Goal: Task Accomplishment & Management: Manage account settings

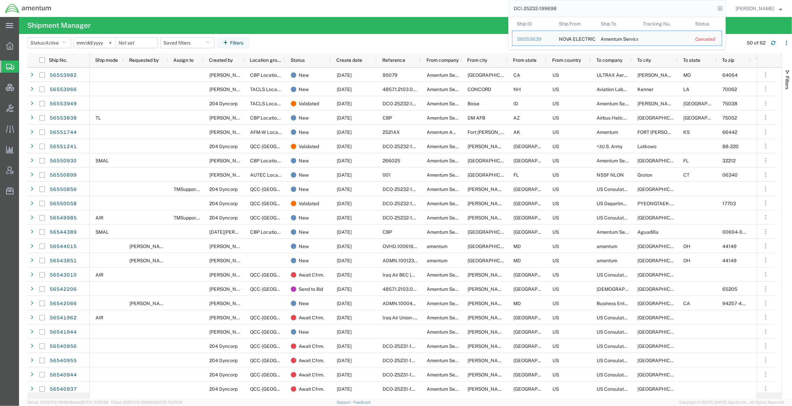
drag, startPoint x: 567, startPoint y: 11, endPoint x: 453, endPoint y: 7, distance: 113.9
click at [453, 7] on div "DCI-25232-199698 Ship ID Ship From Ship To Tracking Nu. Status Ship ID 56553639…" at bounding box center [391, 8] width 670 height 17
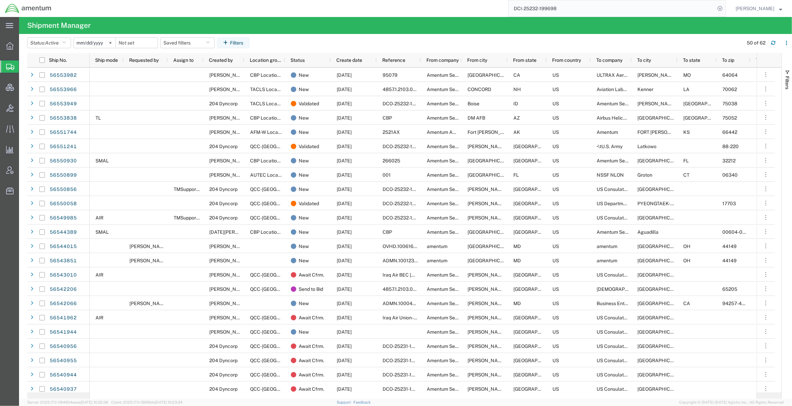
paste input "DCI-25232-199703"
type input "DCI-25232-199703"
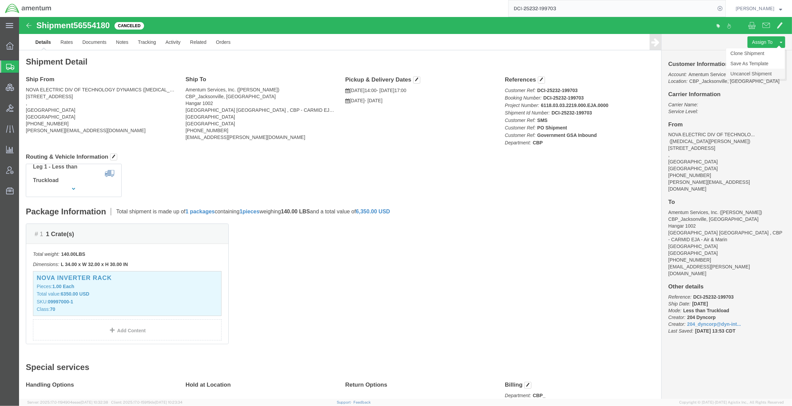
click link "Uncancel Shipment"
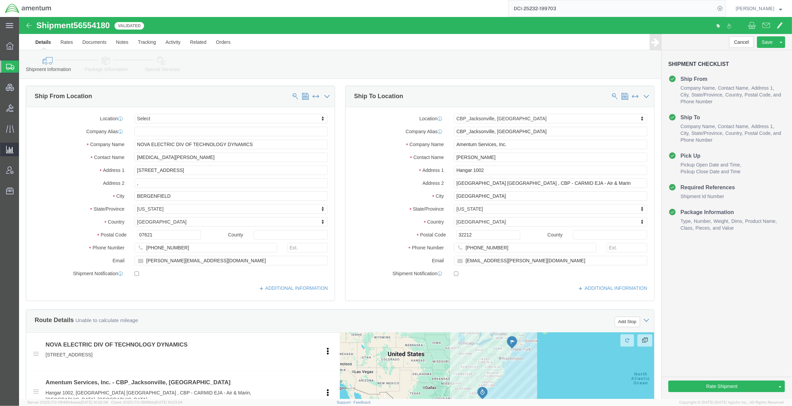
select select
select select "49930"
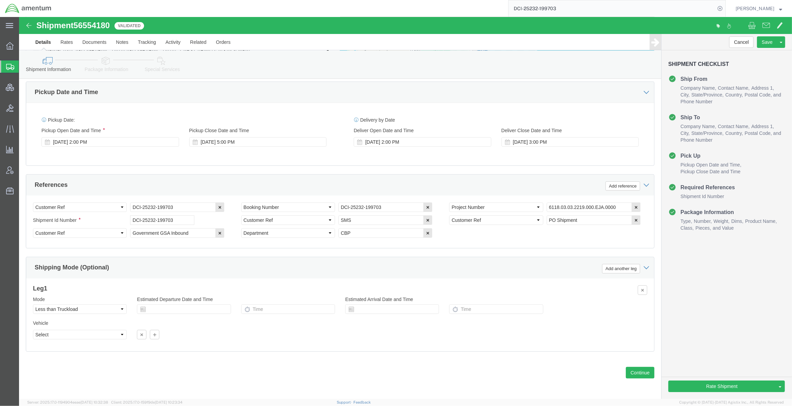
scroll to position [345, 0]
click icon
click button
click link "Package Information"
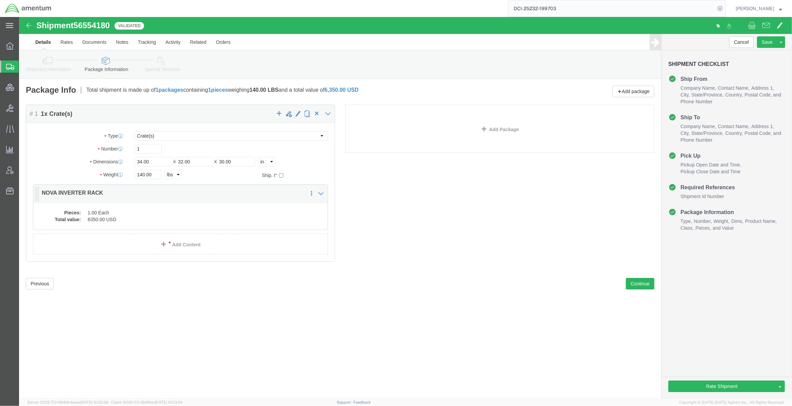
click dd "1.00 Each"
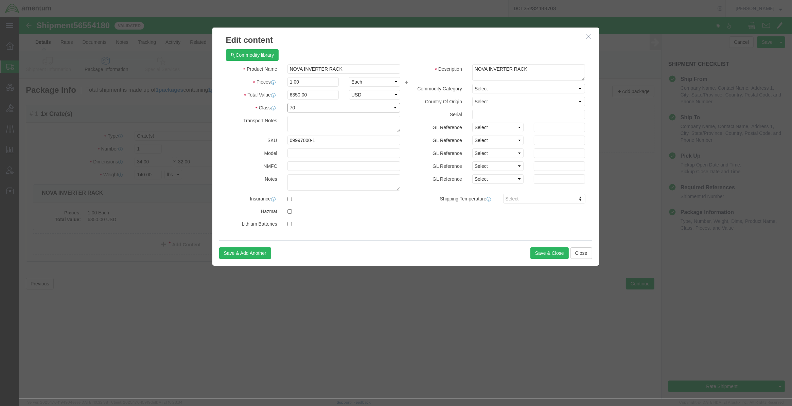
click select "Select 50 55 60 65 70 85 92.5 100 125 175 250 300 400"
select select "125"
click select "Select 50 55 60 65 70 85 92.5 100 125 175 250 300 400"
click button "Save & Close"
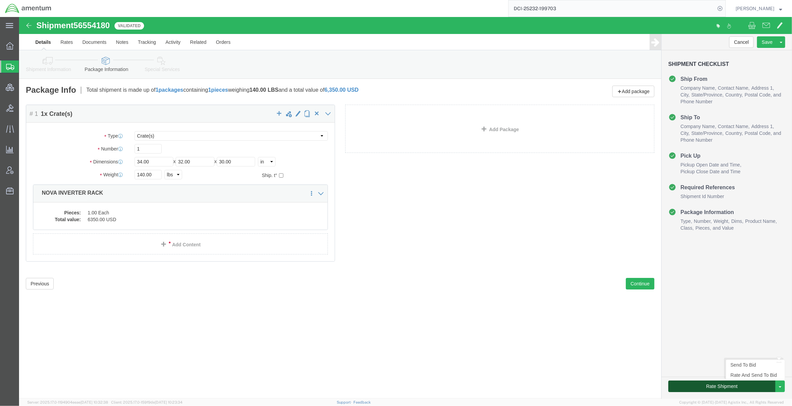
click button "Rate Shipment"
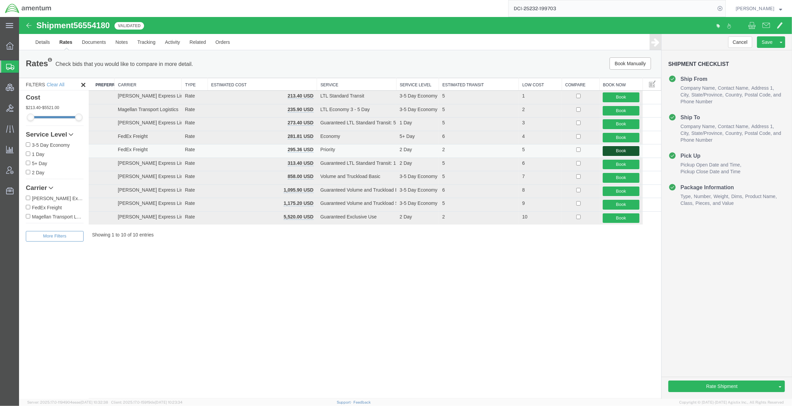
click at [495, 152] on button "Book" at bounding box center [621, 151] width 36 height 10
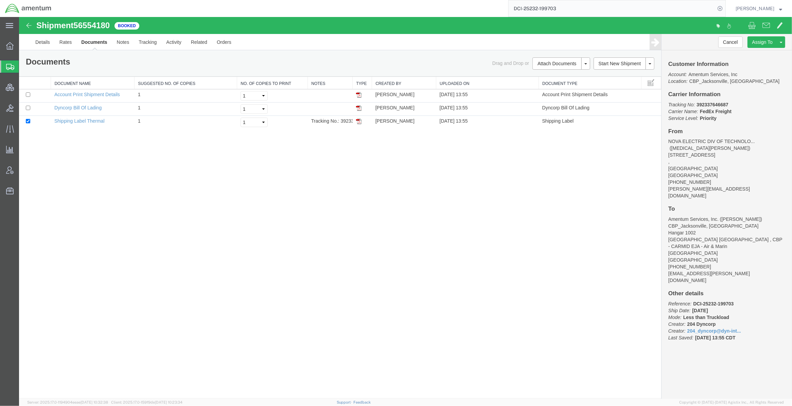
click at [75, 192] on div "Shipment 56554180 3 of 3 Booked Details Rates Documents Notes Tracking Activity…" at bounding box center [405, 208] width 773 height 382
click at [23, 170] on span "Account Admin" at bounding box center [21, 170] width 5 height 14
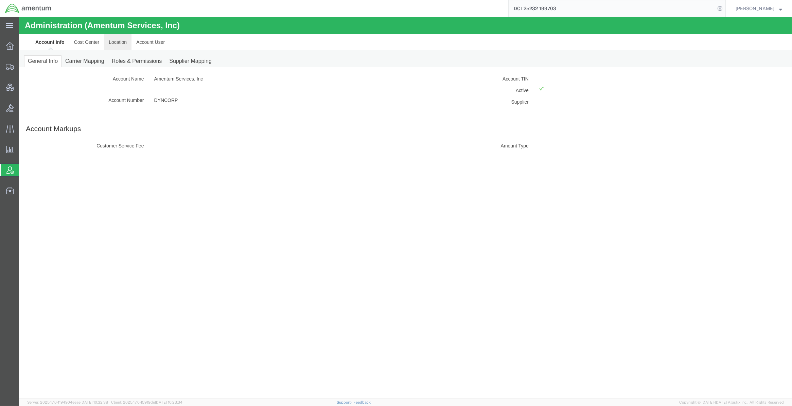
click at [126, 43] on link "Location" at bounding box center [118, 42] width 28 height 16
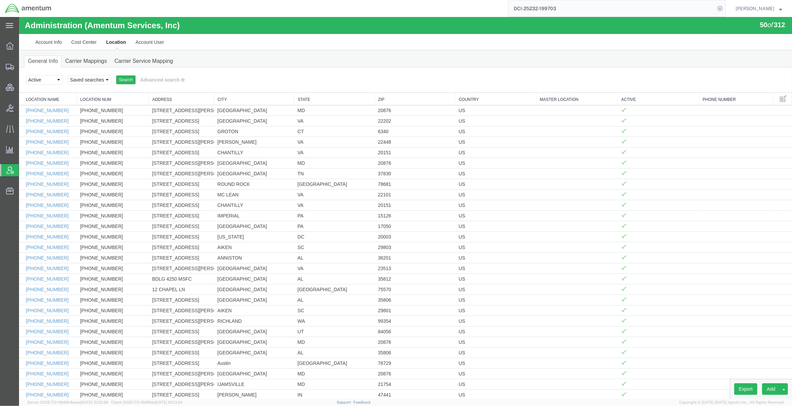
click at [154, 87] on div "Search Select status Active All Inactive Saved searches Search Advanced search …" at bounding box center [405, 79] width 773 height 25
click at [158, 83] on button "Advanced search" at bounding box center [163, 80] width 55 height 12
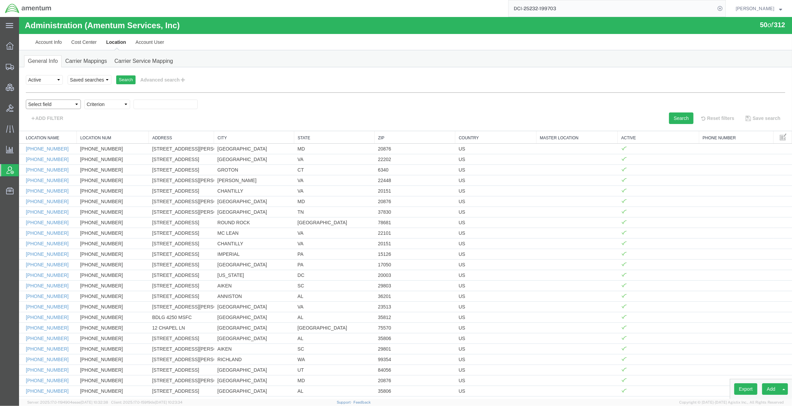
click at [72, 102] on select "Select field Address City Country County Location Name Location Num Master Loca…" at bounding box center [53, 105] width 55 height 10
select select "state"
click at [26, 100] on select "Select field Address City Country County Location Name Location Num Master Loca…" at bounding box center [53, 105] width 55 height 10
select select
click at [115, 108] on select "Criterion in not in" at bounding box center [107, 105] width 46 height 10
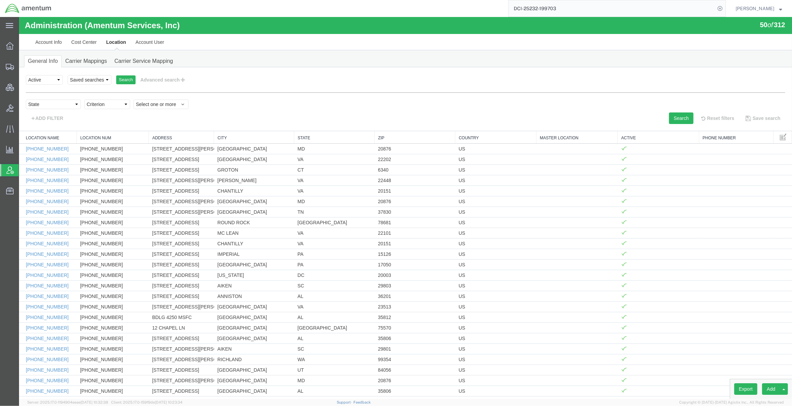
select select "in"
click at [84, 100] on select "Criterion in not in" at bounding box center [107, 105] width 46 height 10
click at [160, 109] on button "Select one or more" at bounding box center [161, 105] width 55 height 10
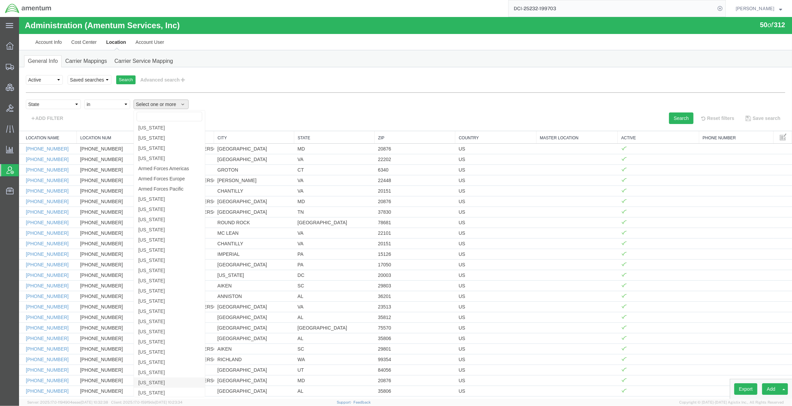
click at [164, 319] on link "[US_STATE]" at bounding box center [169, 383] width 71 height 10
select select "MI"
click at [495, 116] on button "Search" at bounding box center [681, 118] width 24 height 12
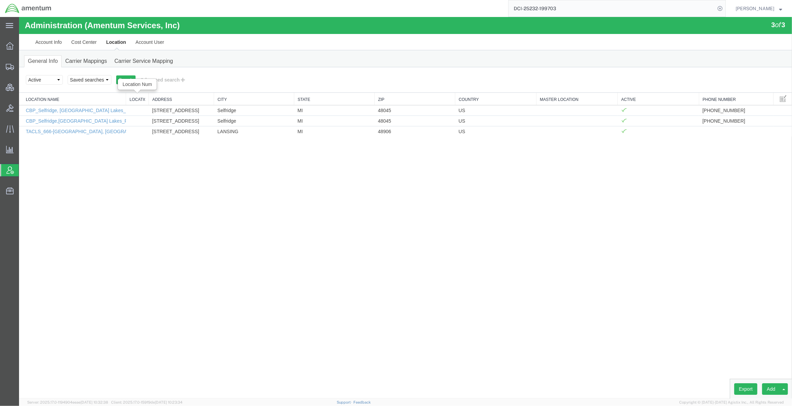
drag, startPoint x: 76, startPoint y: 103, endPoint x: 135, endPoint y: 105, distance: 58.8
click at [135, 105] on div "Location Name Location Num Address City State Zip Country Master Location Activ…" at bounding box center [405, 115] width 773 height 44
click at [87, 110] on link "CBP_Selfridge, [GEOGRAPHIC_DATA] Lakes_DTM" at bounding box center [81, 110] width 110 height 5
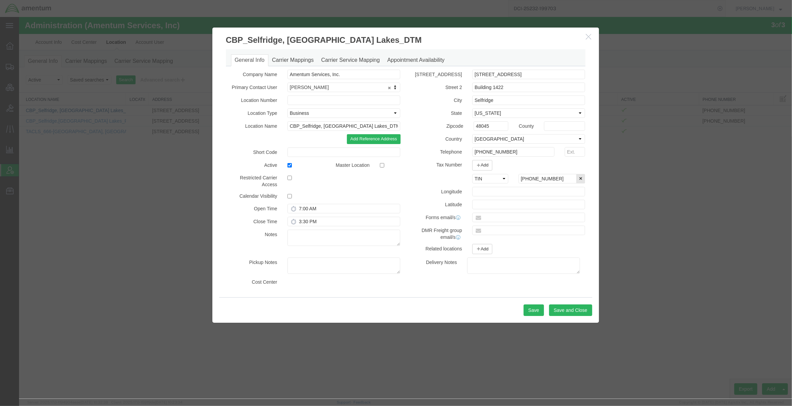
select select "DEPARTMENT"
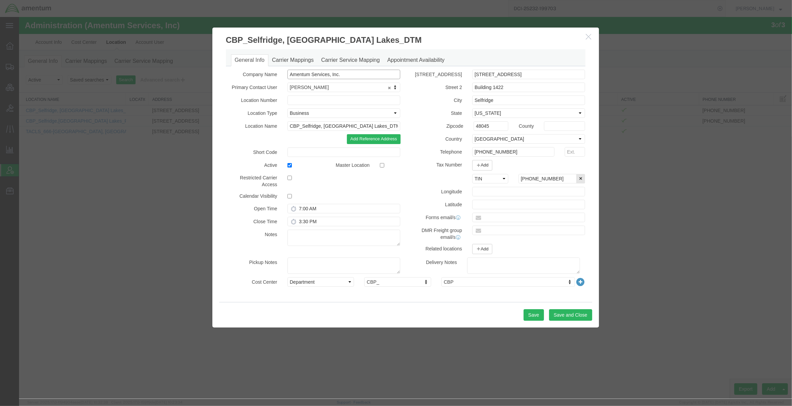
drag, startPoint x: 365, startPoint y: 75, endPoint x: 278, endPoint y: 75, distance: 87.0
click at [243, 70] on div "Company Name Amentum Services, Inc." at bounding box center [313, 75] width 185 height 10
click at [278, 75] on label "Company Name" at bounding box center [252, 74] width 62 height 8
drag, startPoint x: 278, startPoint y: 75, endPoint x: 245, endPoint y: 76, distance: 33.3
click at [245, 76] on label "Company Name" at bounding box center [252, 74] width 62 height 8
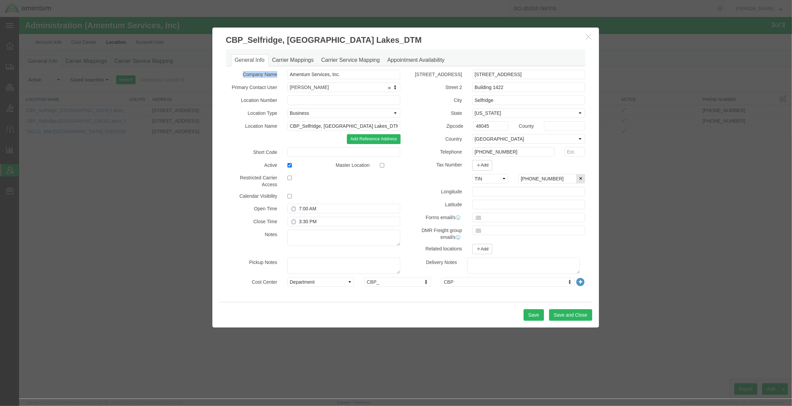
copy div "Company Name"
drag, startPoint x: 372, startPoint y: 77, endPoint x: 249, endPoint y: 76, distance: 123.0
click at [249, 76] on div "Company Name Amentum Services, Inc." at bounding box center [313, 75] width 185 height 10
drag, startPoint x: 522, startPoint y: 70, endPoint x: 415, endPoint y: 72, distance: 106.7
click at [415, 72] on div "Street 1 41130 Castle Ave" at bounding box center [498, 75] width 185 height 10
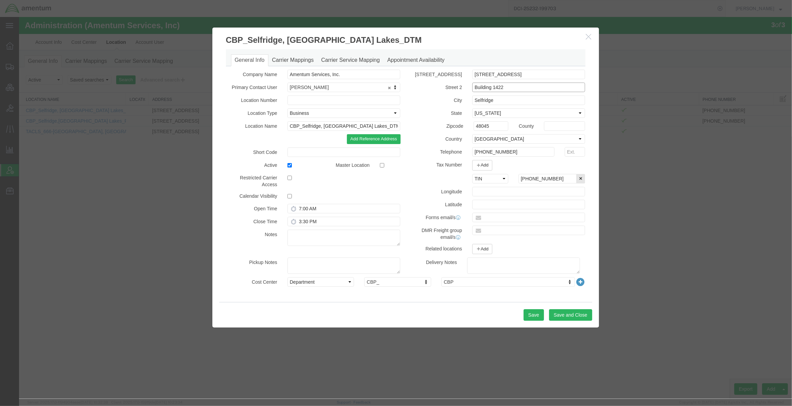
click at [495, 89] on input "Building 1422" at bounding box center [528, 88] width 113 height 10
drag, startPoint x: 545, startPoint y: 88, endPoint x: 312, endPoint y: 77, distance: 233.7
click at [312, 77] on div "Company Name Amentum Services, Inc. Primary Contact User Lucy Dowling 40263 Loc…" at bounding box center [406, 164] width 370 height 188
drag, startPoint x: 521, startPoint y: 100, endPoint x: 408, endPoint y: 100, distance: 112.8
click at [408, 100] on div "City Selfridge" at bounding box center [498, 101] width 185 height 10
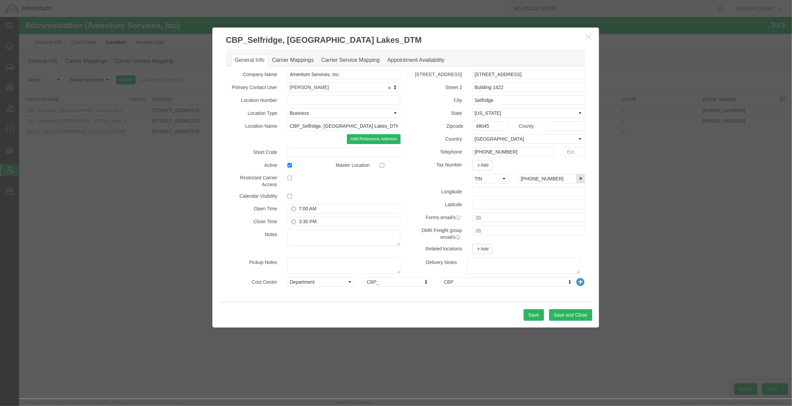
click at [495, 37] on icon "button" at bounding box center [588, 37] width 5 height 6
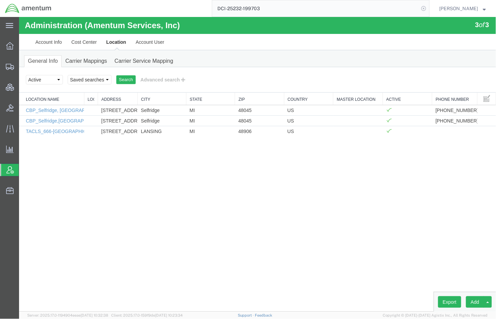
click at [422, 9] on icon at bounding box center [424, 9] width 10 height 10
click at [23, 66] on span "Shipments" at bounding box center [21, 67] width 5 height 14
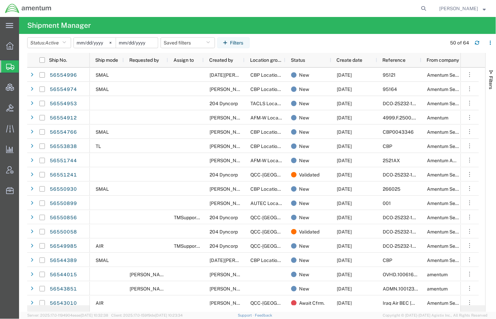
click at [149, 45] on input "date" at bounding box center [137, 43] width 42 height 10
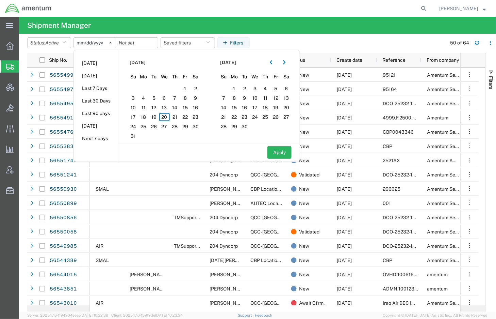
click at [242, 33] on agx-page-header "Shipment Manager" at bounding box center [257, 25] width 476 height 17
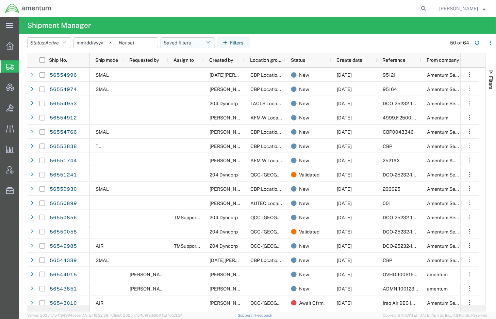
click at [207, 45] on button "Saved filters" at bounding box center [187, 42] width 54 height 11
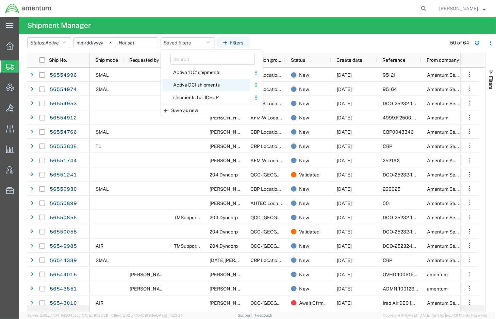
click at [187, 81] on span "Active DCI shipments" at bounding box center [205, 85] width 89 height 13
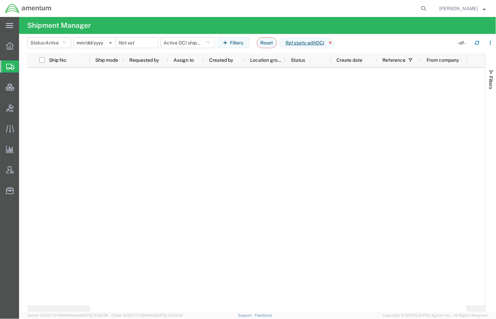
click at [335, 44] on icon at bounding box center [331, 43] width 8 height 11
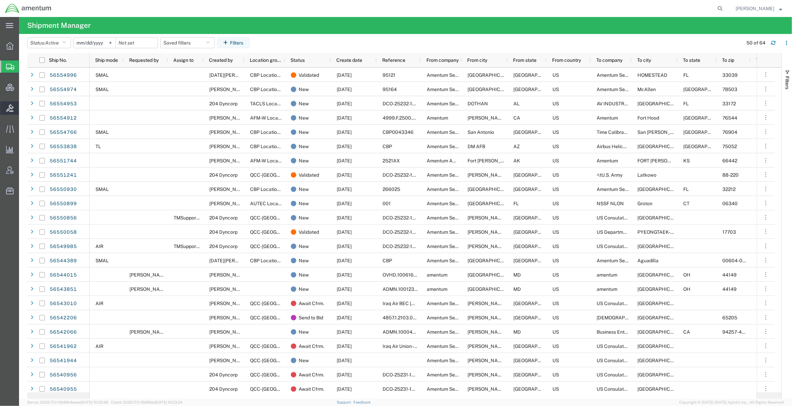
click at [23, 109] on span "Bids" at bounding box center [21, 108] width 5 height 14
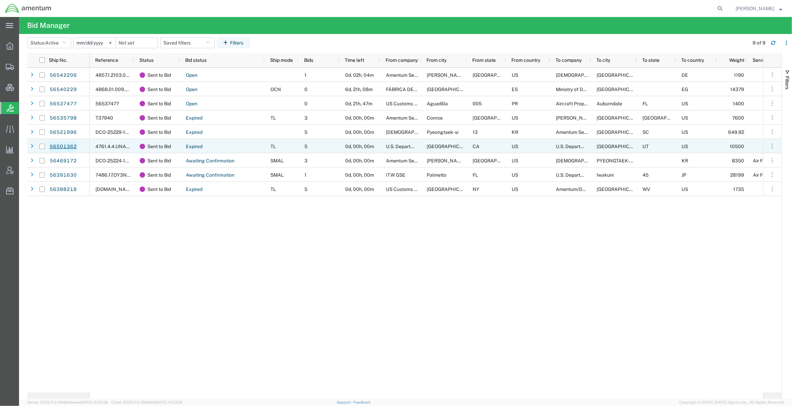
click at [67, 147] on link "56501362" at bounding box center [63, 146] width 28 height 11
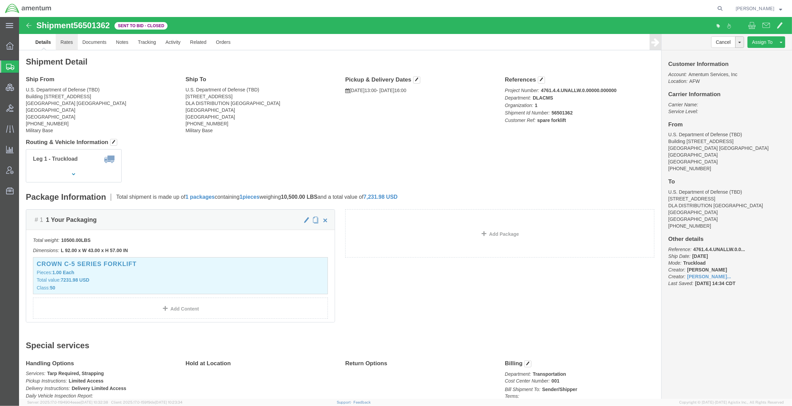
click link "Rates"
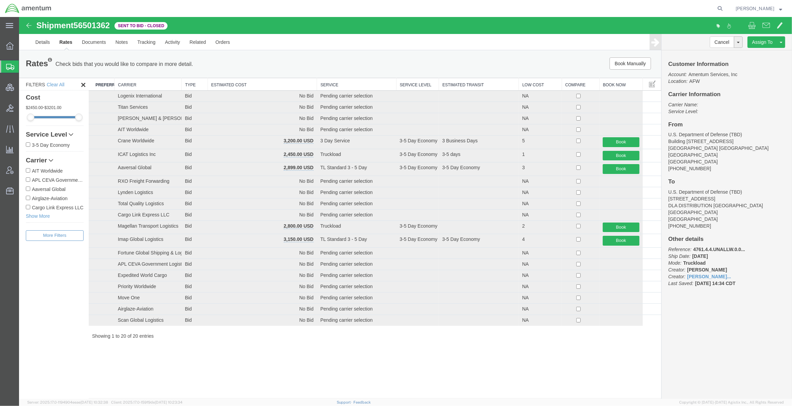
click at [295, 85] on th "Estimated Cost" at bounding box center [262, 84] width 109 height 13
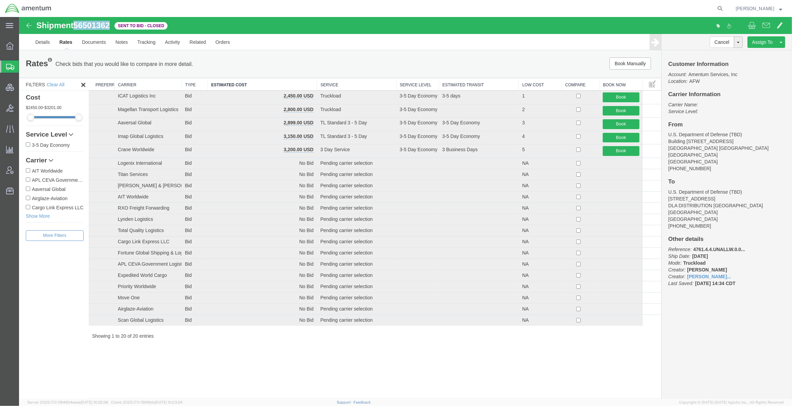
drag, startPoint x: 111, startPoint y: 28, endPoint x: 76, endPoint y: 27, distance: 35.0
click at [76, 27] on span "56501362" at bounding box center [91, 25] width 36 height 9
copy span "56501362"
click at [48, 45] on link "Details" at bounding box center [43, 42] width 24 height 16
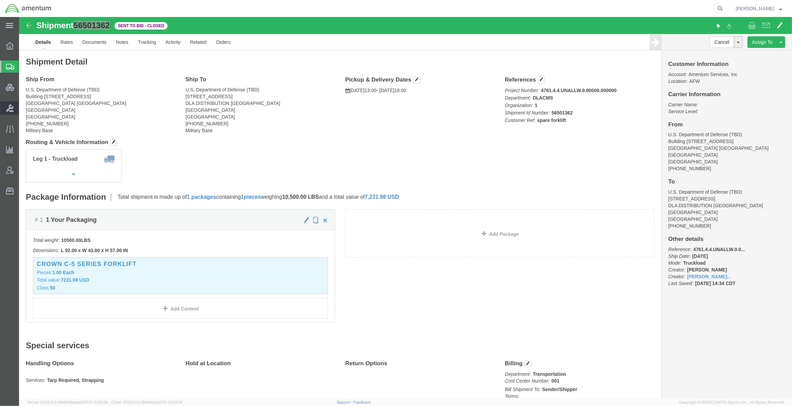
click at [23, 106] on span "Bids" at bounding box center [21, 108] width 5 height 14
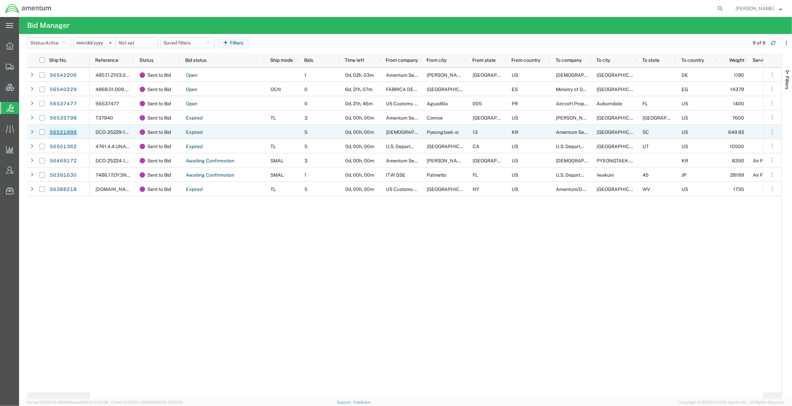
click at [62, 130] on link "56521996" at bounding box center [63, 132] width 28 height 11
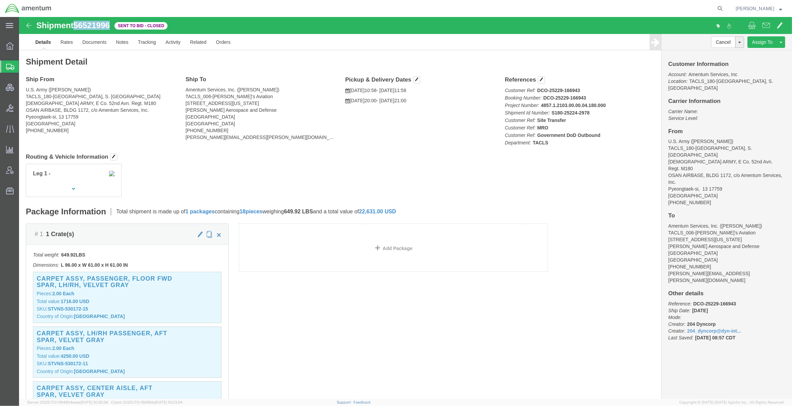
drag, startPoint x: 93, startPoint y: 9, endPoint x: 55, endPoint y: 13, distance: 38.9
click div "Shipment 56521996 Sent to Bid - Closed"
click link "Rates"
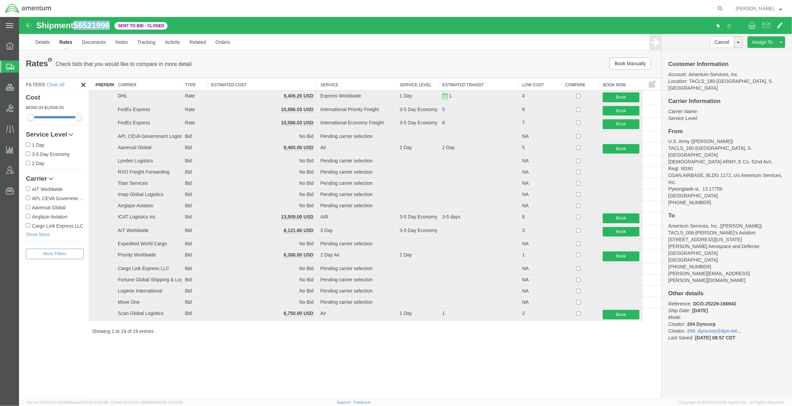
click at [271, 83] on th "Estimated Cost" at bounding box center [262, 84] width 109 height 13
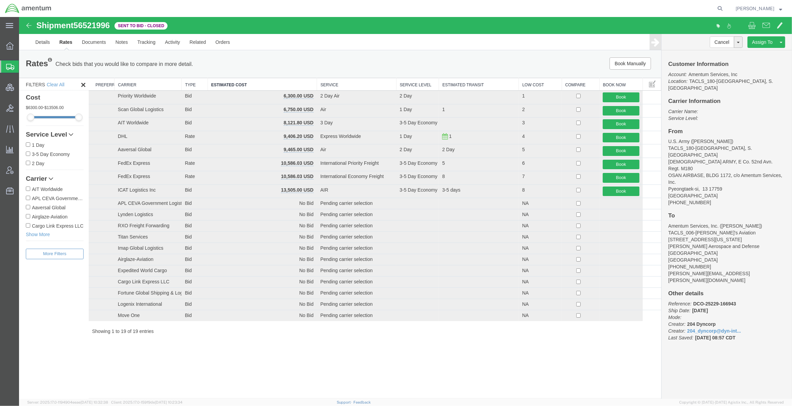
click at [183, 319] on div "Shipment 56521996 19 of 19 Sent to Bid - Closed Details Rates Documents Notes T…" at bounding box center [405, 208] width 773 height 382
click at [495, 28] on button at bounding box center [752, 26] width 14 height 14
click at [285, 57] on div "Rates Check bids that you would like to compare in more detail. Compare Filter …" at bounding box center [340, 64] width 642 height 27
click at [288, 319] on div "Shipment 56521996 19 of 19 Sent to Bid - Closed Details Rates Documents Notes T…" at bounding box center [405, 208] width 773 height 382
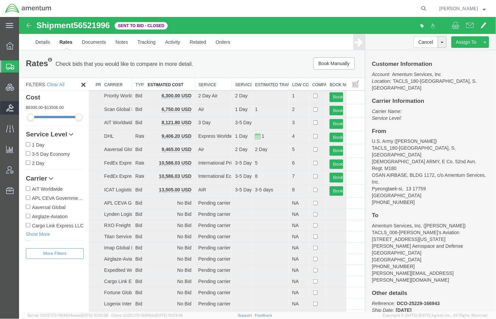
click at [23, 106] on span "Bids" at bounding box center [21, 108] width 5 height 14
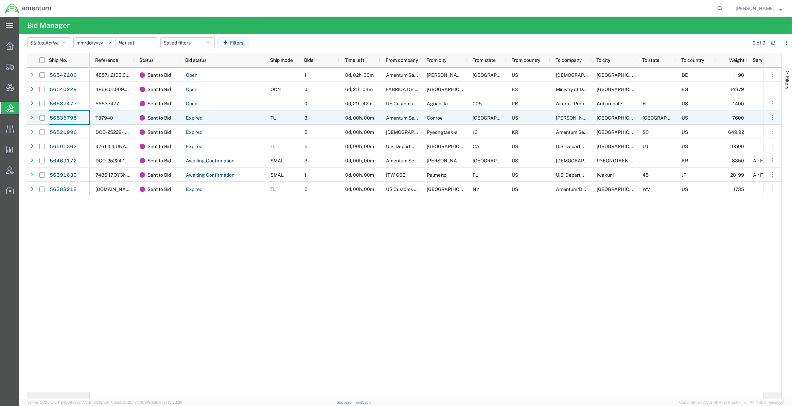
click at [67, 116] on link "56535798" at bounding box center [63, 118] width 28 height 11
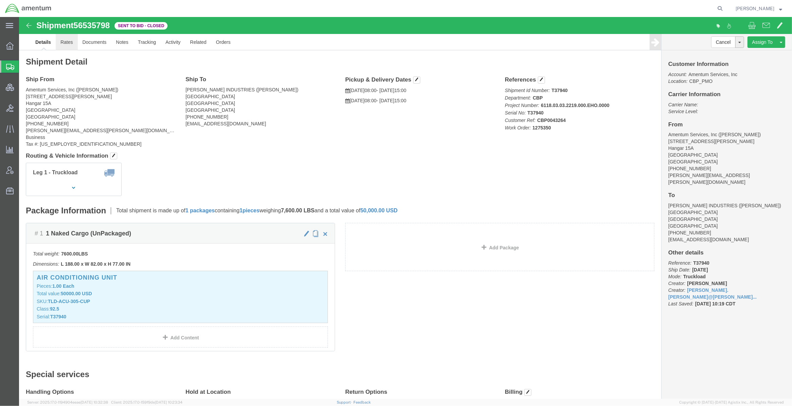
click link "Rates"
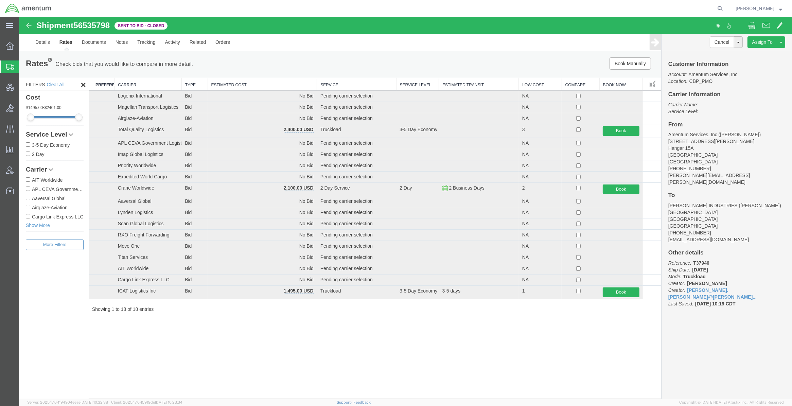
click at [270, 86] on th "Estimated Cost" at bounding box center [262, 84] width 109 height 13
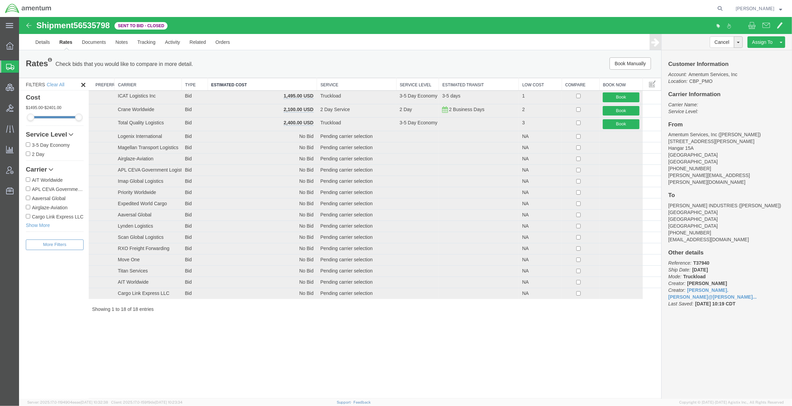
click at [274, 319] on div "Shipment 56535798 18 of 18 Sent to Bid - Closed Details Rates Documents Notes T…" at bounding box center [405, 208] width 773 height 382
drag, startPoint x: 112, startPoint y: 27, endPoint x: 75, endPoint y: 29, distance: 36.7
click at [75, 29] on div "Shipment 56535798 18 of 18 Sent to Bid - Closed" at bounding box center [213, 27] width 386 height 13
copy span "56535798"
click at [495, 28] on span at bounding box center [751, 25] width 7 height 8
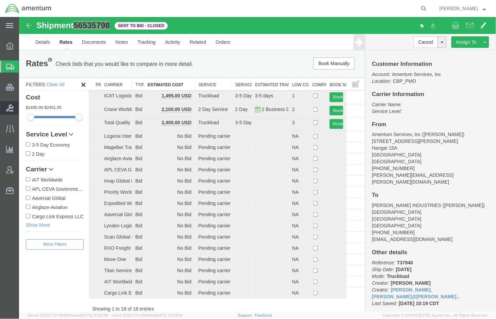
click at [23, 109] on span "Bids" at bounding box center [21, 108] width 5 height 14
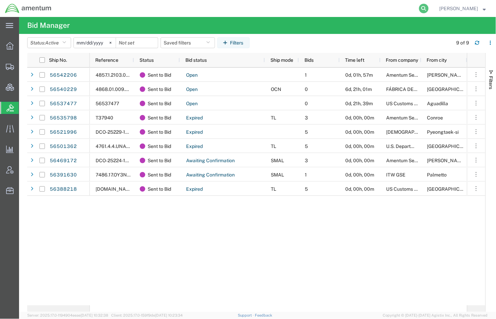
click at [420, 8] on icon at bounding box center [424, 9] width 10 height 10
paste input "56486160"
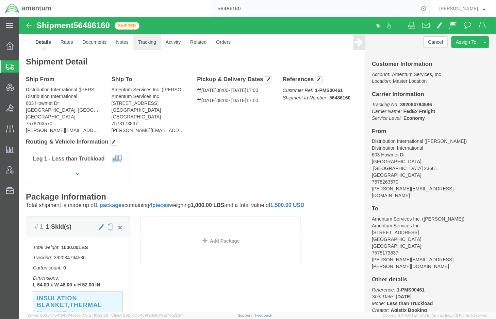
click link "Tracking"
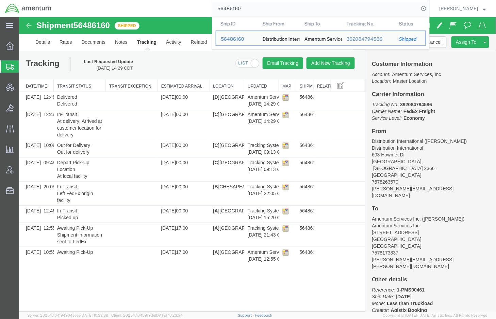
drag, startPoint x: 296, startPoint y: 11, endPoint x: 145, endPoint y: -10, distance: 151.7
click at [145, 0] on html "main_menu Created with Sketch. Collapse Menu Overview Shipments Shipment Manage…" at bounding box center [248, 159] width 496 height 319
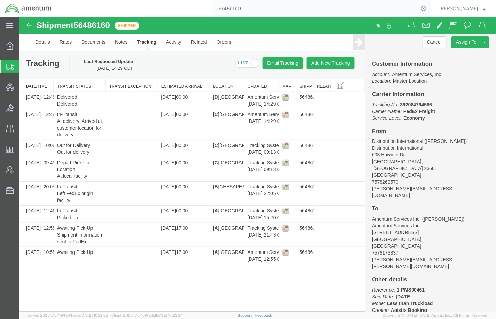
paste input "2124317650."
type input "2124317650"
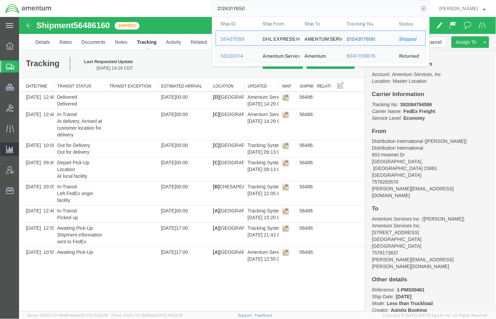
drag, startPoint x: 32, startPoint y: 109, endPoint x: 3, endPoint y: 146, distance: 47.2
click at [23, 109] on span "Bids" at bounding box center [21, 108] width 5 height 14
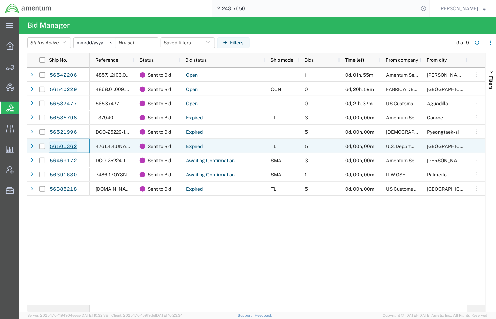
click at [73, 146] on link "56501362" at bounding box center [63, 146] width 28 height 11
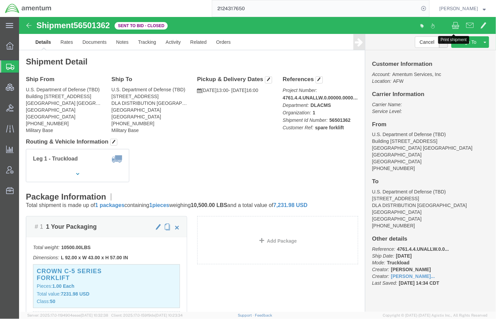
click span
click at [422, 6] on icon at bounding box center [424, 9] width 10 height 10
click div "Customer Information Account: Amentum Services, Inc Location: AFW Carrier Infor…"
click at [419, 7] on icon at bounding box center [424, 9] width 10 height 10
paste input "S180-25224-2978"
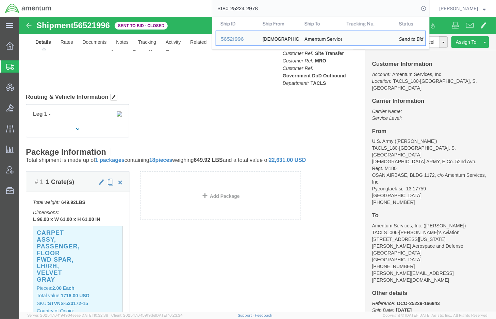
scroll to position [113, 0]
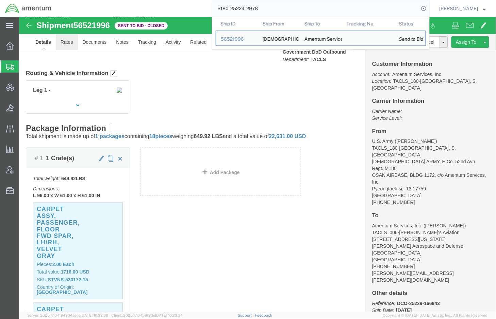
click link "Rates"
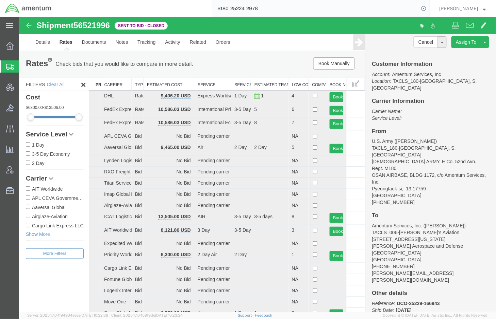
click at [112, 87] on th "Carrier" at bounding box center [115, 84] width 31 height 13
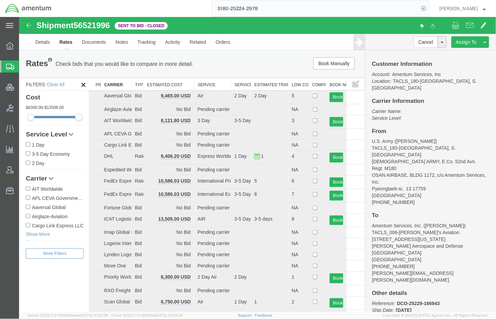
click at [114, 85] on th "Carrier" at bounding box center [115, 84] width 31 height 13
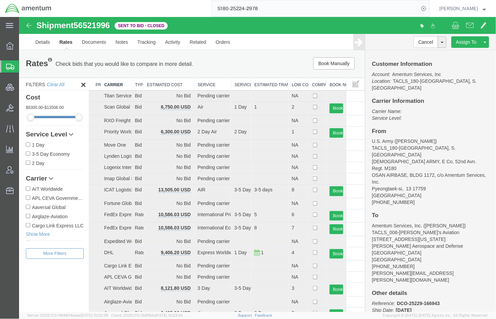
click at [114, 85] on th "Carrier" at bounding box center [115, 84] width 31 height 13
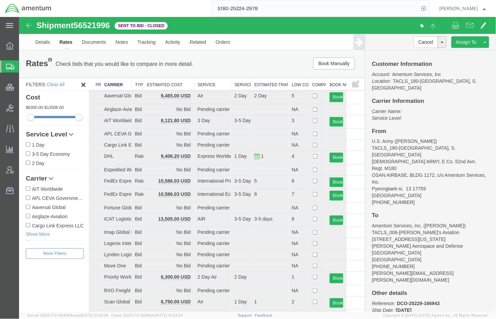
click at [24, 65] on span "Shipments" at bounding box center [21, 67] width 5 height 14
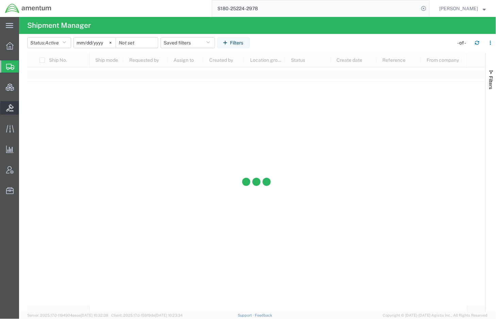
click at [23, 110] on span "Bids" at bounding box center [21, 108] width 5 height 14
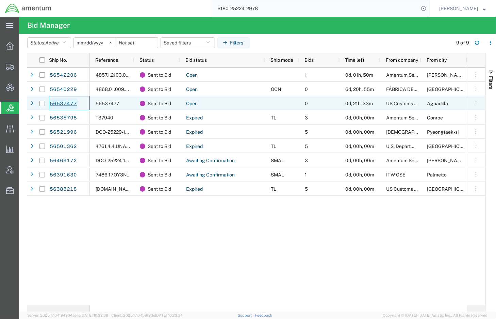
click at [64, 101] on link "56537477" at bounding box center [63, 104] width 28 height 11
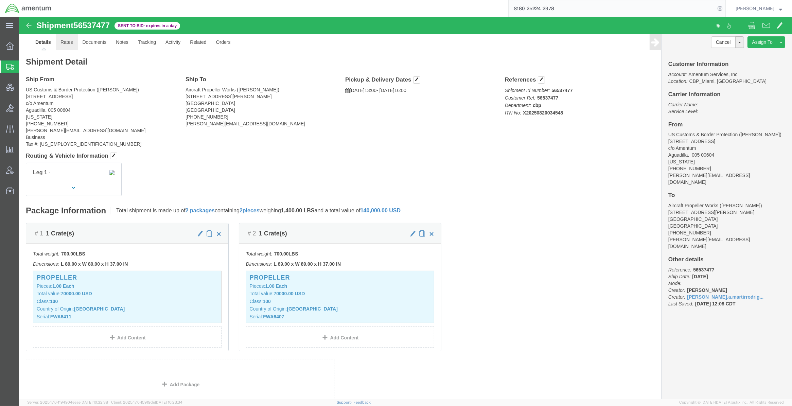
click link "Rates"
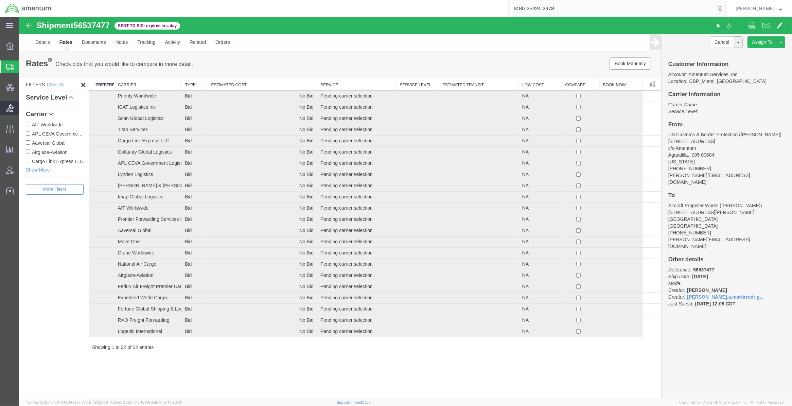
click at [23, 107] on span "Bids" at bounding box center [21, 108] width 5 height 14
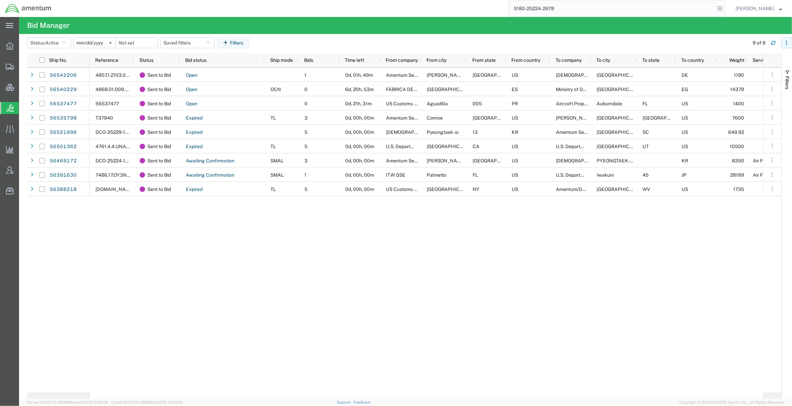
click at [495, 43] on icon "button" at bounding box center [786, 42] width 5 height 5
click at [495, 88] on agx-table-column-manager-action "Manage columns" at bounding box center [751, 88] width 38 height 14
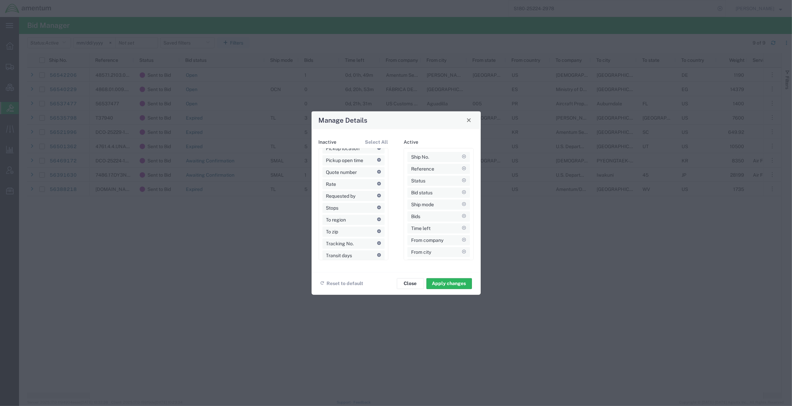
scroll to position [164, 0]
click at [470, 121] on span "Close" at bounding box center [469, 120] width 5 height 5
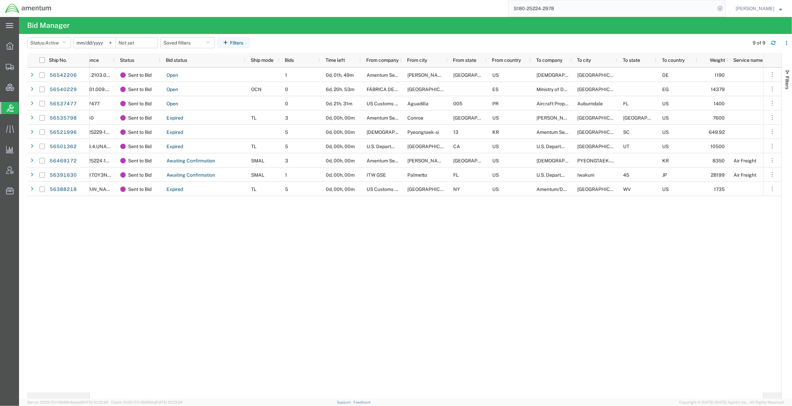
scroll to position [0, 0]
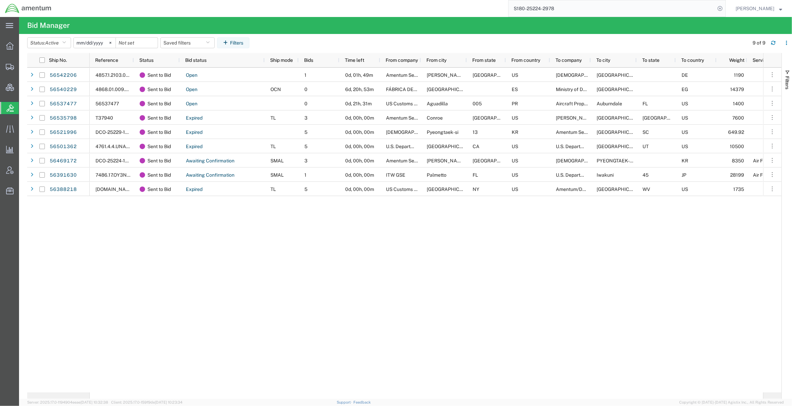
drag, startPoint x: 31, startPoint y: 62, endPoint x: 0, endPoint y: 54, distance: 32.1
click at [23, 62] on span "Shipments" at bounding box center [21, 67] width 5 height 14
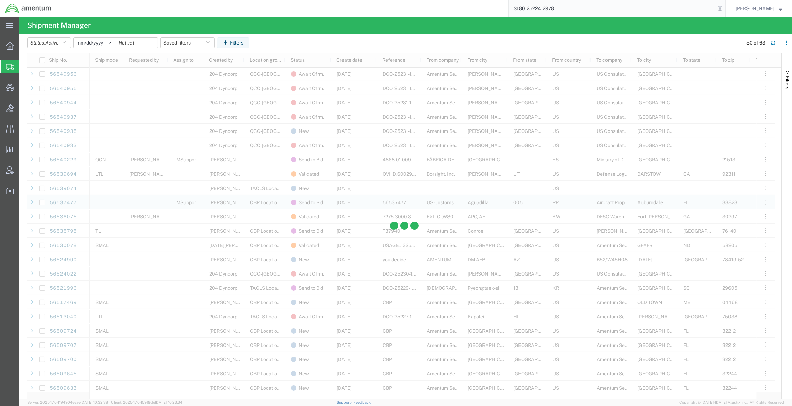
scroll to position [340, 0]
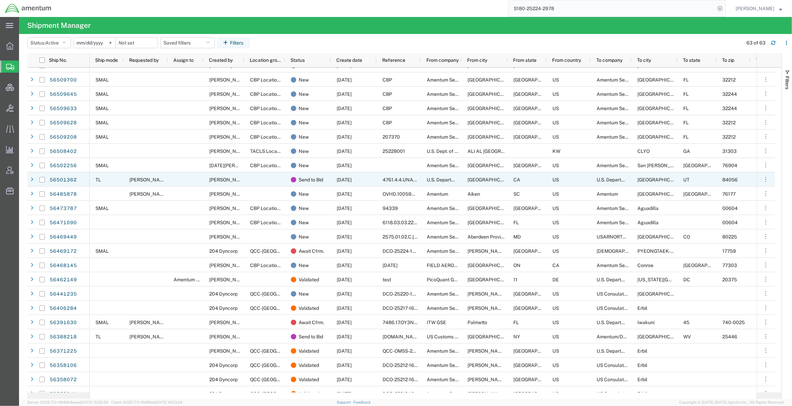
scroll to position [574, 0]
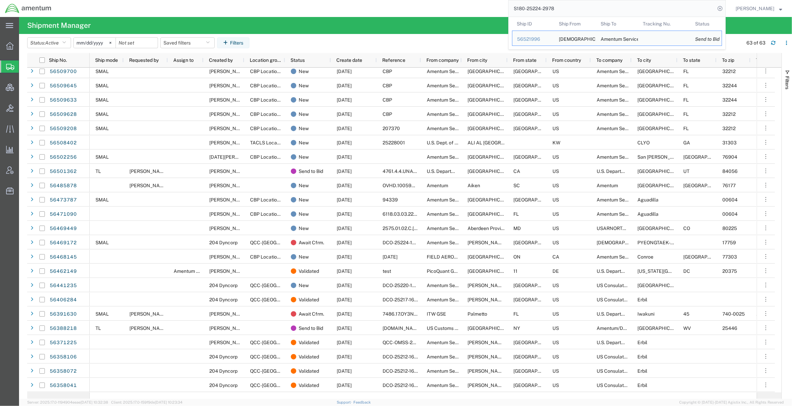
drag, startPoint x: 580, startPoint y: 8, endPoint x: 465, endPoint y: 0, distance: 115.9
click at [465, 1] on div "S180-25224-2978 Ship ID Ship From Ship To Tracking Nu. Status Ship ID 56521996 …" at bounding box center [391, 8] width 670 height 17
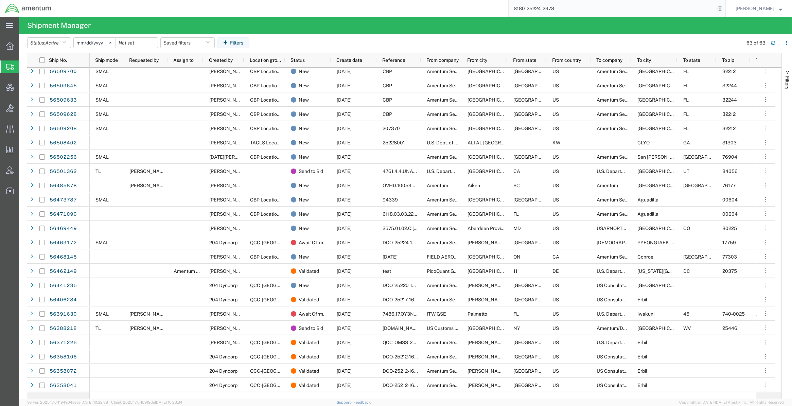
paste input "MEOTD00159"
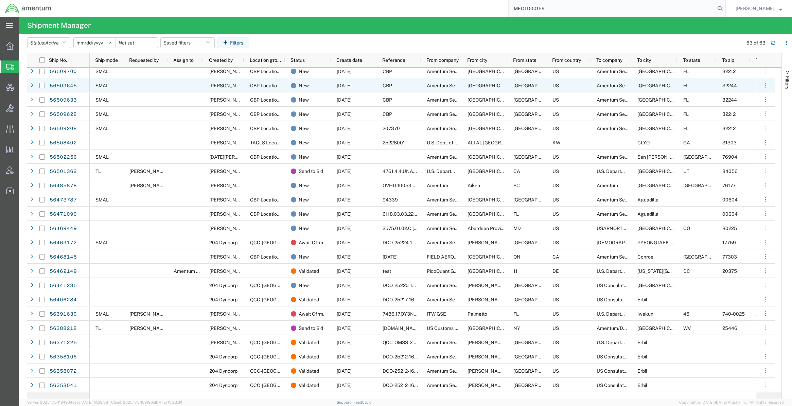
type input "MEOTD00159"
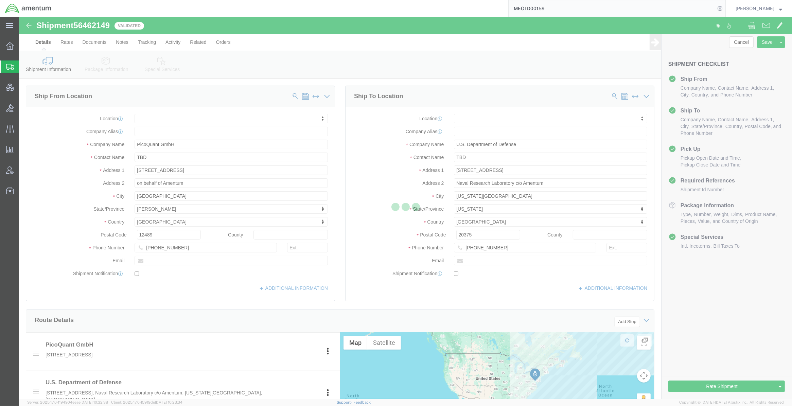
select select
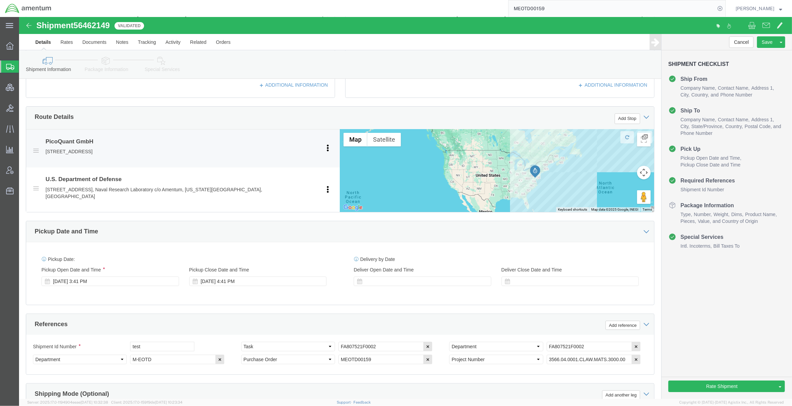
scroll to position [226, 0]
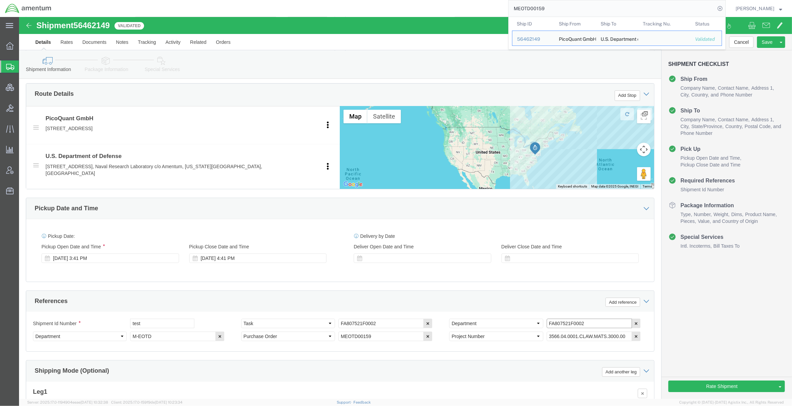
drag, startPoint x: 591, startPoint y: 310, endPoint x: 383, endPoint y: 281, distance: 210.3
click div "References Add reference Shipment Id Number test Select Account Type Activity I…"
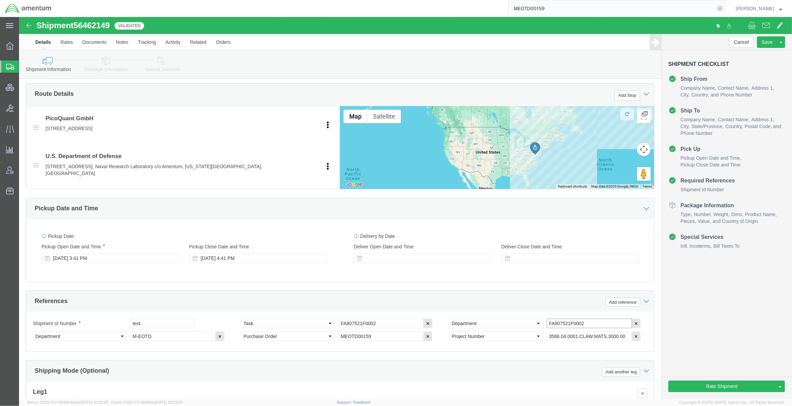
paste input "Contract: FA807518D0014"
click input "Contract: FA807518D0014"
type input "Contract FA807518D0014"
click input "FA807521F0002"
paste input "Task Order#:"
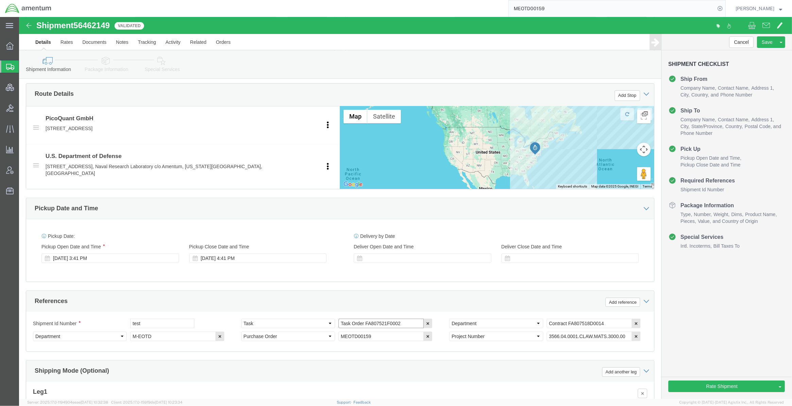
type input "Task Order FA807521F0002"
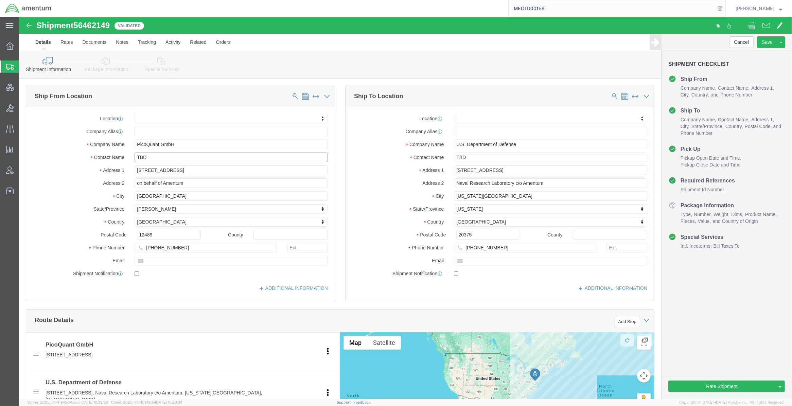
drag, startPoint x: 172, startPoint y: 140, endPoint x: 21, endPoint y: 116, distance: 152.6
click div "Location My Profile Location 1002-4122-6 1006-5256-0 1026-8910-0 1281-0560-3 13…"
paste input "Daniela Möwius"
type input "Daniela Möwius"
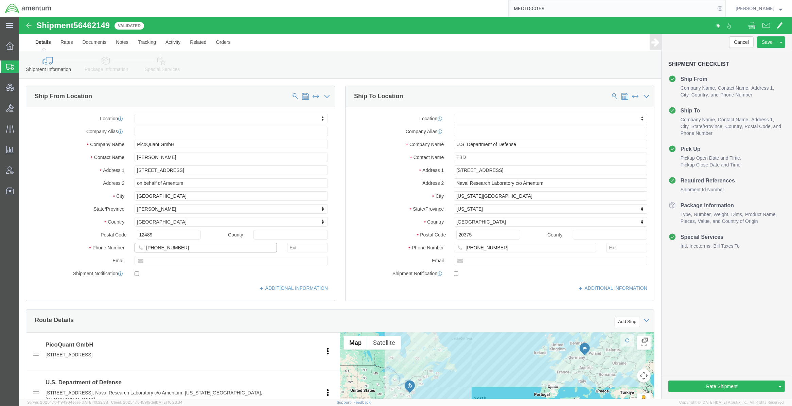
drag, startPoint x: 200, startPoint y: 233, endPoint x: 24, endPoint y: 210, distance: 177.5
click div "Location My Profile Location 1002-4122-6 1006-5256-0 1026-8910-0 1281-0560-3 13…"
paste input "99"
type input "+49-30-1208820-99"
paste input "shipping@picoquant.com"
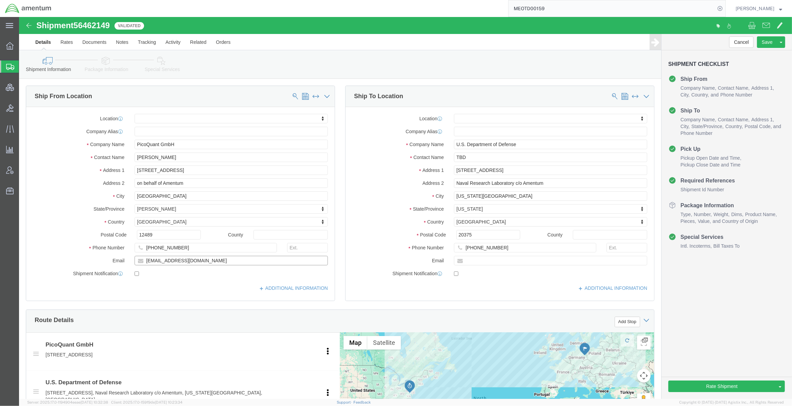
type input "shipping@picoquant.com"
drag, startPoint x: 468, startPoint y: 144, endPoint x: 395, endPoint y: 146, distance: 73.1
click div "Location My Profile Location 1002-4122-6 1006-5256-0 1026-8910-0 1281-0560-3 13…"
paste input "Evgeniya Lock"
type input "Evgeniya Lock"
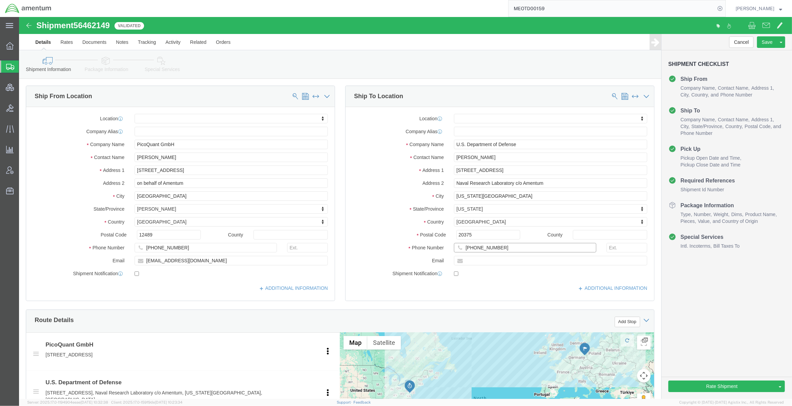
drag, startPoint x: 486, startPoint y: 233, endPoint x: 451, endPoint y: 233, distance: 34.7
click input "+1-202-480-3746"
paste input "767-0351"
type input "+1-202-767-0351"
paste input "evgeniya.h.lock.civ@us.navy.mil"
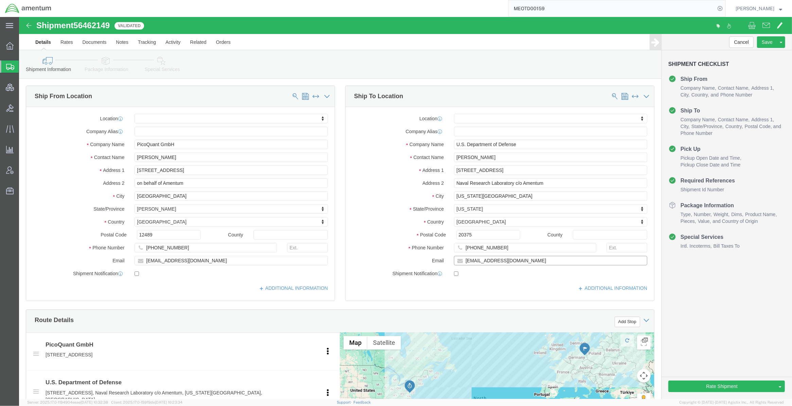
type input "evgeniya.h.lock.civ@us.navy.mil"
click div "ADDITIONAL INFORMATION"
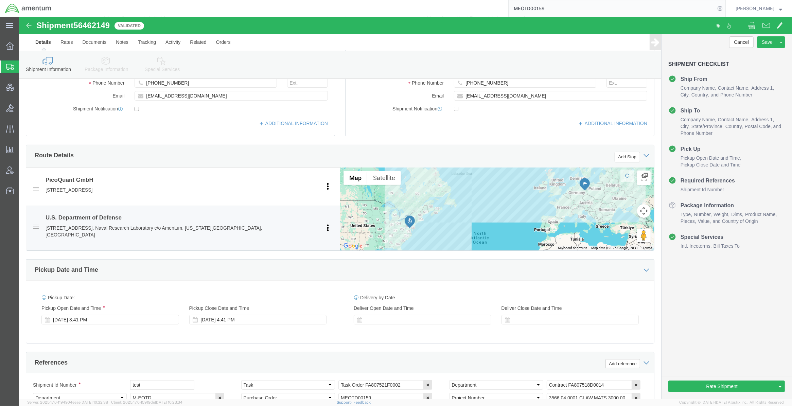
scroll to position [170, 0]
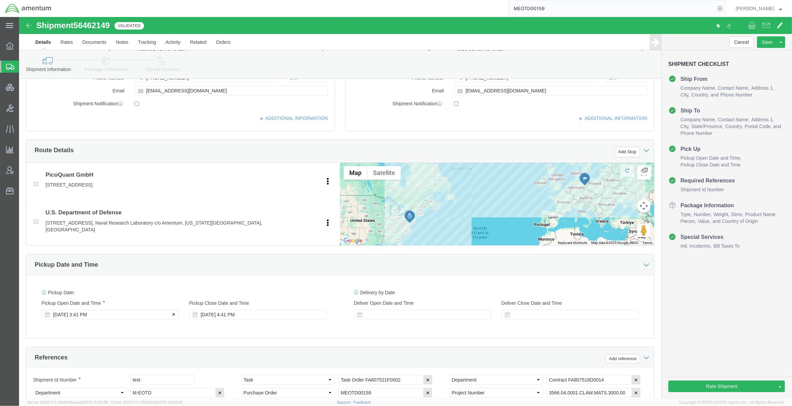
click div "Aug 20 2025 3:41 PM"
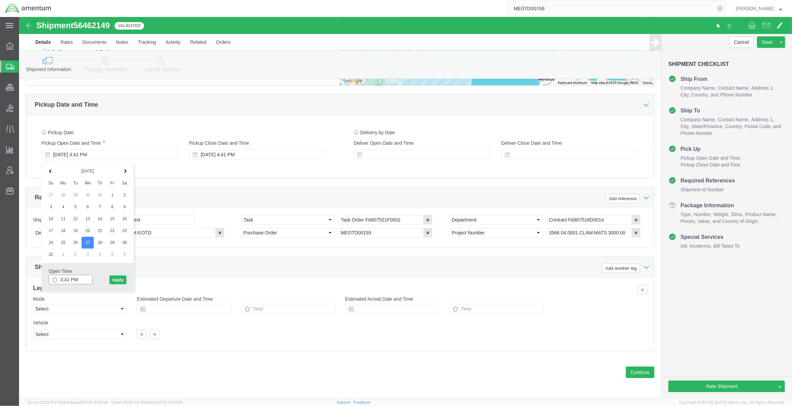
click input "3:41 PM"
type input "1:00 PM"
click button "Apply"
click div "Aug 27 2025 2:00 PM"
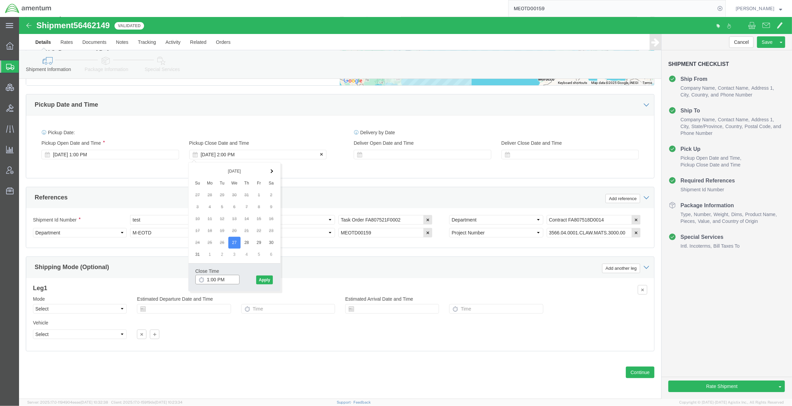
type input "16:00 PM"
click button "Apply"
click link "Rates"
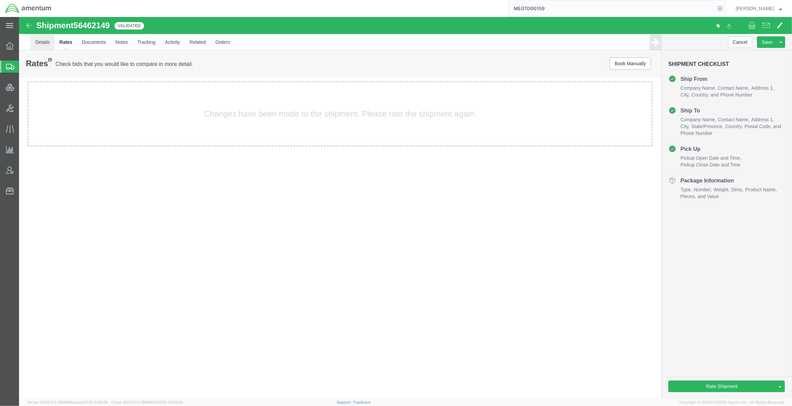
click at [42, 41] on link "Details" at bounding box center [43, 42] width 24 height 16
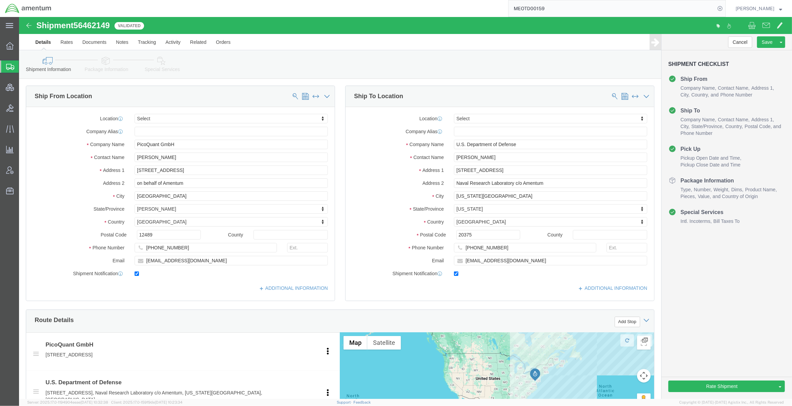
click icon
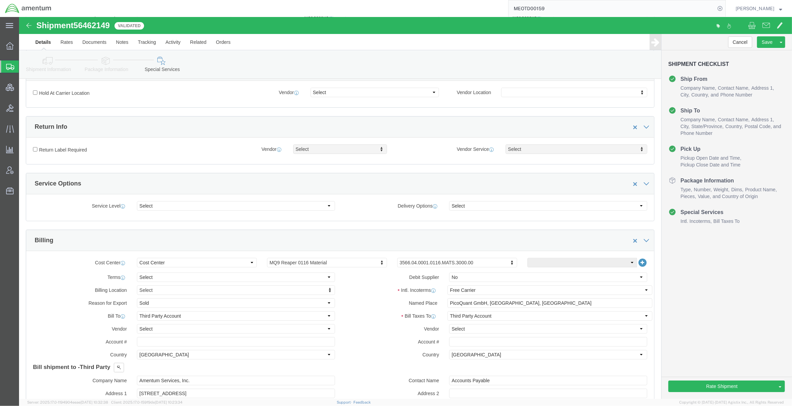
scroll to position [170, 0]
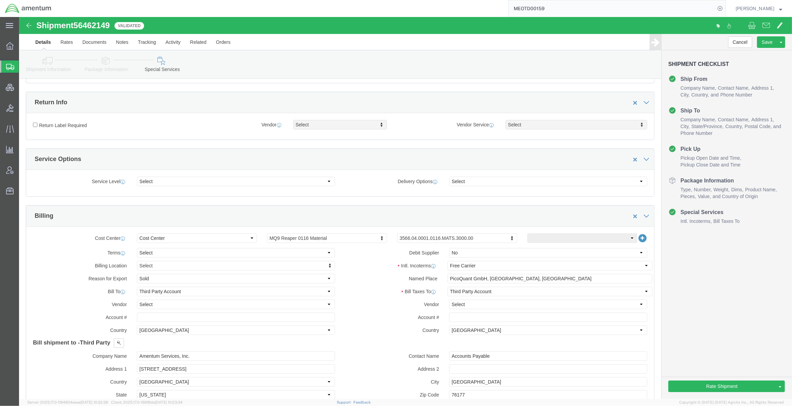
drag, startPoint x: 33, startPoint y: 287, endPoint x: 41, endPoint y: 284, distance: 8.1
click label "Vendor"
click input "text"
click button "Rate Shipment"
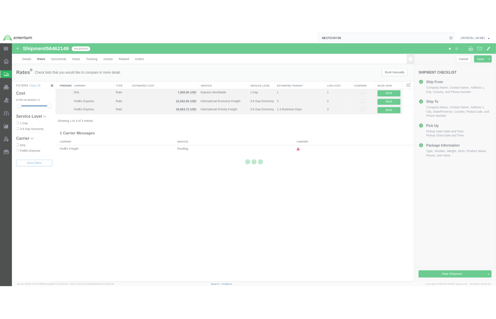
scroll to position [0, 0]
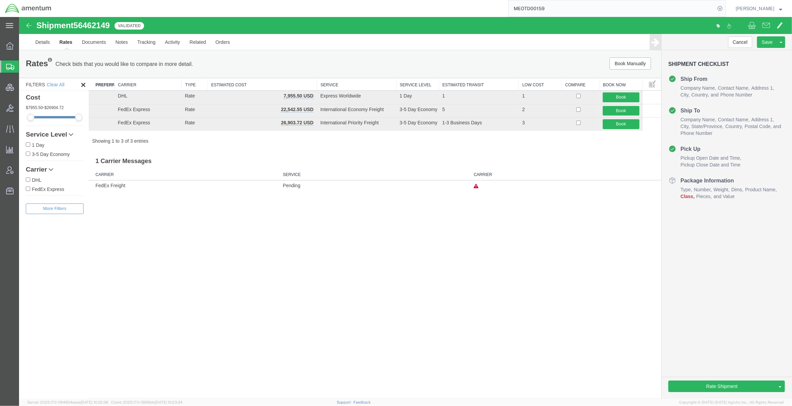
click at [77, 313] on div "Filters Clear All Cost 7955.50 - 26904.72 Service Level 1 Day 3-5 Day Economy T…" at bounding box center [54, 238] width 70 height 321
click at [24, 67] on span "Shipments" at bounding box center [21, 67] width 5 height 14
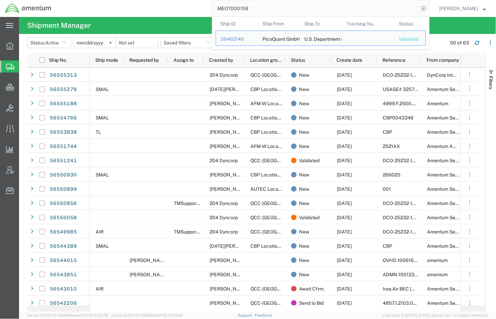
drag, startPoint x: 259, startPoint y: 13, endPoint x: 156, endPoint y: -1, distance: 103.9
click at [156, 0] on html "main_menu Created with Sketch. Collapse Menu Overview Shipments Shipment Manage…" at bounding box center [248, 159] width 496 height 319
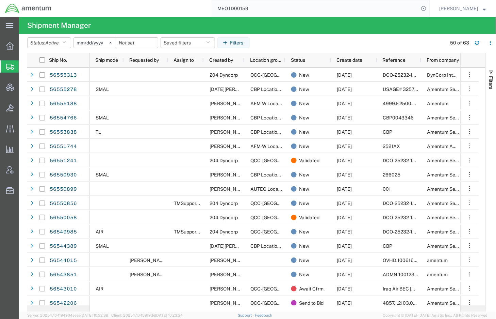
paste input "QCC-OMSS-25232-0236"
type input "QCC-OMSS-25232-0236"
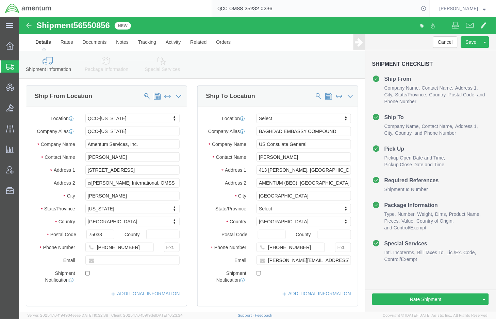
select select "42668"
select select
click link "Package Information"
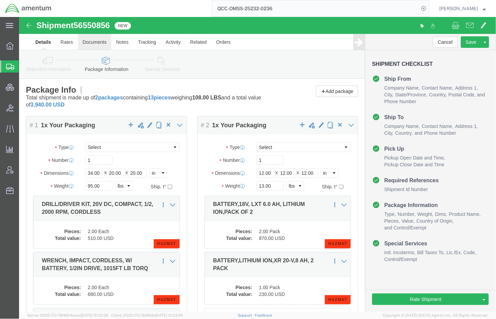
click link "Documents"
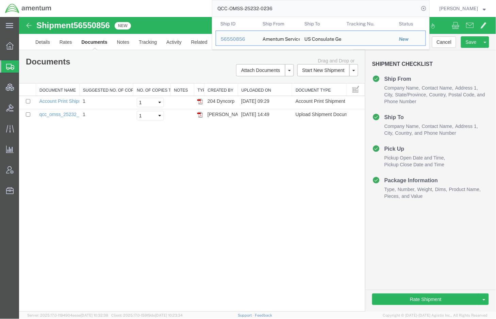
drag, startPoint x: 277, startPoint y: 6, endPoint x: 44, endPoint y: -18, distance: 234.7
click at [44, 0] on html "main_menu Created with Sketch. Collapse Menu Overview Shipments Shipment Manage…" at bounding box center [248, 159] width 496 height 319
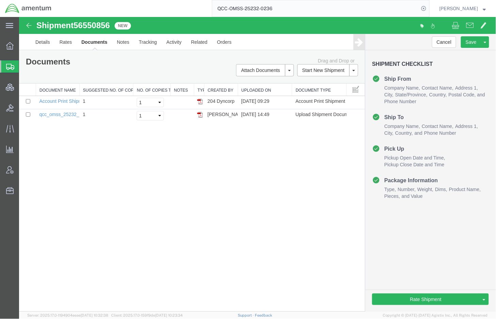
paste input "56535798"
type input "56535798"
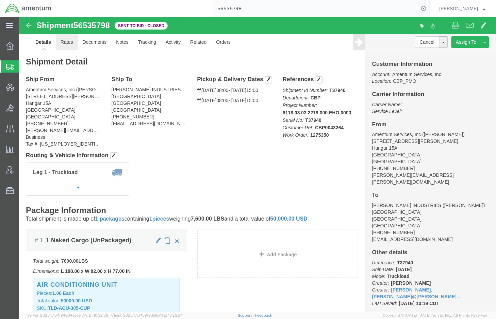
click link "Rates"
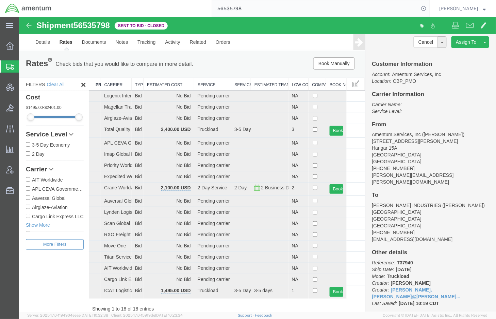
click at [155, 82] on th "Estimated Cost" at bounding box center [168, 84] width 51 height 13
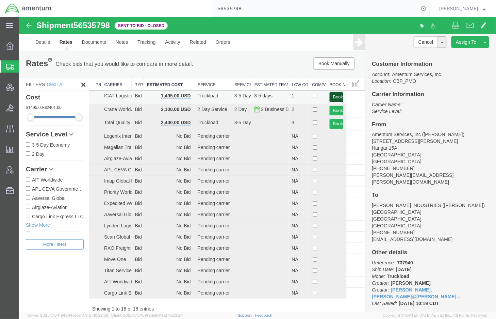
click at [332, 97] on button "Book" at bounding box center [336, 97] width 14 height 10
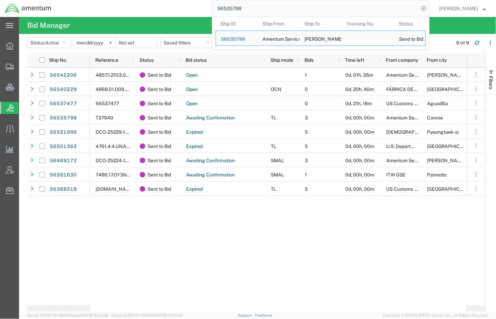
click at [346, 6] on input "56535798" at bounding box center [315, 8] width 207 height 16
click at [219, 36] on td "Ship ID 56535798" at bounding box center [236, 38] width 42 height 15
click at [223, 36] on span "56535798" at bounding box center [233, 38] width 24 height 5
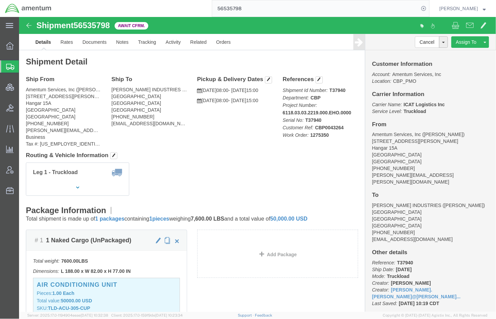
click at [6, 265] on div "main_menu Created with Sketch. Collapse Menu Overview Shipments Shipment Manage…" at bounding box center [9, 168] width 19 height 302
click span
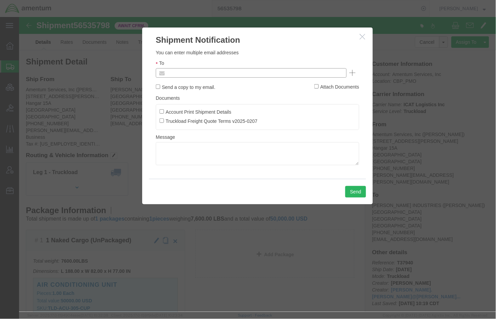
click input "text"
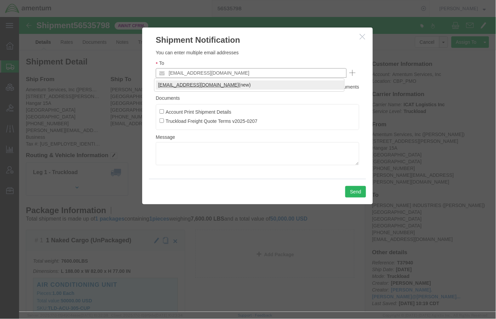
type input "[EMAIL_ADDRESS][DOMAIN_NAME]"
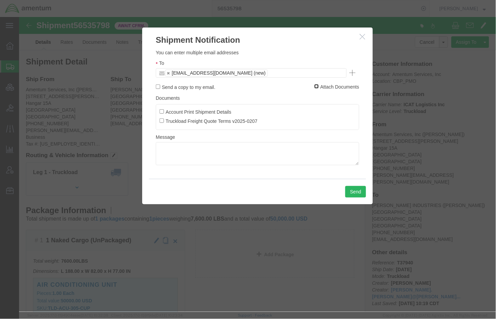
click input "Attach Documents"
checkbox input "false"
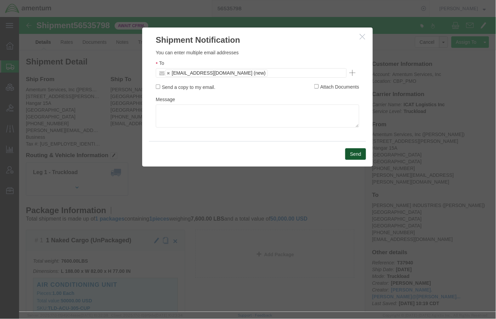
click button "Send"
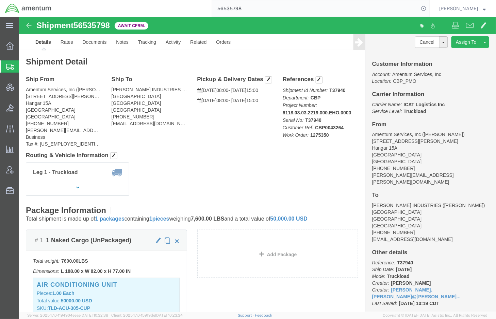
click address "Amentum Services, Inc (Marie Morrell) 1003 General Thomas Kelly Blvd Hangar 15A…"
click div "Leg 1 - Truckload Number of trucks: 1"
drag, startPoint x: 242, startPoint y: 7, endPoint x: 136, endPoint y: 0, distance: 106.2
click at [136, 0] on div "56535798" at bounding box center [242, 8] width 373 height 17
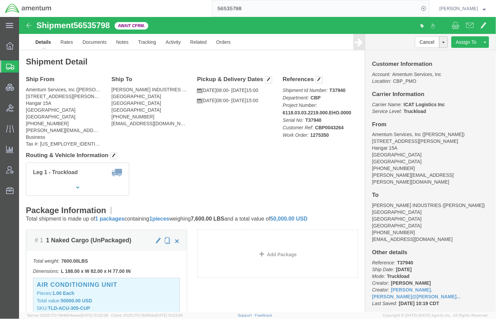
paste input "01362"
type input "56501362"
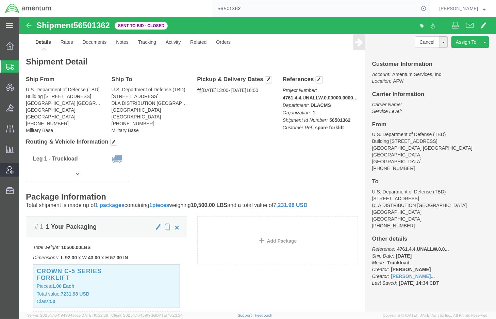
click at [23, 167] on span "Account Admin" at bounding box center [21, 170] width 5 height 14
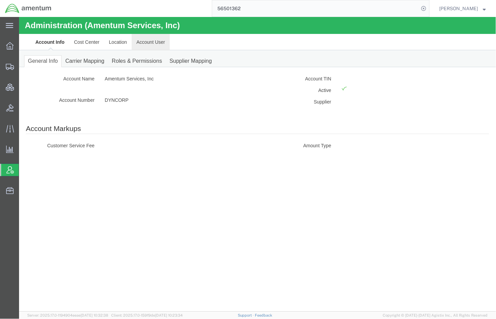
click at [150, 40] on link "Account User" at bounding box center [150, 42] width 38 height 16
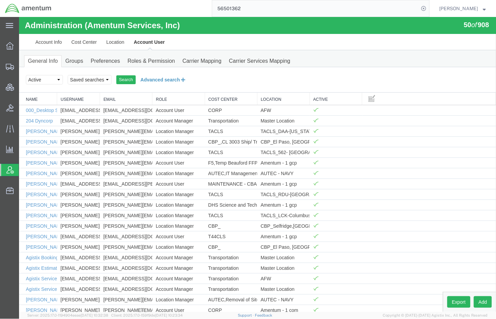
click at [163, 79] on button "Advanced search" at bounding box center [162, 80] width 55 height 12
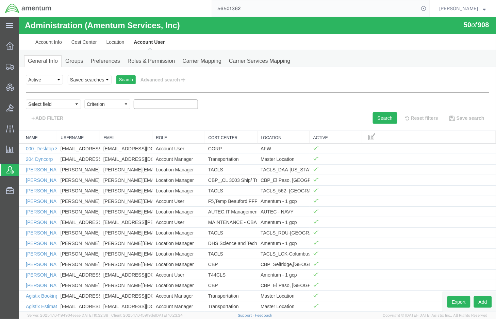
click at [155, 104] on input "text" at bounding box center [165, 104] width 64 height 10
type input "champagne"
click at [78, 103] on select "Select field Cost Center Email Location Name Role Username" at bounding box center [52, 104] width 55 height 10
drag, startPoint x: 166, startPoint y: 102, endPoint x: 63, endPoint y: 101, distance: 102.6
click at [63, 101] on div "Select field Cost Center Email Location Name Role Username Criterion champagne" at bounding box center [256, 105] width 463 height 13
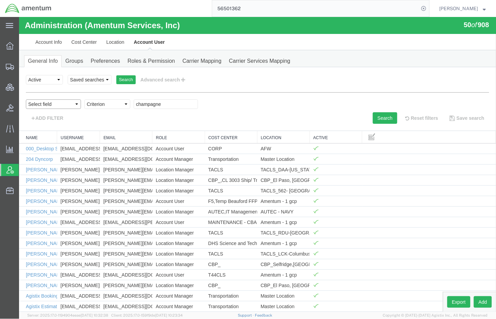
click at [53, 105] on select "Select field Cost Center Email Location Name Role Username" at bounding box center [52, 104] width 55 height 10
select select "personName"
click at [25, 99] on select "Select field Cost Center Email Location Name Role Username" at bounding box center [52, 104] width 55 height 10
drag, startPoint x: 118, startPoint y: 132, endPoint x: 106, endPoint y: 107, distance: 27.5
click at [106, 107] on select "Criterion contains does not contain is is blank is not blank starts with" at bounding box center [107, 104] width 46 height 10
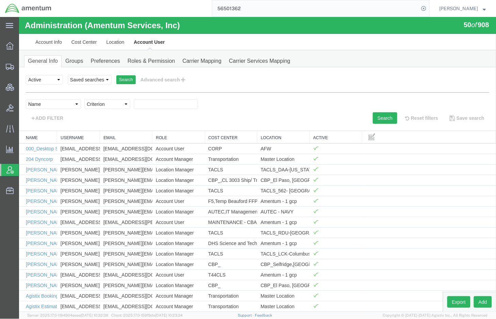
select select "contains"
click at [84, 99] on select "Criterion contains does not contain is is blank is not blank starts with" at bounding box center [107, 104] width 46 height 10
click at [173, 99] on div "personName Name ../../common/searchCriteriaString.xml userName Username ../../c…" at bounding box center [256, 108] width 463 height 32
click at [173, 102] on input "text" at bounding box center [165, 104] width 64 height 10
paste input "champagne"
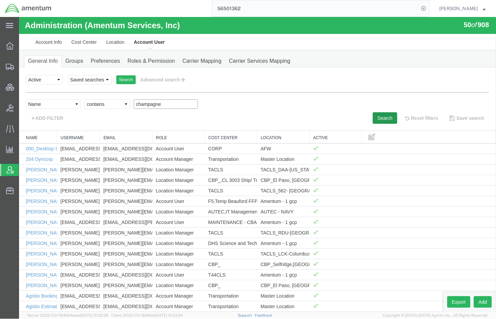
type input "champagne"
click at [379, 119] on button "Search" at bounding box center [384, 118] width 24 height 12
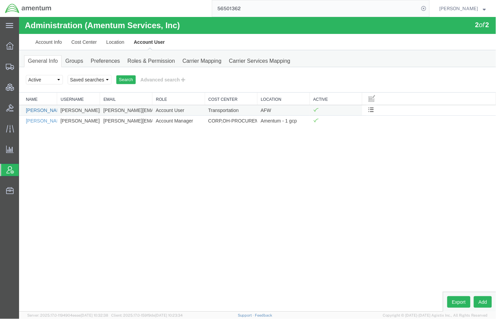
click at [48, 112] on link "[PERSON_NAME]" at bounding box center [44, 109] width 39 height 5
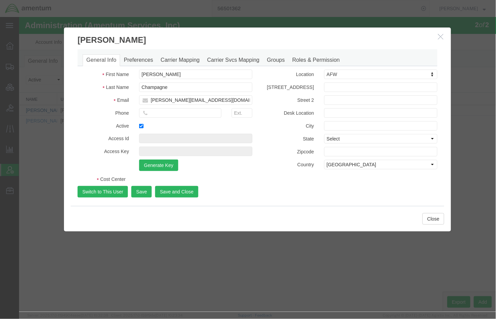
select select "DEPARTMENT"
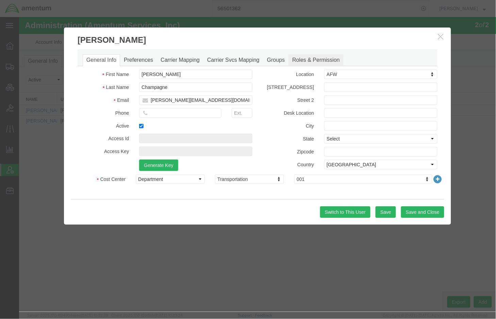
click at [311, 63] on link "Roles & Permission" at bounding box center [315, 60] width 55 height 12
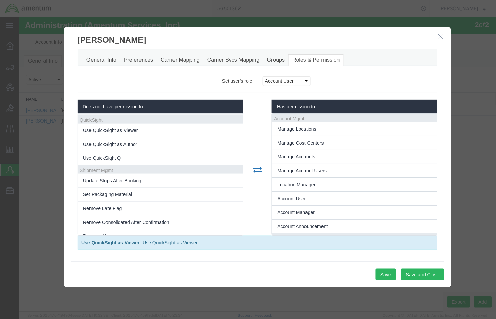
scroll to position [226, 0]
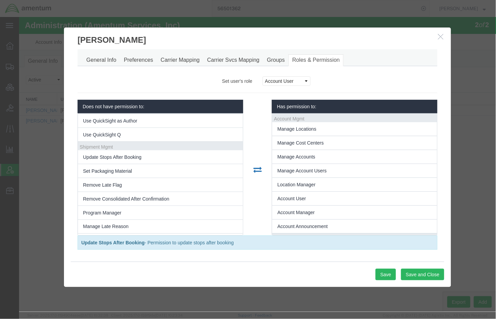
click at [159, 163] on li "Update Stops After Booking" at bounding box center [159, 157] width 165 height 14
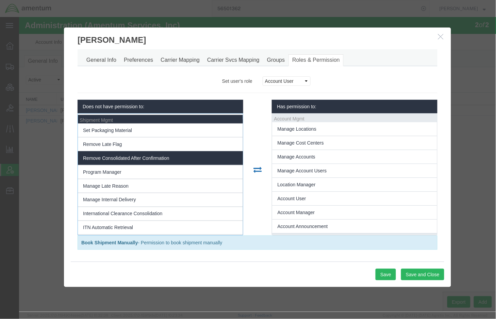
scroll to position [340, 0]
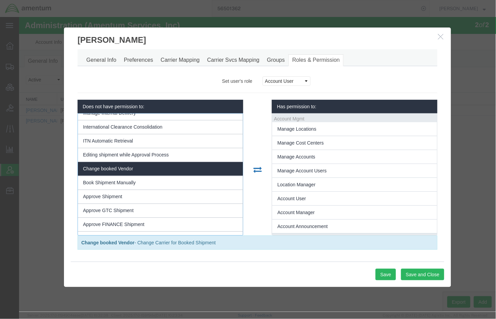
click at [164, 173] on li "Change booked Vendor" at bounding box center [159, 169] width 165 height 14
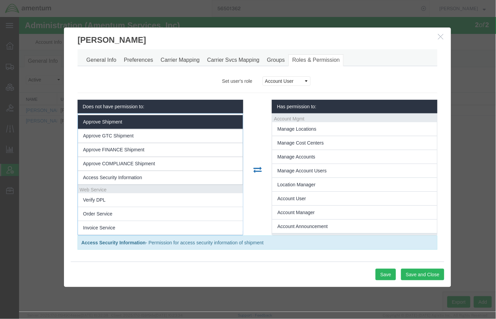
scroll to position [403, 0]
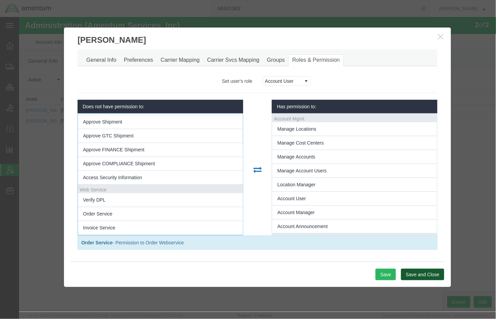
click at [410, 274] on button "Save and Close" at bounding box center [421, 275] width 43 height 12
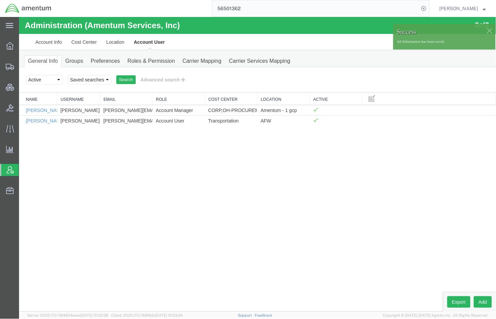
click at [249, 11] on input "56501362" at bounding box center [315, 8] width 207 height 16
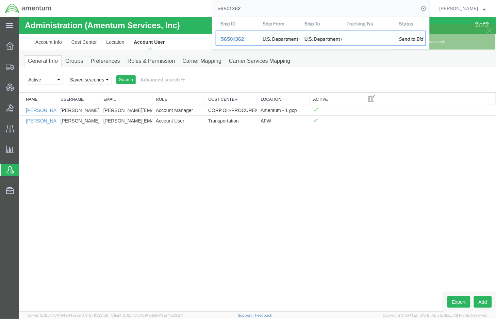
click at [229, 38] on span "56501362" at bounding box center [232, 38] width 23 height 5
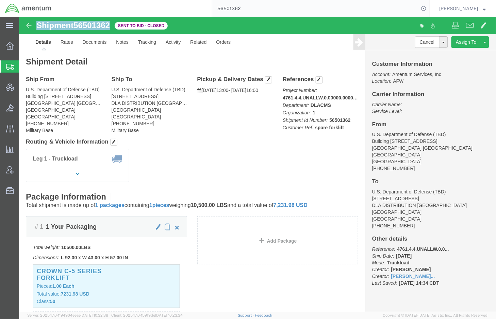
drag, startPoint x: 94, startPoint y: 11, endPoint x: 19, endPoint y: 13, distance: 75.5
click div "Shipment 56501362 Sent to Bid - Closed"
click link "Notes"
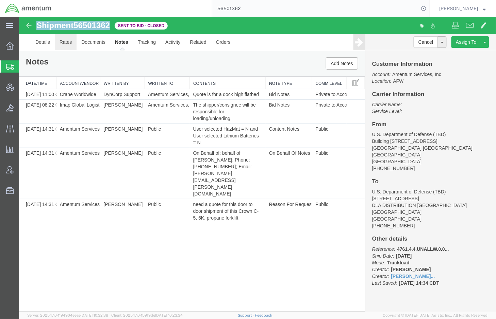
click at [63, 46] on link "Rates" at bounding box center [65, 42] width 22 height 16
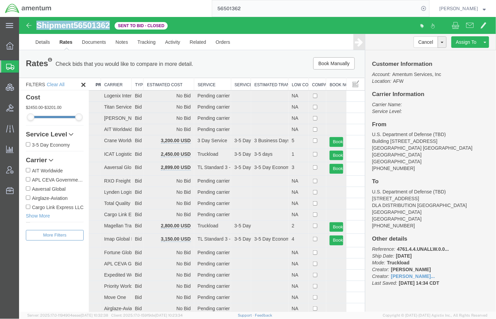
click at [173, 85] on th "Estimated Cost" at bounding box center [168, 84] width 51 height 13
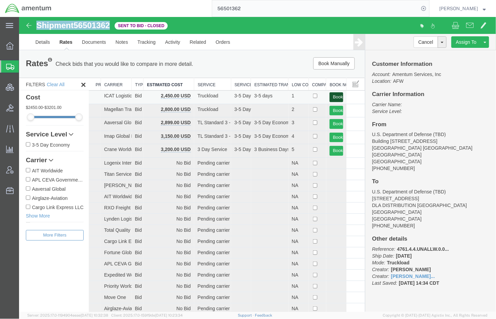
click at [332, 96] on button "Book" at bounding box center [336, 97] width 14 height 10
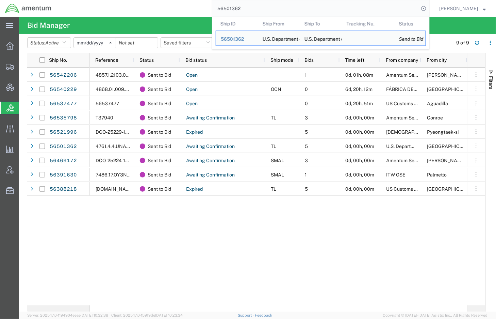
click at [246, 11] on input "56501362" at bounding box center [315, 8] width 207 height 16
click at [231, 38] on span "56501362" at bounding box center [232, 38] width 23 height 5
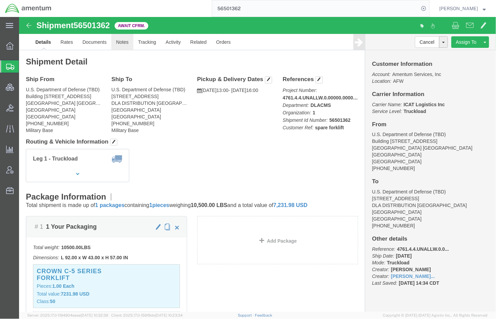
click link "Notes"
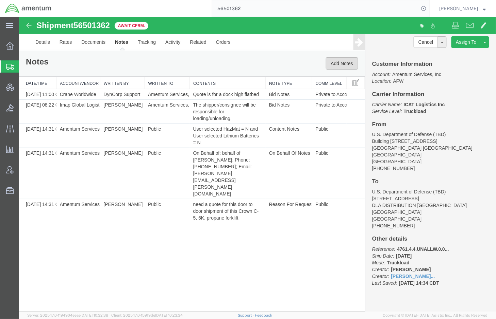
click at [327, 59] on button "Add Notes" at bounding box center [341, 63] width 32 height 12
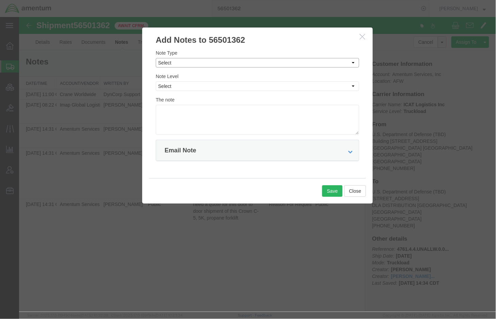
click at [175, 60] on select "Select Approval Bid Notes Carrier Change Notes Claim Notes Content Hazmat Notes…" at bounding box center [256, 63] width 203 height 10
select select "PICKUP_LOCATION_NOTES"
click at [155, 58] on select "Select Approval Bid Notes Carrier Change Notes Claim Notes Content Hazmat Notes…" at bounding box center [256, 63] width 203 height 10
click at [172, 85] on select "Select Private to Account Private to Vendor Public" at bounding box center [256, 86] width 203 height 10
select select "PRIVATE_TO_VENDOR"
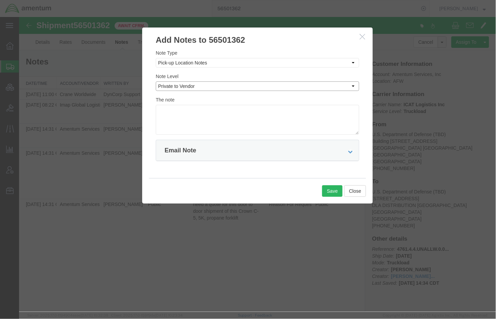
click at [155, 81] on select "Select Private to Account Private to Vendor Public" at bounding box center [256, 86] width 203 height 10
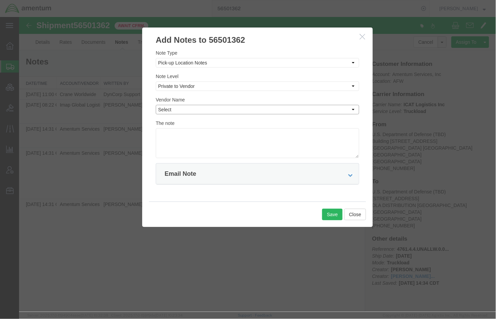
click at [189, 107] on select "Select Aaversal Global Airglaze-Aviation AIT Worldwide APL CEVA Government Logi…" at bounding box center [256, 110] width 203 height 10
select select "16333"
click at [155, 105] on select "Select Aaversal Global Airglaze-Aviation AIT Worldwide APL CEVA Government Logi…" at bounding box center [256, 110] width 203 height 10
click at [190, 143] on textarea at bounding box center [256, 143] width 203 height 30
click at [234, 137] on textarea at bounding box center [256, 143] width 203 height 30
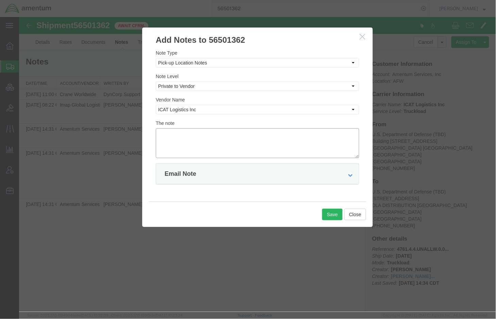
paste textarea "Denise Betts-Guignard will be the POC at San Diego (619-380-5812) to coordinate…"
type textarea "Denise Betts-Guignard will be the POC at San Diego (619-380-5812) to coordinate…"
click at [291, 172] on div "Email Note" at bounding box center [257, 173] width 203 height 21
click at [187, 178] on div "Email Note" at bounding box center [180, 173] width 32 height 13
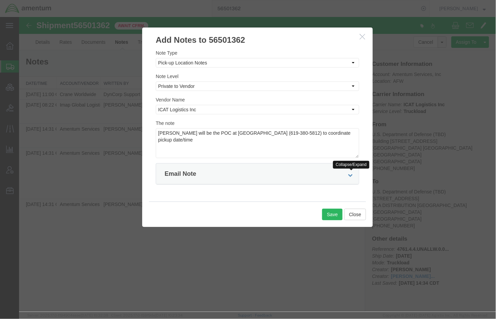
click at [351, 175] on icon at bounding box center [350, 175] width 5 height 5
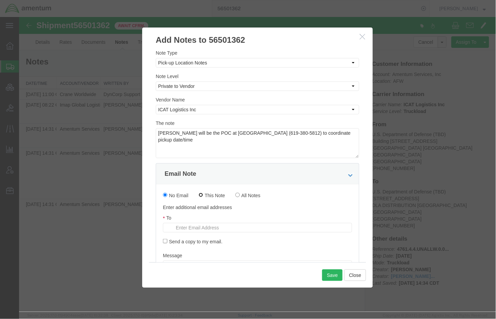
click at [200, 194] on input "This Note" at bounding box center [200, 195] width 4 height 4
radio input "true"
paste input "amentum@icatlogistics.com"
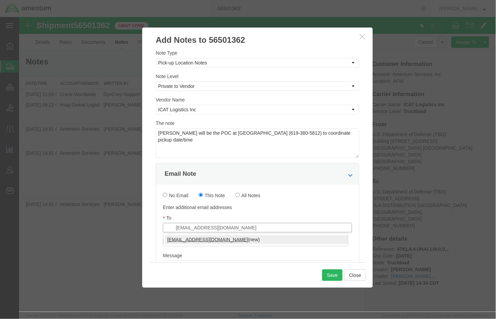
type input "amentum@icatlogistics.com"
type input "[EMAIL_ADDRESS][DOMAIN_NAME]"
type input "amentum@icatlogistics.com,tmsupport@amentum.com"
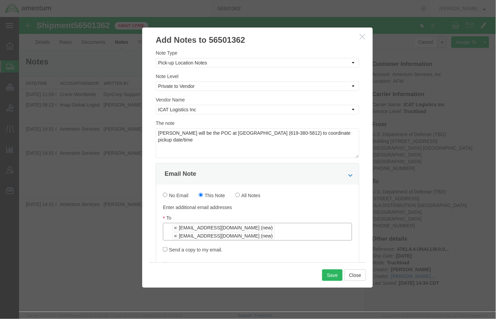
click at [209, 246] on label "Send a copy to my email." at bounding box center [191, 249] width 59 height 7
click at [167, 247] on input "Send a copy to my email." at bounding box center [164, 249] width 4 height 4
checkbox input "true"
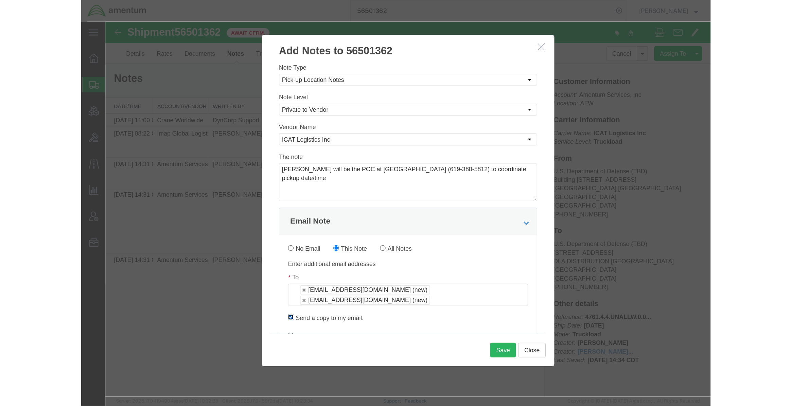
scroll to position [51, 0]
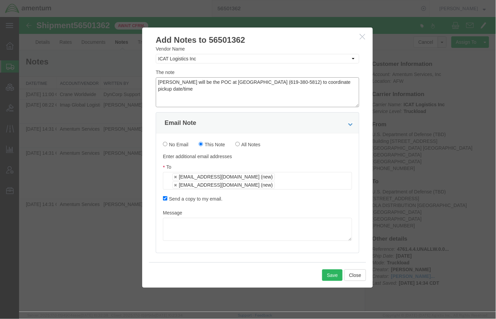
drag, startPoint x: 178, startPoint y: 87, endPoint x: 143, endPoint y: 82, distance: 35.3
click at [143, 82] on div "Note Type Select Approval Bid Notes Carrier Change Notes Claim Notes Content Ha…" at bounding box center [257, 154] width 230 height 217
click at [295, 218] on textarea at bounding box center [256, 229] width 189 height 23
paste textarea "Denise Betts-Guignard will be the POC at San Diego (619-380-5812) to coordinate…"
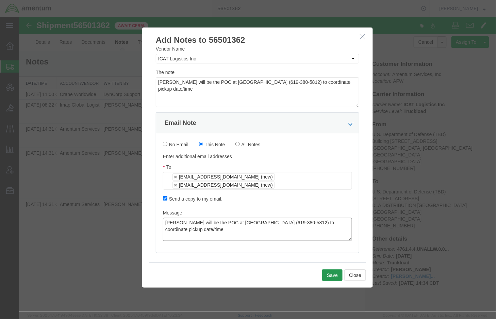
type textarea "Denise Betts-Guignard will be the POC at San Diego (619-380-5812) to coordinate…"
click at [328, 275] on button "Save" at bounding box center [332, 276] width 20 height 12
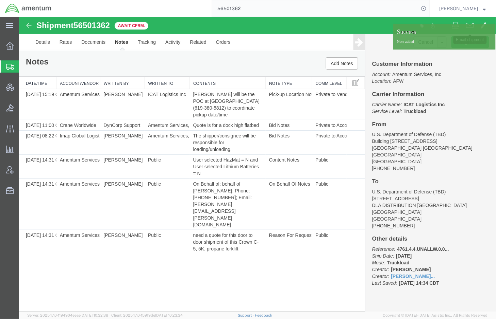
click at [471, 22] on span at bounding box center [469, 25] width 7 height 8
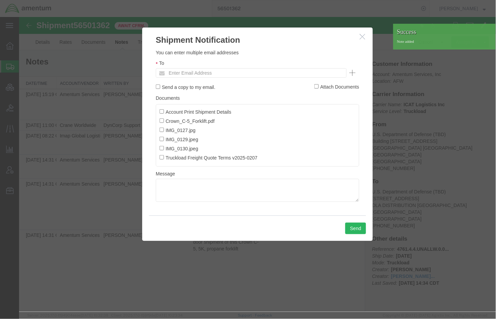
click at [232, 67] on div "To Enter Email Address" at bounding box center [256, 68] width 203 height 18
click at [231, 71] on input "text" at bounding box center [205, 72] width 80 height 9
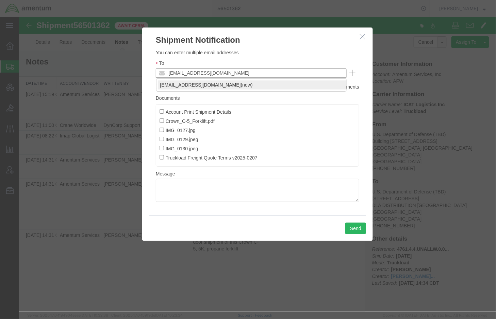
type input "[EMAIL_ADDRESS][DOMAIN_NAME]"
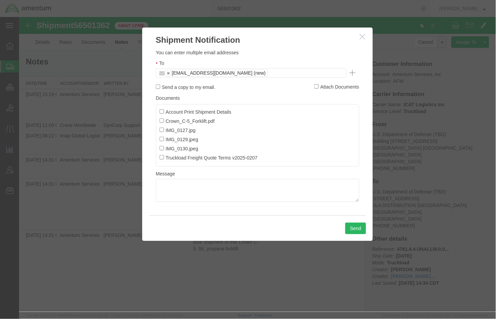
click at [173, 86] on label "Send a copy to my email." at bounding box center [184, 86] width 59 height 7
click at [160, 86] on input "Send a copy to my email." at bounding box center [157, 86] width 4 height 4
checkbox input "true"
click at [315, 87] on input "Attach Documents" at bounding box center [316, 86] width 4 height 4
checkbox input "false"
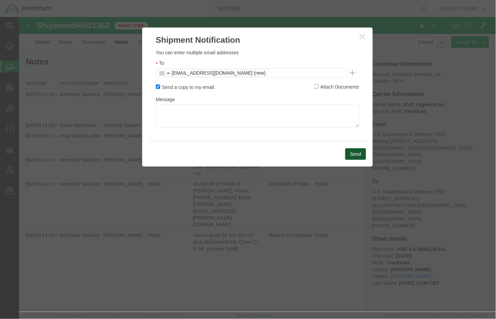
click at [353, 156] on button "Send" at bounding box center [355, 154] width 21 height 12
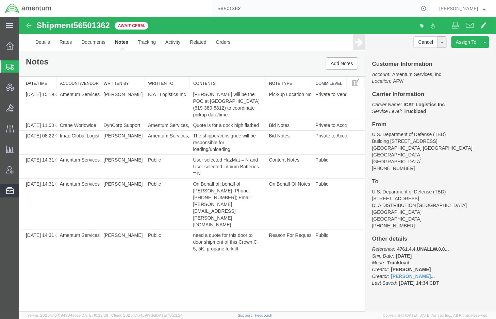
drag, startPoint x: 11, startPoint y: 214, endPoint x: 19, endPoint y: 194, distance: 22.3
click at [11, 214] on div "main_menu Created with Sketch. Collapse Menu Overview Shipments Shipment Manage…" at bounding box center [9, 168] width 19 height 302
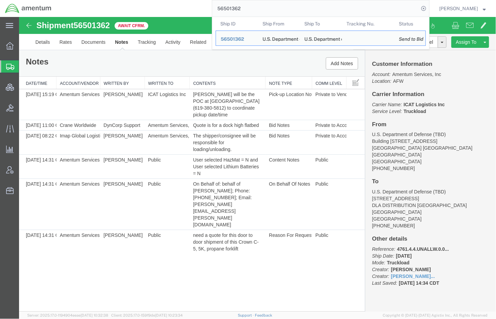
drag, startPoint x: 238, startPoint y: 9, endPoint x: 139, endPoint y: 7, distance: 99.6
click at [139, 7] on div "56501362 Ship ID Ship From Ship To Tracking Nu. Status Ship ID 56501362 Ship Fr…" at bounding box center [242, 8] width 373 height 17
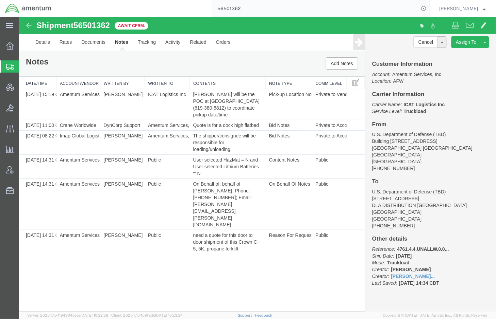
paste input "5561"
type input "56555612"
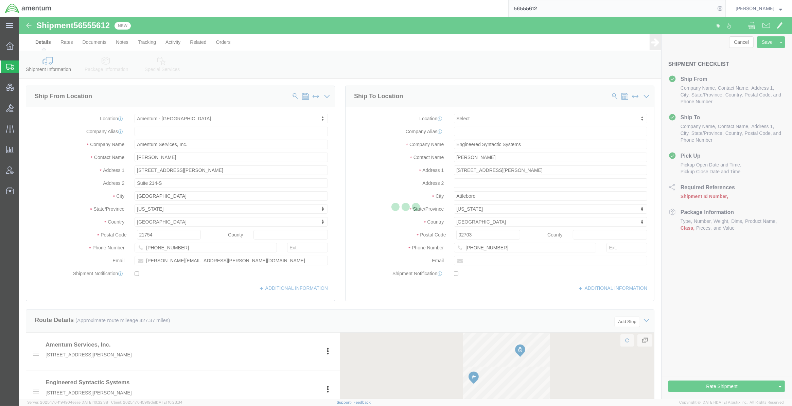
select select "56711"
select select
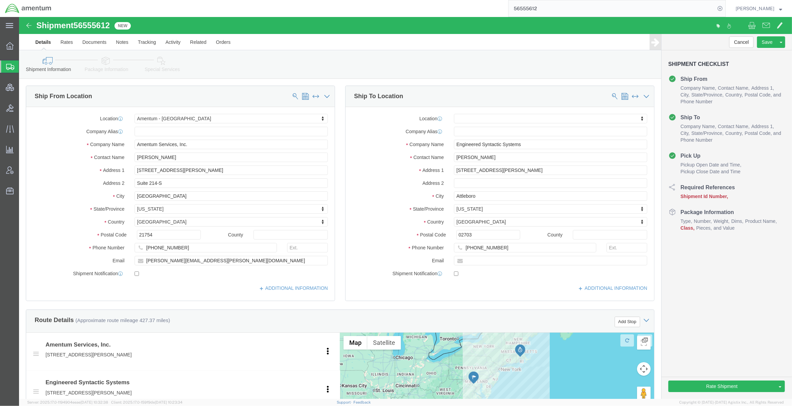
scroll to position [113, 0]
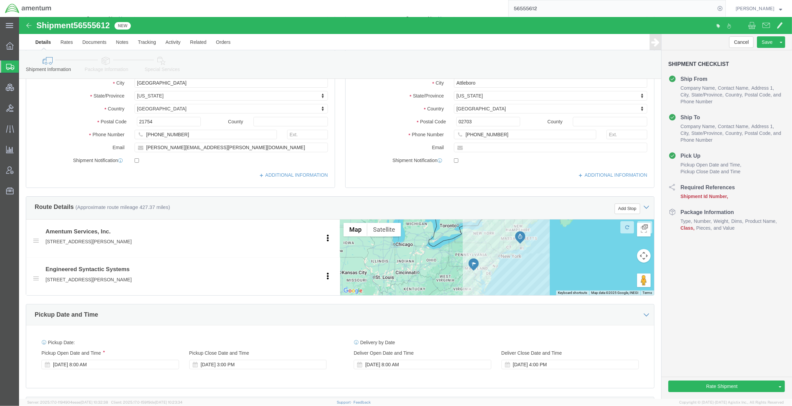
click link "Package Information"
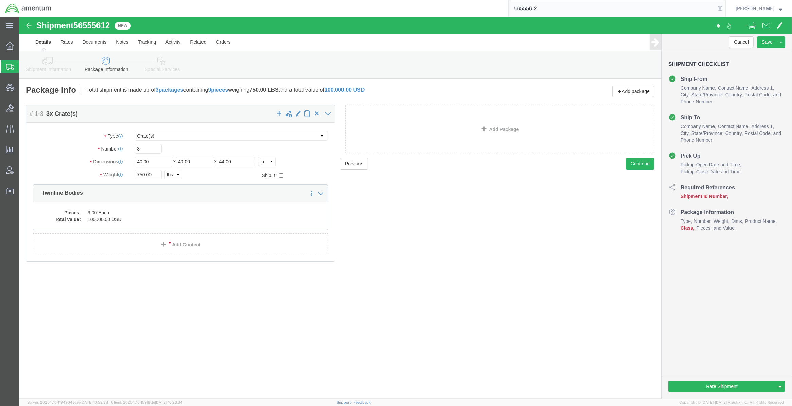
click link "Shipment Information"
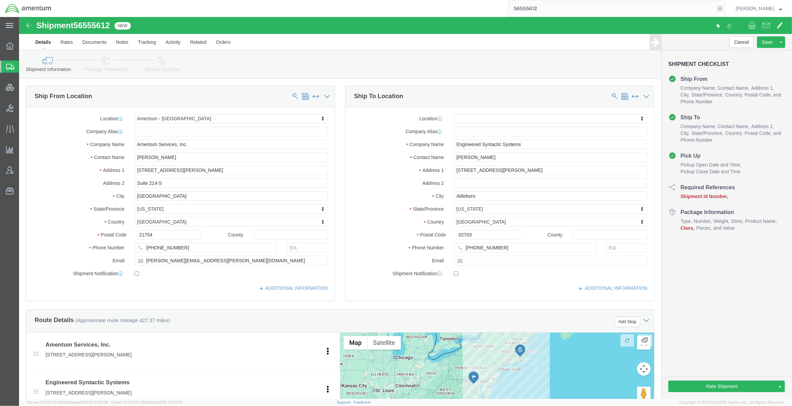
click link "Package Information"
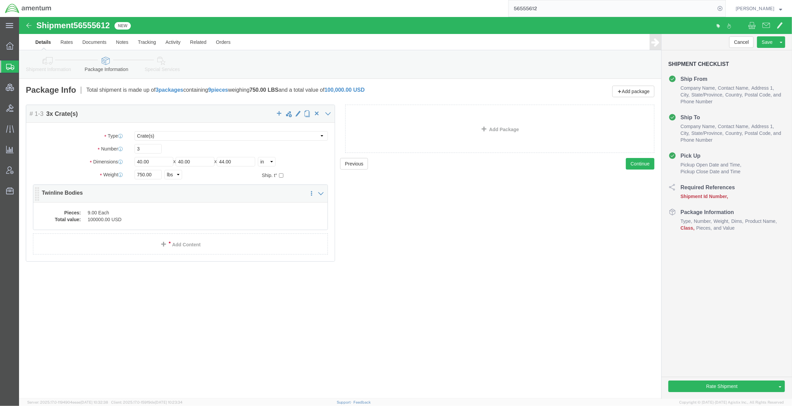
click dd "9.00 Each"
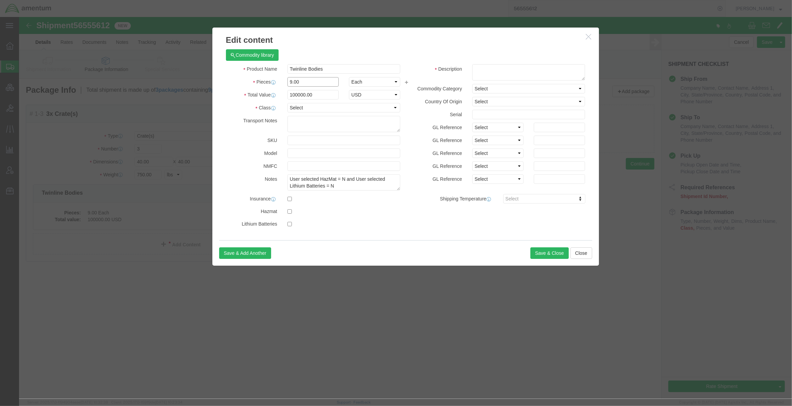
drag, startPoint x: 283, startPoint y: 65, endPoint x: 236, endPoint y: 63, distance: 47.3
click div "Pieces 9.00 Select Bag Barrels 100Board Feet Bottle Box Blister Pack Carats Can…"
type input "3"
type input "33333.33"
click button "Save & Close"
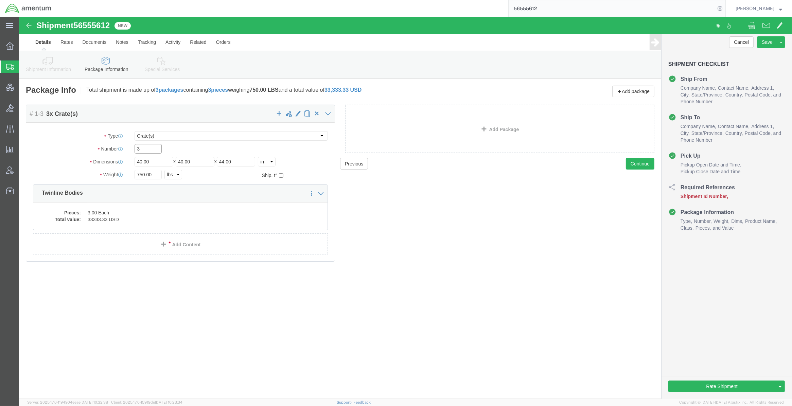
drag, startPoint x: 124, startPoint y: 128, endPoint x: 92, endPoint y: 128, distance: 31.9
click div "Number 3"
type input "1"
click div "750.00 Select kgs lbs"
drag, startPoint x: 143, startPoint y: 159, endPoint x: 87, endPoint y: 155, distance: 55.9
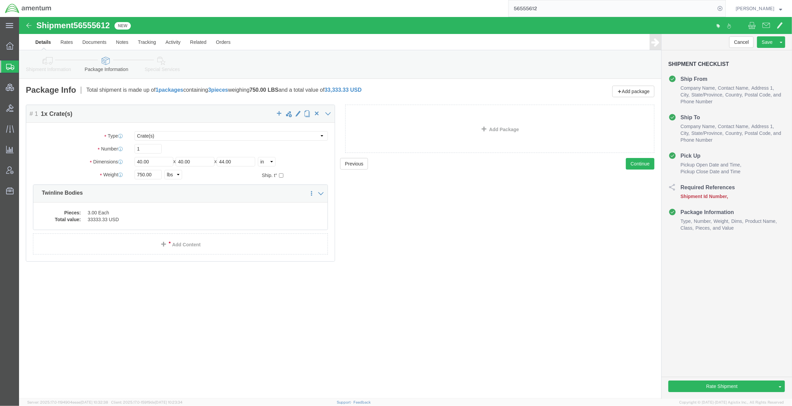
click div "Weight Total weight of packages in pounds or kilograms 750.00 Select kgs lbs Sh…"
drag, startPoint x: 87, startPoint y: 155, endPoint x: 120, endPoint y: 160, distance: 33.7
click input "750.00"
drag, startPoint x: 120, startPoint y: 160, endPoint x: 114, endPoint y: 159, distance: 5.8
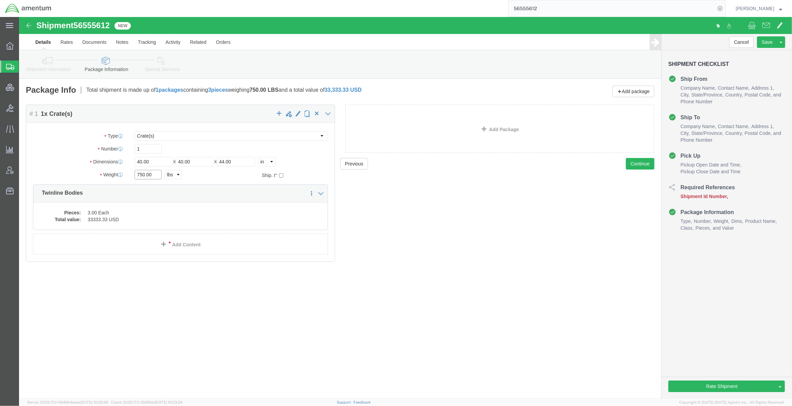
click div "750.00 Select kgs lbs"
type input "250.00"
click span "button"
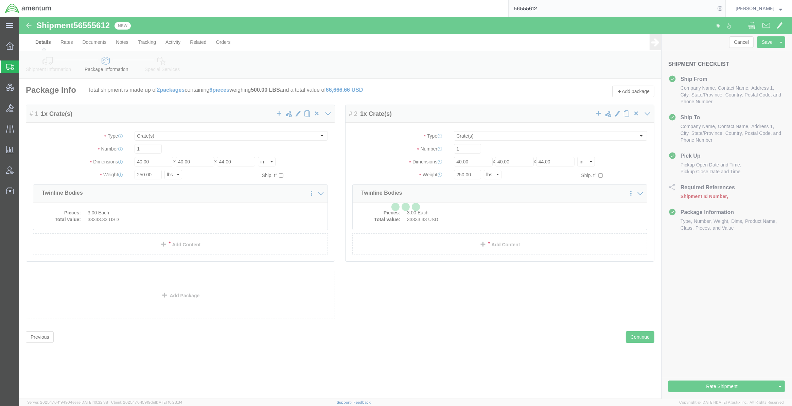
select select "CRAT"
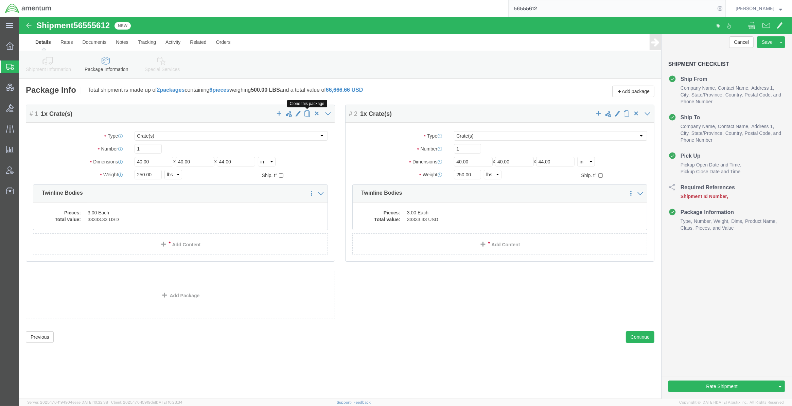
click span "button"
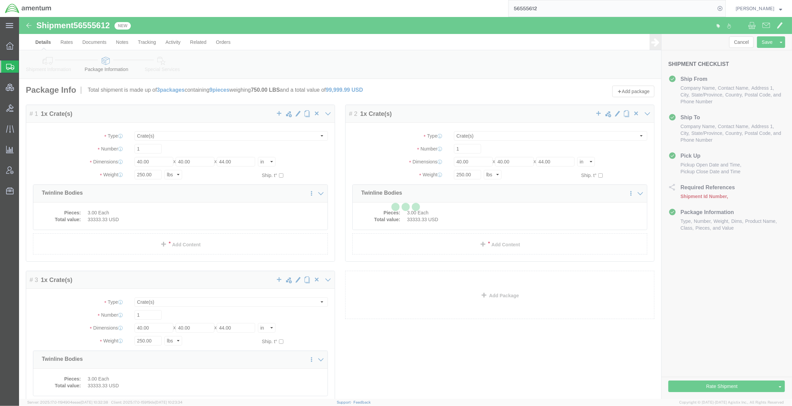
select select "CRAT"
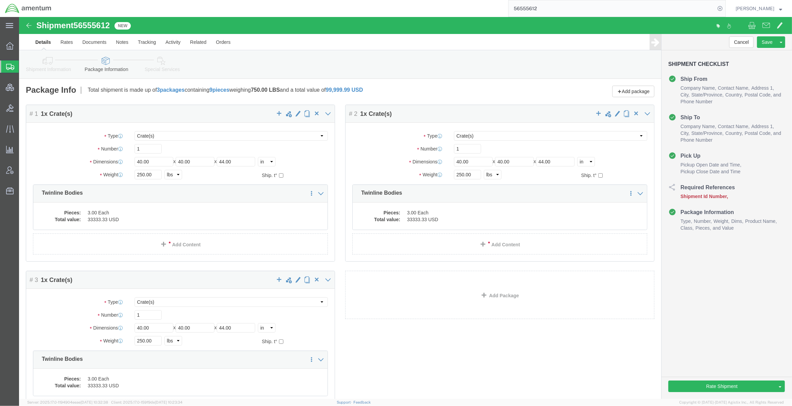
click link "Shipment Information"
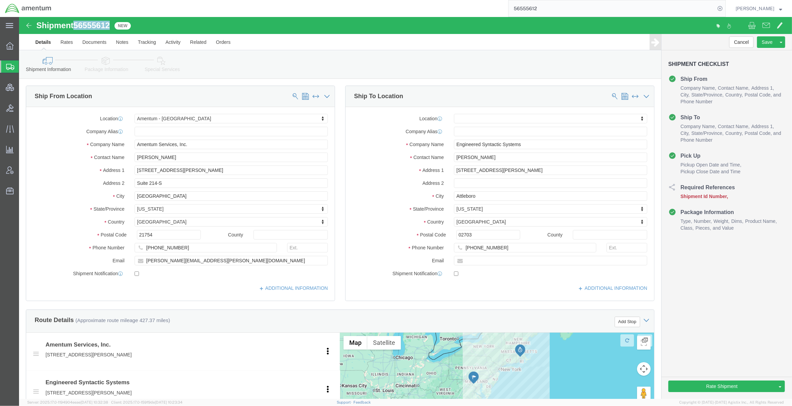
drag, startPoint x: 95, startPoint y: 13, endPoint x: 57, endPoint y: 11, distance: 37.8
click div "Shipment 56555612 New"
copy span "56555612"
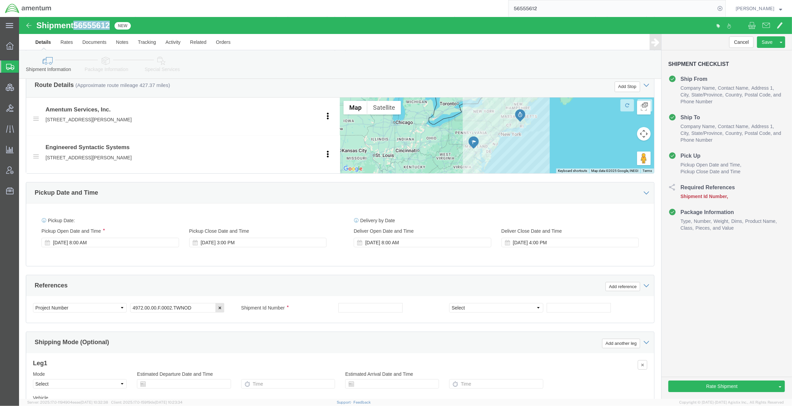
scroll to position [313, 0]
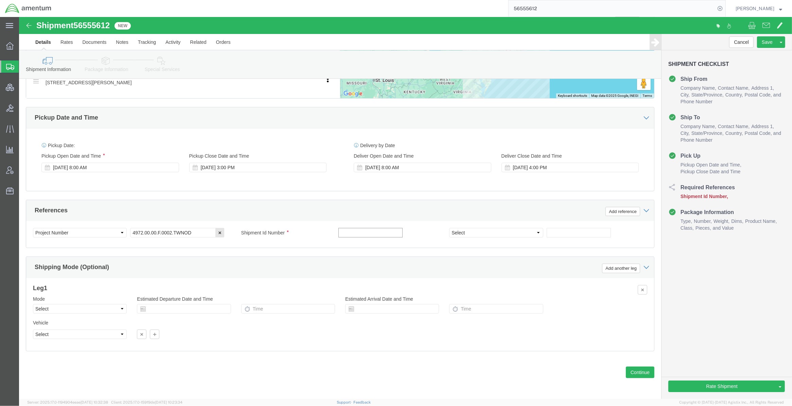
click input "text"
paste input "56555612"
type input "56555612"
drag, startPoint x: 124, startPoint y: 216, endPoint x: 90, endPoint y: 215, distance: 34.0
click div "Select Account Type Activity ID Airline Appointment Number ASN Batch Request # …"
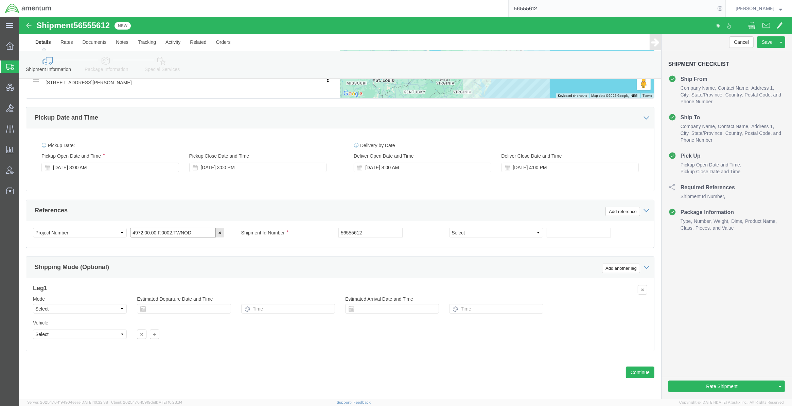
scroll to position [310, 0]
click select "Select Account Type Activity ID Airline Appointment Number ASN Batch Request # …"
select select "DEPT"
click select "Select Account Type Activity ID Airline Appointment Number ASN Batch Request # …"
click input "text"
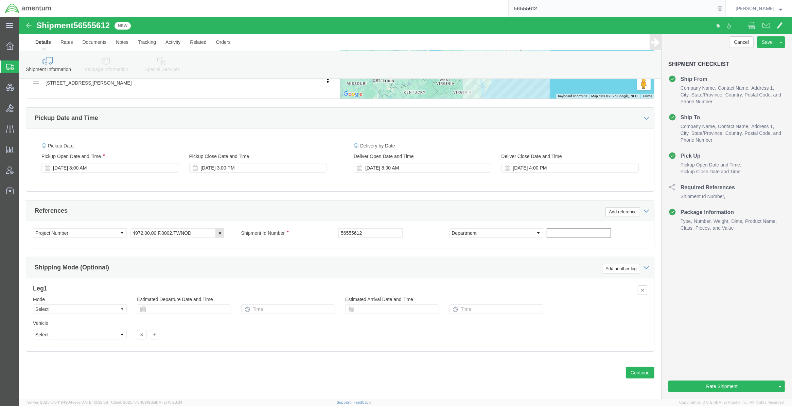
paste input "3 Sets Paravanes # TWIN001/MOD2"
drag, startPoint x: 578, startPoint y: 219, endPoint x: 630, endPoint y: 208, distance: 53.1
click div "Select Account Type Activity ID Airline Appointment Number ASN Batch Request # …"
type input "3 Sets Paravanes # TWIN001/MOD2"
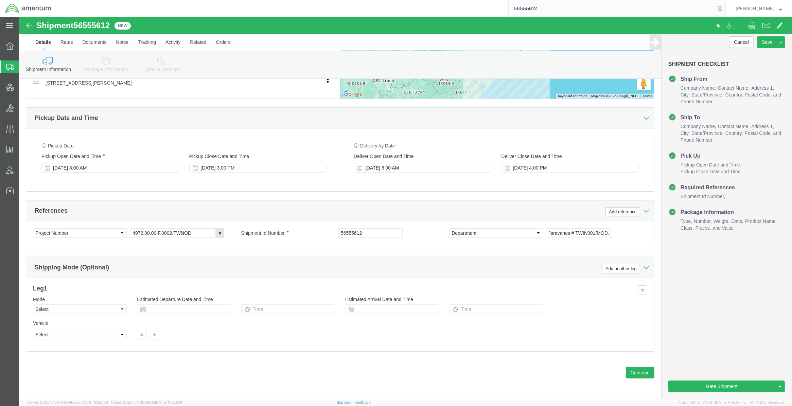
click div "3 Sets Paravanes # TWIN001/MOD2"
click button "Add reference"
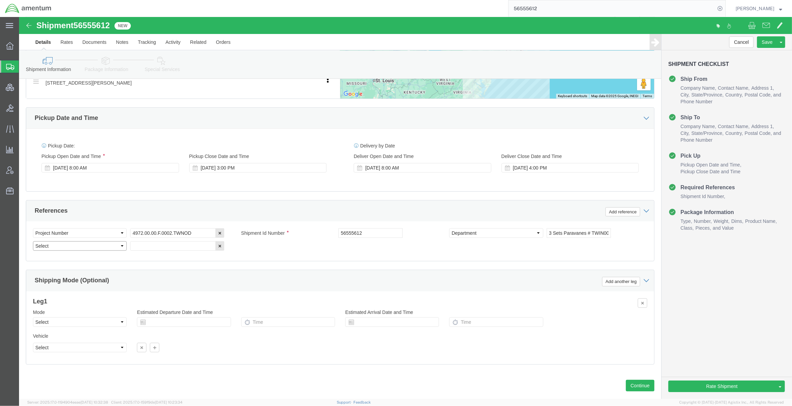
click select "Select Account Type Activity ID Airline Appointment Number ASN Batch Request # …"
select select "DEPT"
click select "Select Account Type Activity ID Airline Appointment Number ASN Batch Request # …"
drag, startPoint x: 91, startPoint y: 244, endPoint x: 116, endPoint y: 237, distance: 26.4
click div "Select Account Type Activity ID Airline Appointment Number ASN Batch Request # …"
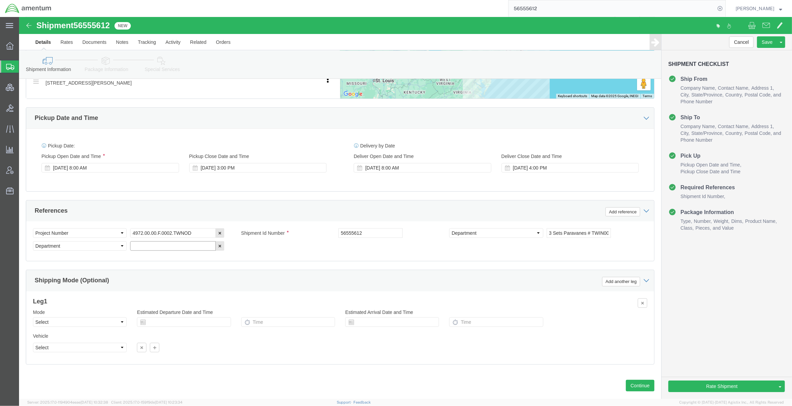
click input "text"
paste input "PO190755"
type input "PO190755"
click div "Select Account Type Activity ID Airline Appointment Number ASN Batch Request # …"
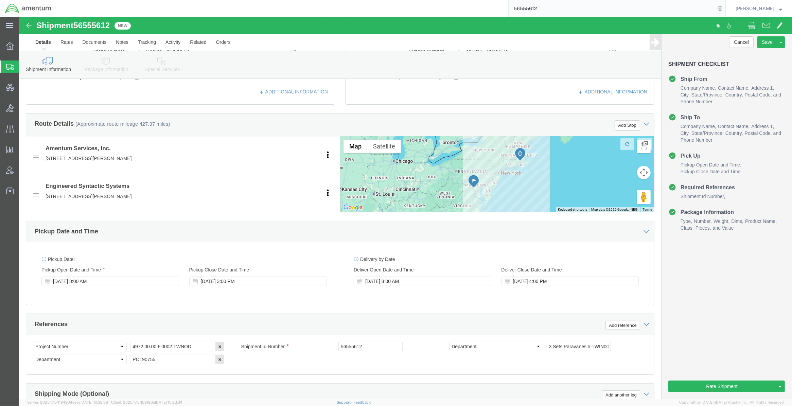
scroll to position [325, 0]
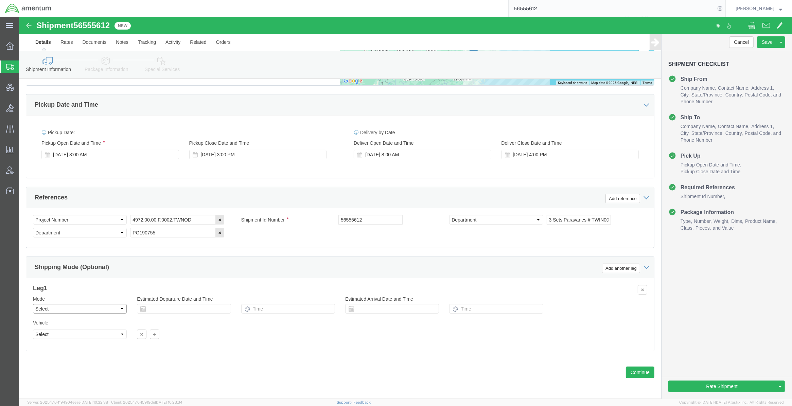
click select "Select Air Less than Truckload Multi-Leg Ocean Freight Rail Small Parcel Truckl…"
select select "LTL"
click select "Select Air Less than Truckload Multi-Leg Ocean Freight Rail Small Parcel Truckl…"
click link "Package Information"
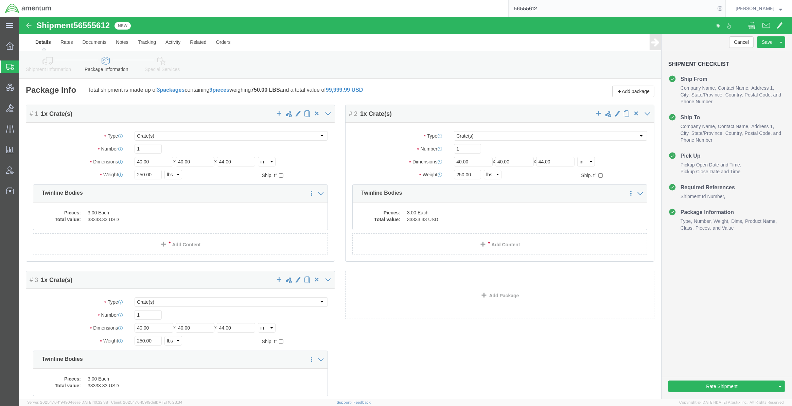
click icon
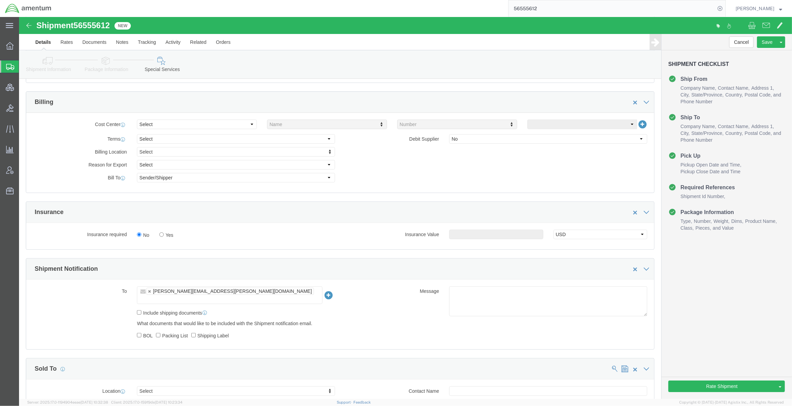
scroll to position [396, 0]
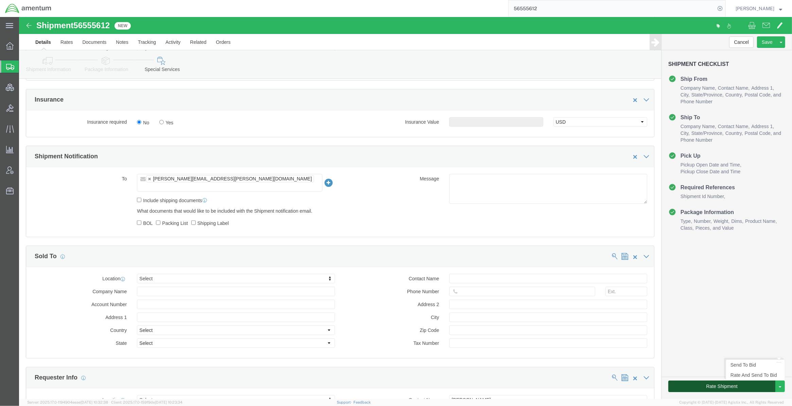
click button "Rate Shipment"
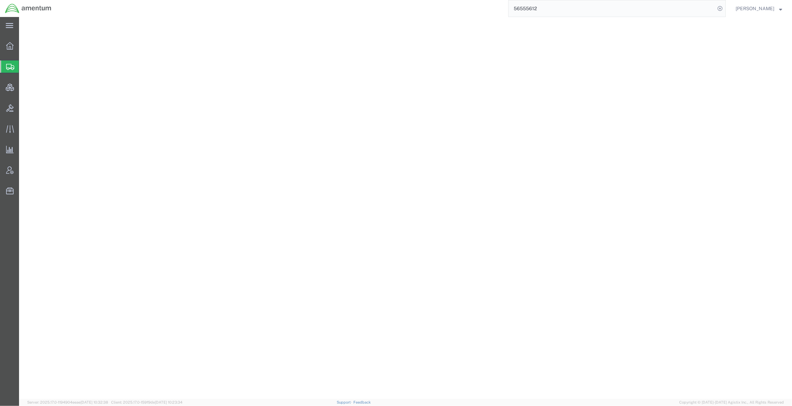
select select "CRAT"
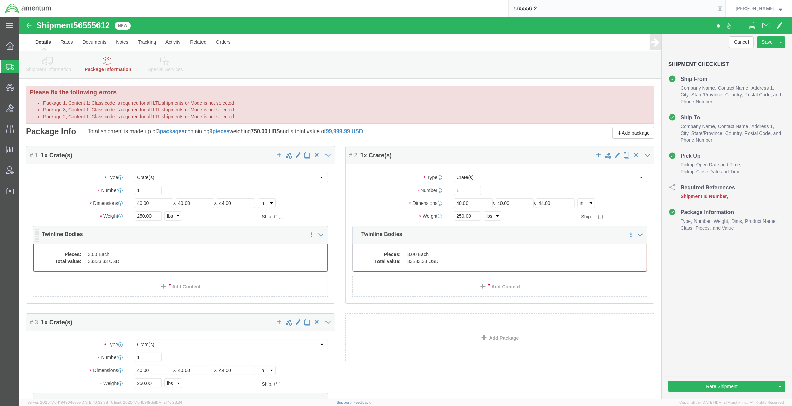
click dd "33333.33 USD"
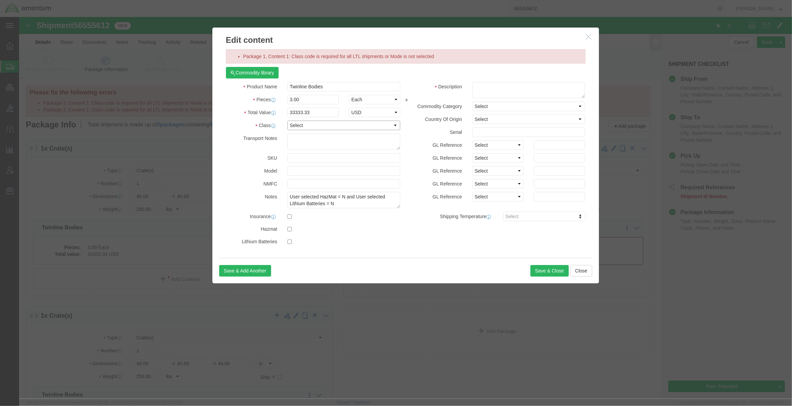
click select "Select 50 55 60 65 70 85 92.5 100 125 175 250 300 400"
select select "125"
click select "Select 50 55 60 65 70 85 92.5 100 125 175 250 300 400"
click button "Save & Close"
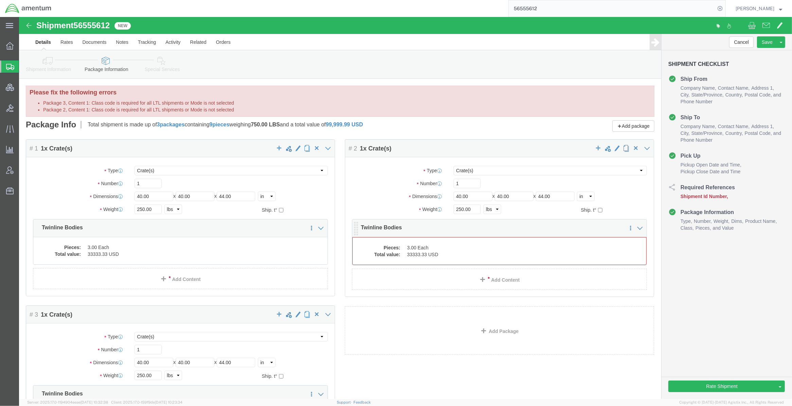
click dd "33333.33 USD"
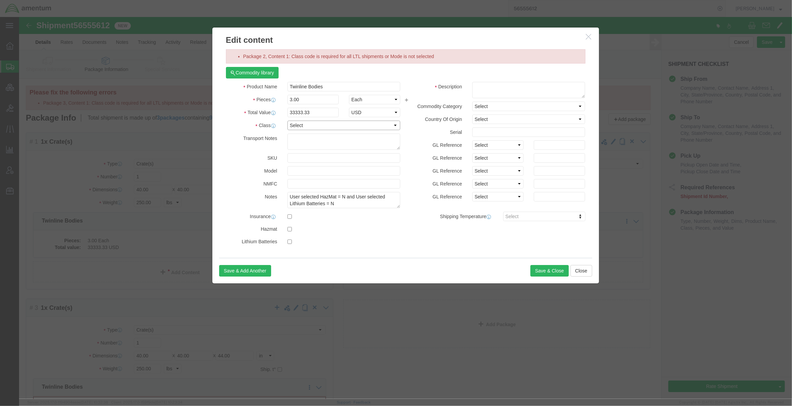
drag, startPoint x: 287, startPoint y: 108, endPoint x: 287, endPoint y: 112, distance: 4.8
click select "Select 50 55 60 65 70 85 92.5 100 125 175 250 300 400"
select select "125"
click select "Select 50 55 60 65 70 85 92.5 100 125 175 250 300 400"
click button "Save & Close"
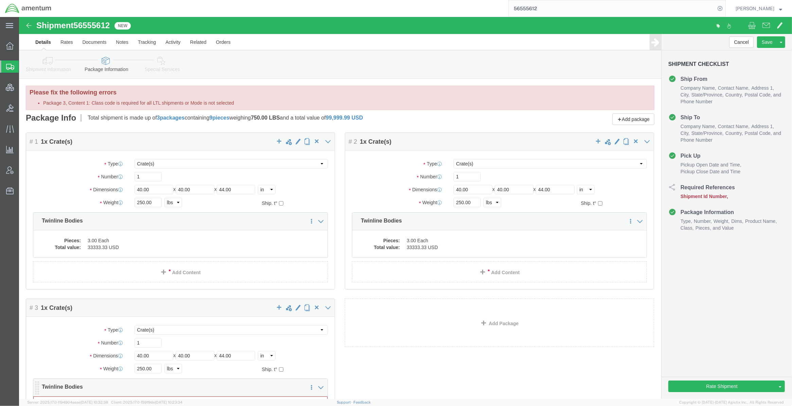
scroll to position [57, 0]
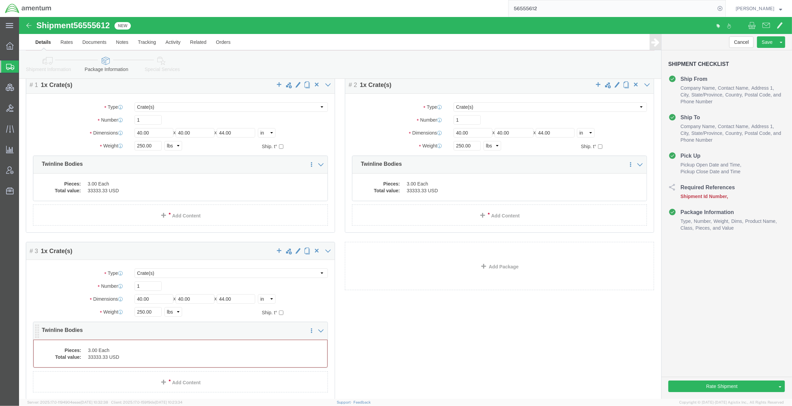
click dd "33333.33 USD"
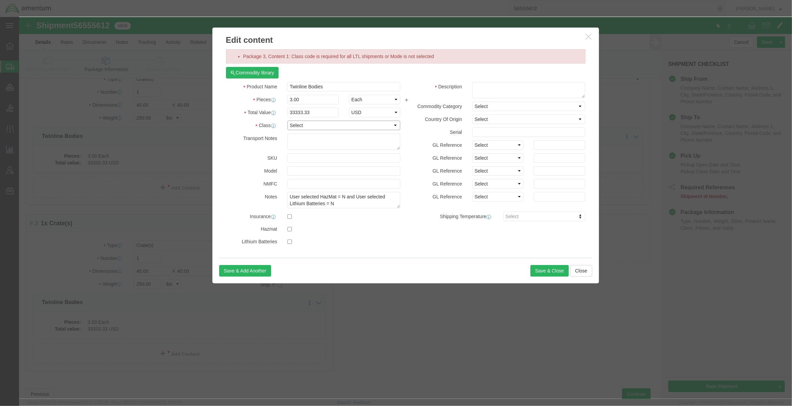
click select "Select 50 55 60 65 70 85 92.5 100 125 175 250 300 400"
select select "125"
click select "Select 50 55 60 65 70 85 92.5 100 125 175 250 300 400"
click button "Save & Close"
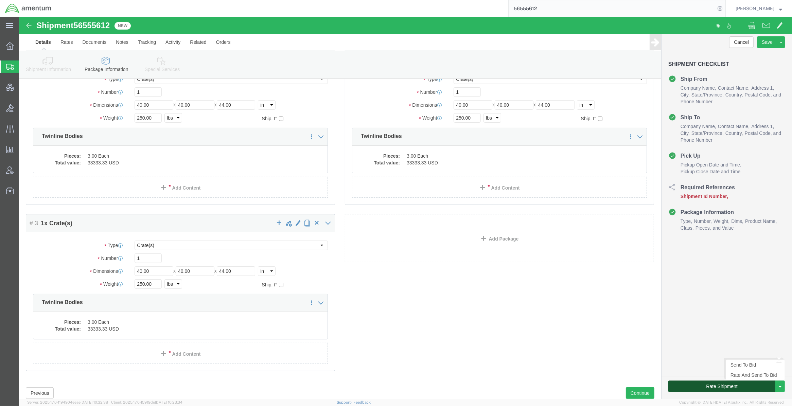
click button "Rate Shipment"
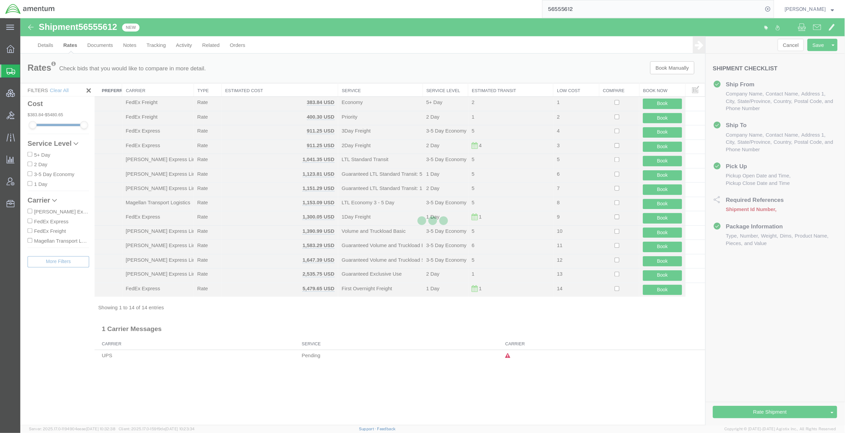
scroll to position [0, 0]
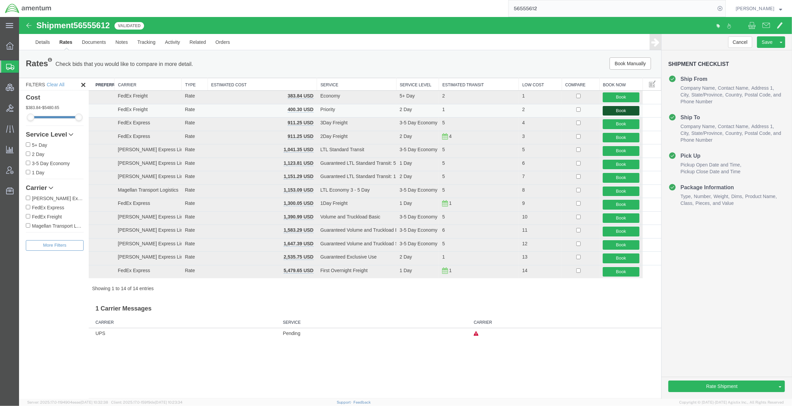
click at [625, 109] on button "Book" at bounding box center [621, 111] width 36 height 10
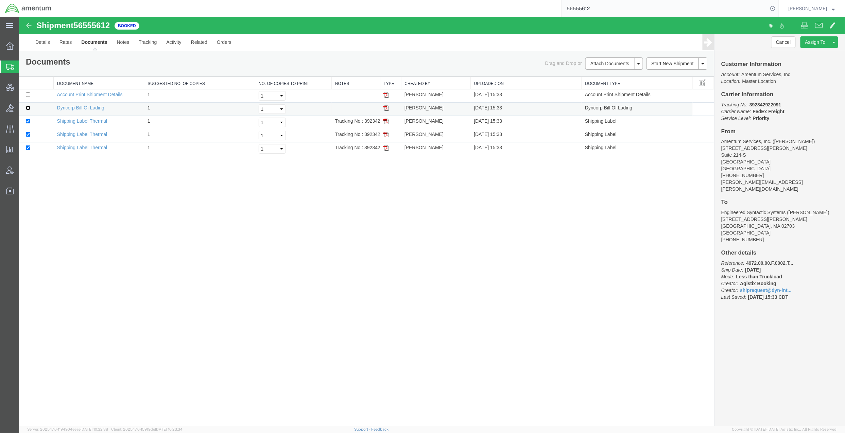
click at [30, 109] on input "checkbox" at bounding box center [27, 107] width 4 height 4
checkbox input "true"
click at [615, 73] on link "Print Documents" at bounding box center [612, 75] width 59 height 10
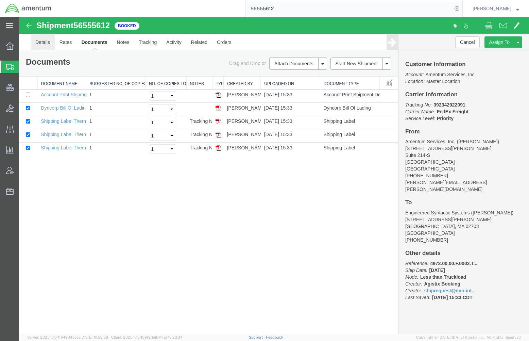
click at [44, 42] on link "Details" at bounding box center [43, 42] width 24 height 16
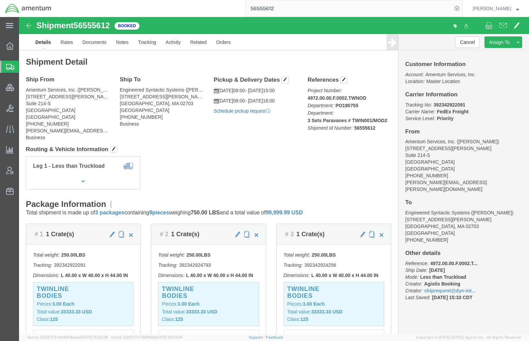
click link "Schedule pickup request"
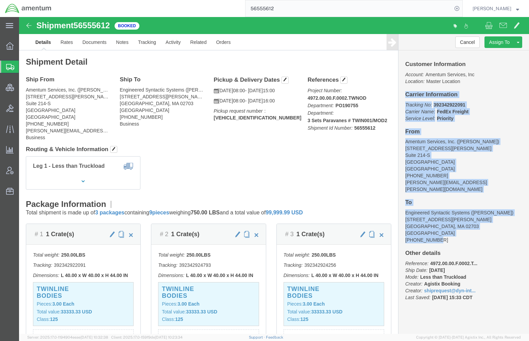
drag, startPoint x: 383, startPoint y: 78, endPoint x: 452, endPoint y: 214, distance: 152.9
click div "Customer Information Account: Amentum Services, Inc Location: Master Location C…"
copy div "Carrier Information Tracking No: 392342922091 Carrier Name: FedEx Freight FedEx…"
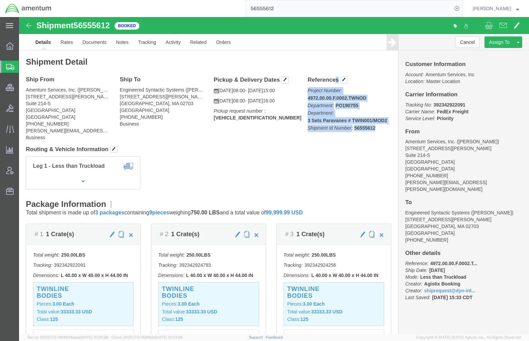
drag, startPoint x: 285, startPoint y: 61, endPoint x: 354, endPoint y: 113, distance: 86.4
click div "References Project Number: 4972.00.00.F.0002.TWNOD Department: PO190755 Departm…"
copy div "References Project Number: 4972.00.00.F.0002.TWNOD Department: PO190755 Departm…"
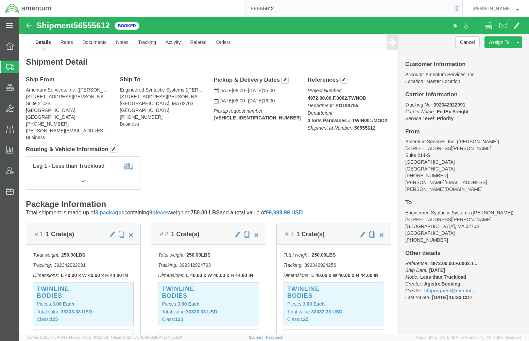
drag, startPoint x: 346, startPoint y: 112, endPoint x: 335, endPoint y: 114, distance: 11.3
click p "Project Number: 4972.00.00.F.0002.TWNOD Department: PO190755 Department: 3 Sets…"
click b "56555612"
drag, startPoint x: 332, startPoint y: 113, endPoint x: 357, endPoint y: 111, distance: 24.2
click p "Project Number: 4972.00.00.F.0002.TWNOD Department: PO190755 Department: 3 Sets…"
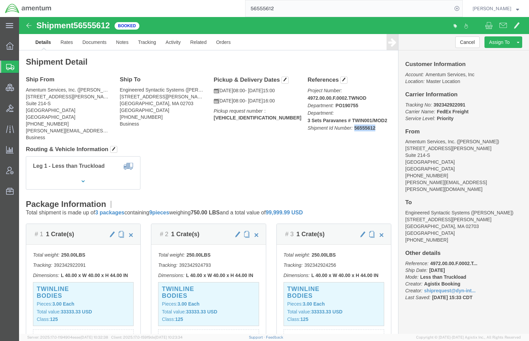
copy b "56555612"
drag, startPoint x: 247, startPoint y: 115, endPoint x: 193, endPoint y: 110, distance: 54.6
click p "Pickup request number : 20250820HGR207619"
copy p "Pickup request number : 20250820HGR207619"
drag, startPoint x: 448, startPoint y: 94, endPoint x: 415, endPoint y: 95, distance: 33.0
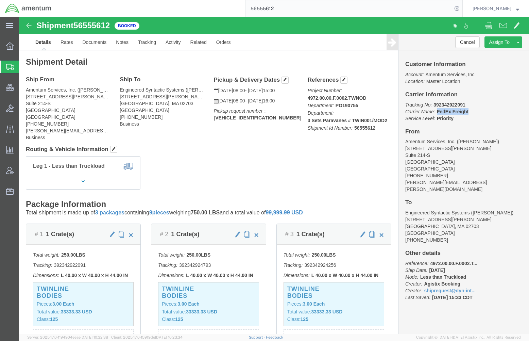
click p "Tracking No: 392342922091 Carrier Name: FedEx Freight FedEx Freight Service Lev…"
copy b "FedEx Freight"
drag, startPoint x: 239, startPoint y: 81, endPoint x: 192, endPoint y: 75, distance: 47.3
click p "08/21/2025 08:00 - 08/21/2025 15:00"
copy p "08/21/2025 08:00 - 08/21/2025 15:00"
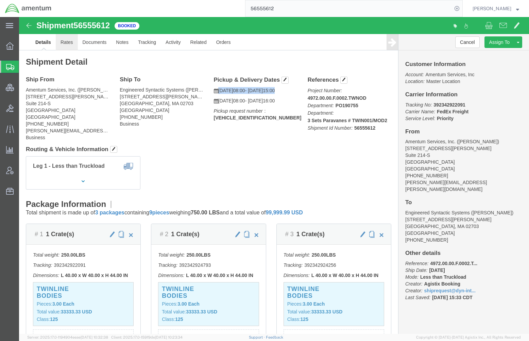
click link "Rates"
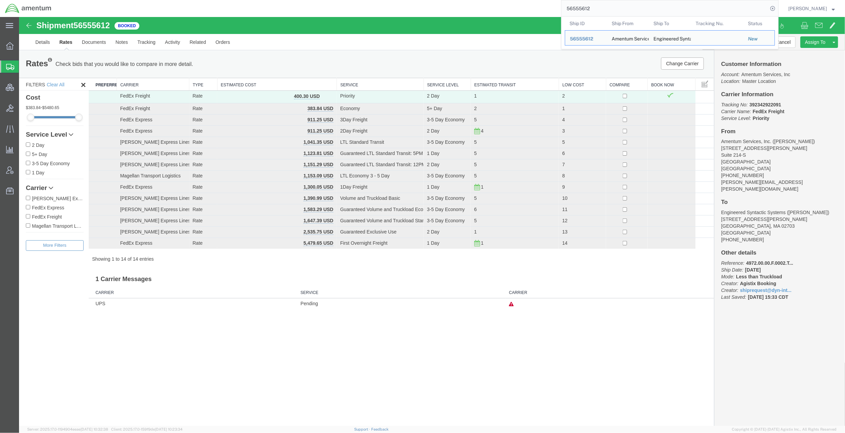
drag, startPoint x: 596, startPoint y: 11, endPoint x: 435, endPoint y: 5, distance: 161.2
click at [435, 5] on div "56555612 Ship ID Ship From Ship To Tracking Nu. Status Ship ID 56555612 Ship Fr…" at bounding box center [417, 8] width 722 height 17
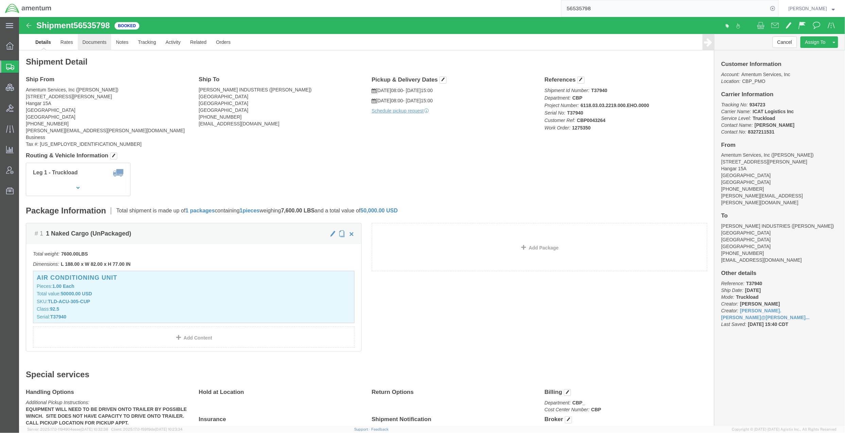
click link "Documents"
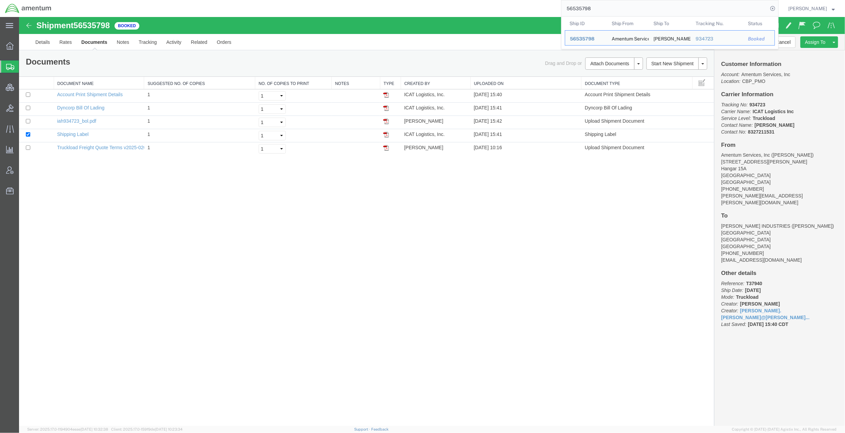
drag, startPoint x: 618, startPoint y: 11, endPoint x: 506, endPoint y: 2, distance: 112.6
click at [502, 4] on div "56535798 Ship ID Ship From Ship To Tracking Nu. Status Ship ID 56535798 Ship Fr…" at bounding box center [417, 8] width 722 height 17
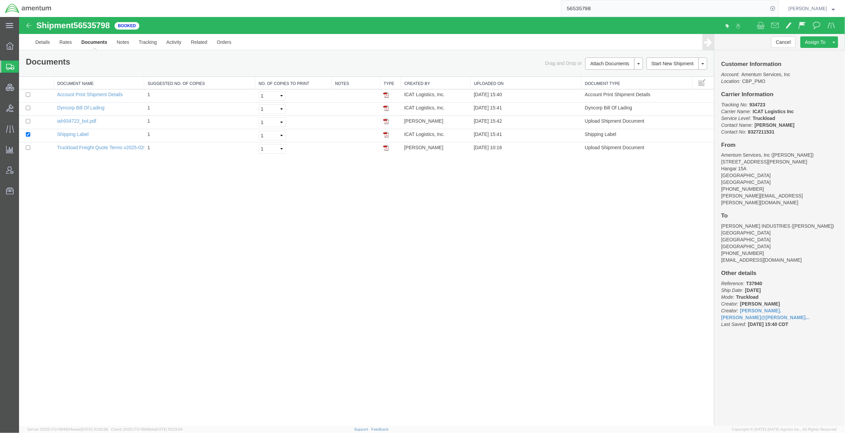
paste input "40229"
type input "56540229"
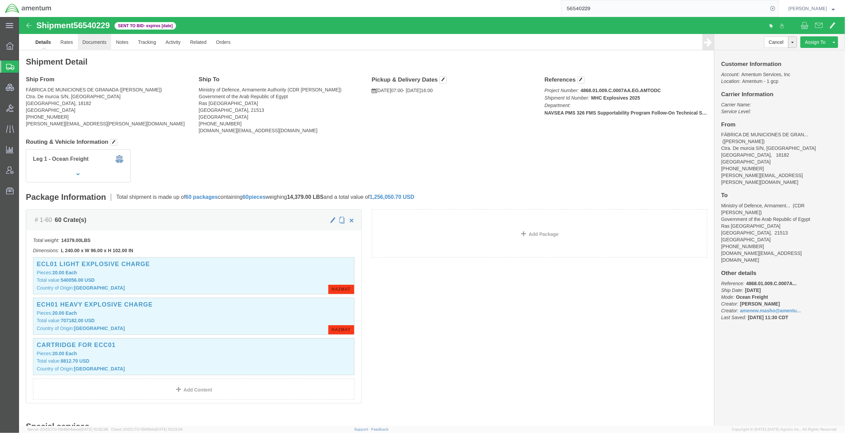
click link "Documents"
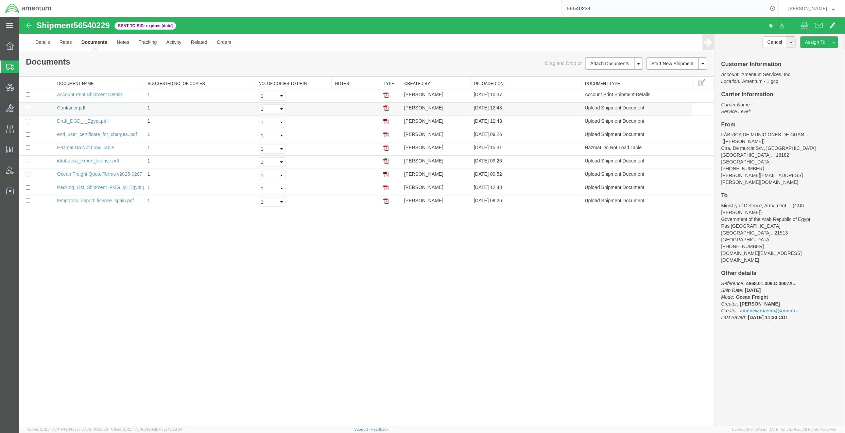
click at [81, 110] on link "Container.pdf" at bounding box center [71, 107] width 28 height 5
click at [119, 186] on link "Packing_List_Shipment_FMG_to_Egypt.pdf" at bounding box center [103, 186] width 92 height 5
click at [33, 38] on link "Details" at bounding box center [42, 42] width 24 height 16
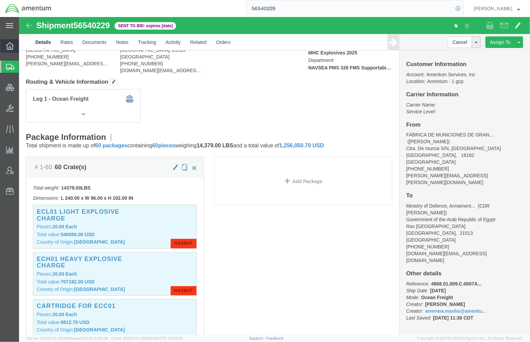
scroll to position [60, 0]
click icon "button"
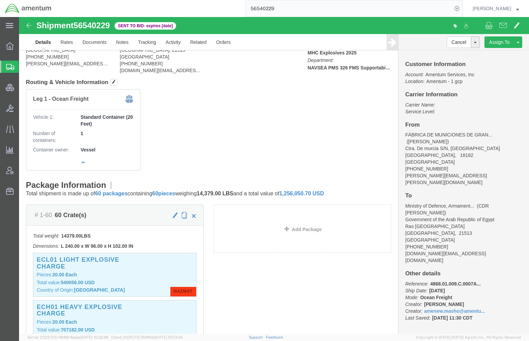
click div "Leg 1 - Ocean Freight Vehicle 1: Standard Container (20 Feet) Number of contain…"
click at [24, 69] on span "Shipments" at bounding box center [21, 67] width 5 height 14
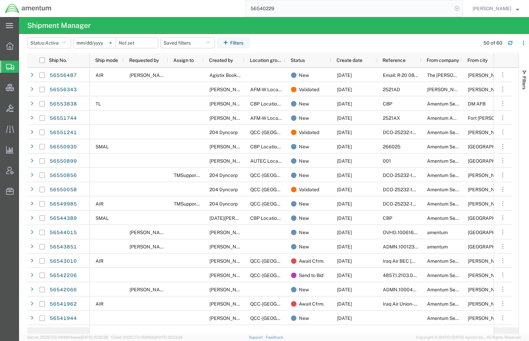
click at [454, 8] on icon at bounding box center [457, 9] width 10 height 10
click at [452, 12] on icon at bounding box center [457, 9] width 10 height 10
click at [432, 11] on input "search" at bounding box center [348, 8] width 207 height 16
paste input "QCC-OMSS-25232-0235"
type input "QCC-OMSS-25232-0235"
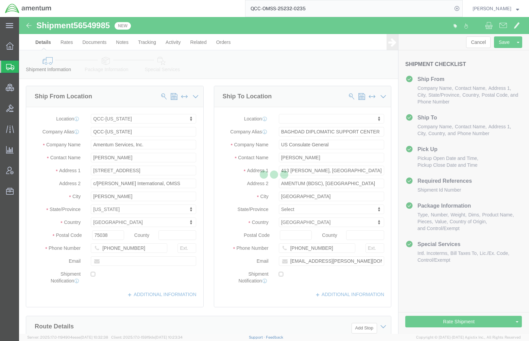
select select "42668"
select select
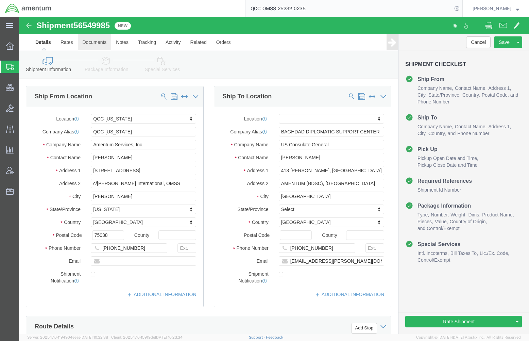
click link "Documents"
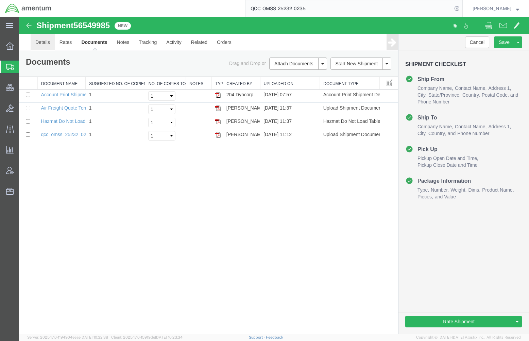
click at [35, 44] on link "Details" at bounding box center [43, 42] width 24 height 16
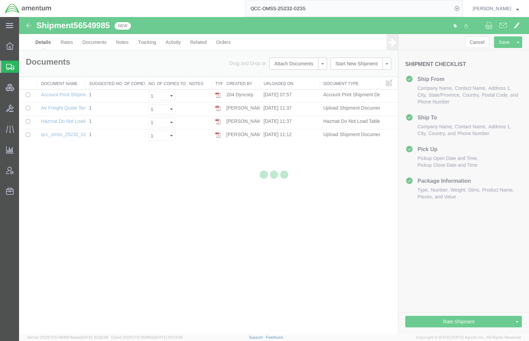
select select "42668"
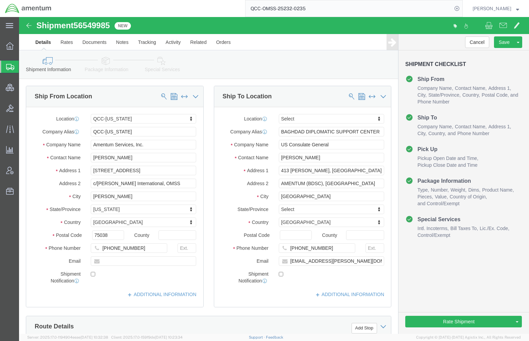
click div "Ship To Location Location Select Select My Profile Location 1002-4122-6 1006-52…"
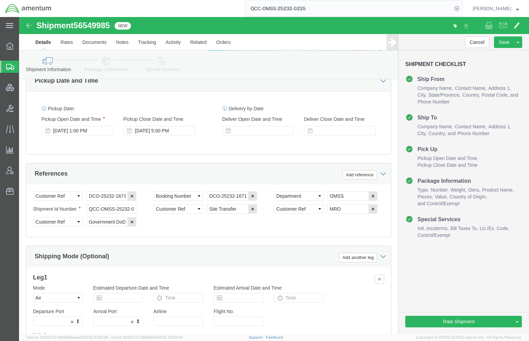
scroll to position [423, 0]
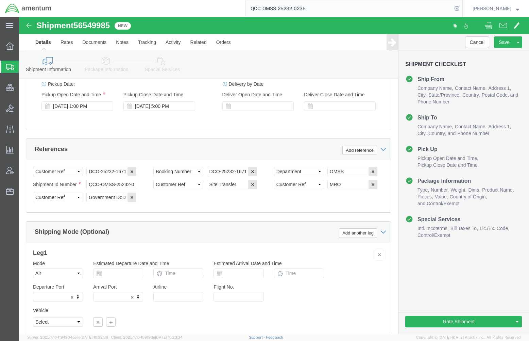
click div "Shipping Mode (Optional) Add another leg"
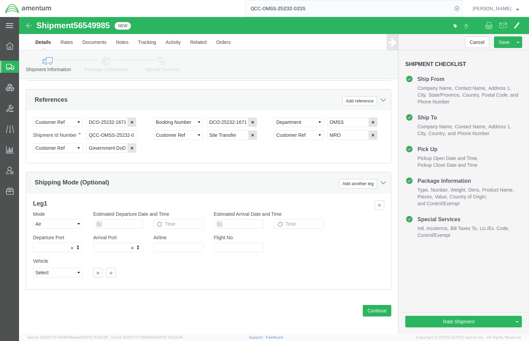
scroll to position [412, 0]
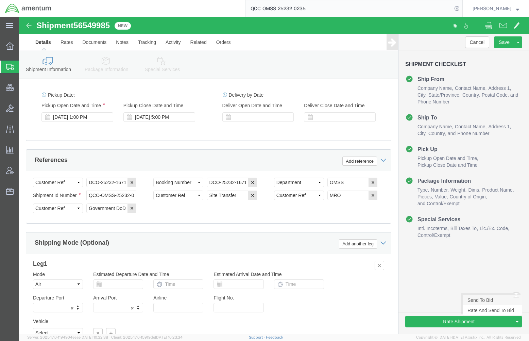
click link "Send To Bid"
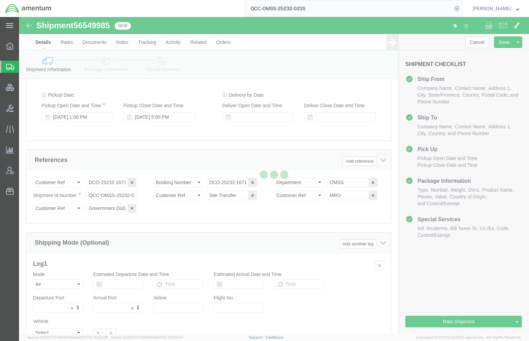
select select "AIR"
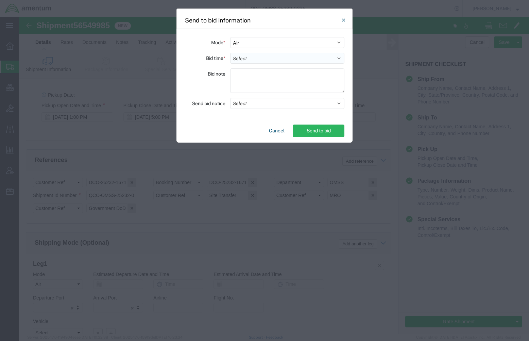
click at [282, 58] on select "Select 30 Min (Rush) 1 Hour (Rush) 2 Hours (Rush) 4 Hours (Rush) 8 Hours (Rush)…" at bounding box center [287, 58] width 114 height 11
select select "24"
click at [230, 53] on select "Select 30 Min (Rush) 1 Hour (Rush) 2 Hours (Rush) 4 Hours (Rush) 8 Hours (Rush)…" at bounding box center [287, 58] width 114 height 11
click at [277, 102] on button "Select" at bounding box center [287, 103] width 114 height 11
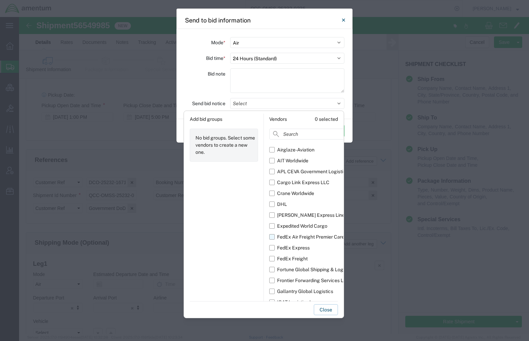
scroll to position [12, 0]
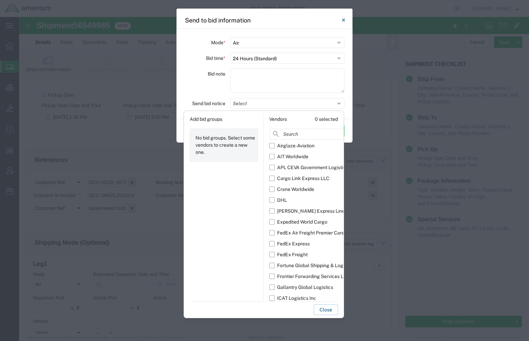
click at [224, 245] on div "Add bid groups No bid groups. Select some vendors to create a new one." at bounding box center [224, 207] width 80 height 187
click at [198, 79] on div "Bid note" at bounding box center [205, 81] width 41 height 27
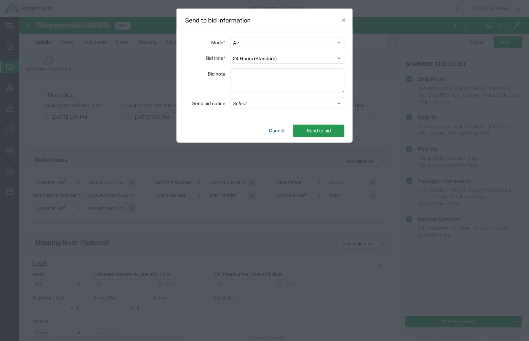
click at [306, 132] on button "Send to bid" at bounding box center [319, 130] width 52 height 13
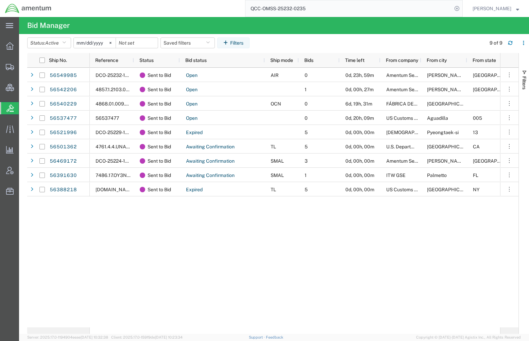
click at [314, 8] on input "QCC-OMSS-25232-0235" at bounding box center [348, 8] width 207 height 16
type input "QCC-OMSS-25232-0236"
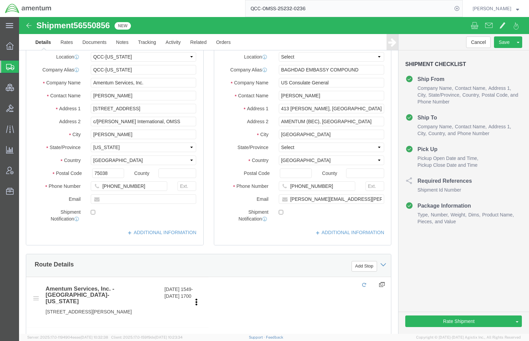
click div
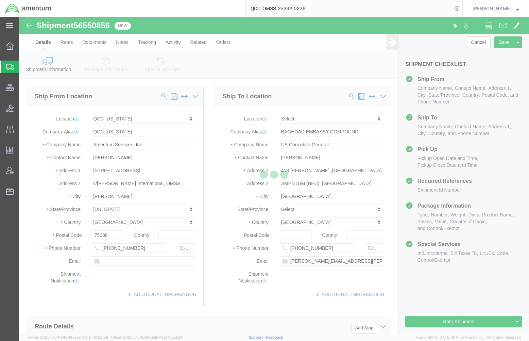
click at [102, 43] on div at bounding box center [274, 175] width 510 height 316
select select "42668"
select select
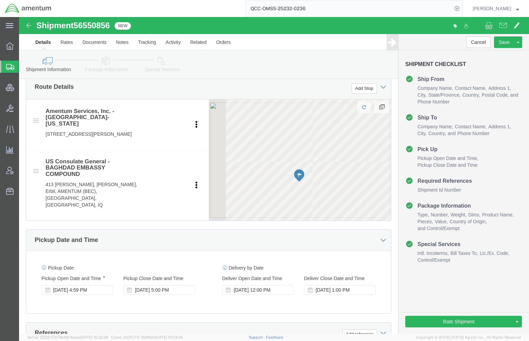
scroll to position [241, 0]
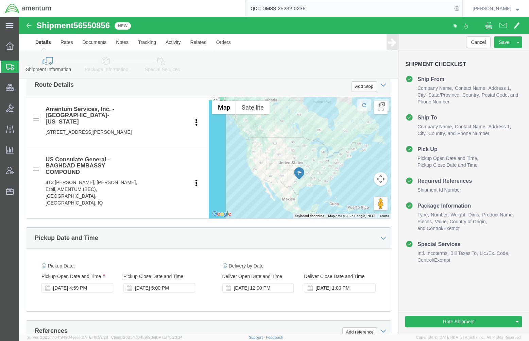
click div "Aug 20 2025 4:59 PM"
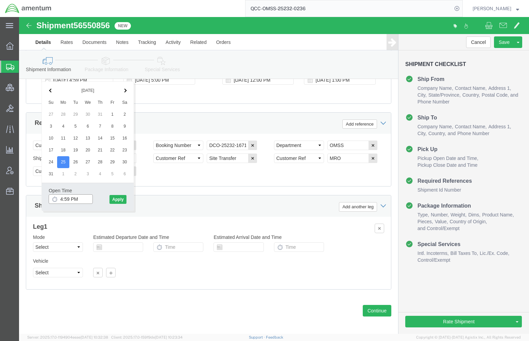
click input "4:59 PM"
type input "1:30 PM"
click button "Apply"
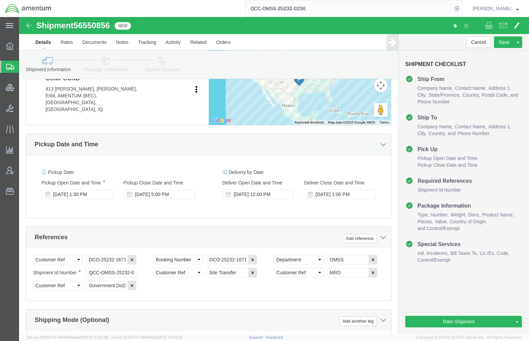
scroll to position [328, 0]
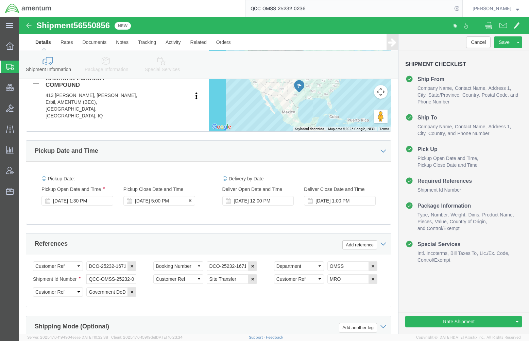
click div "Aug 29 2025 5:00 PM"
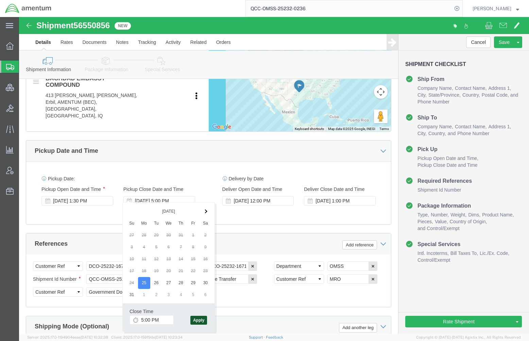
click button "Apply"
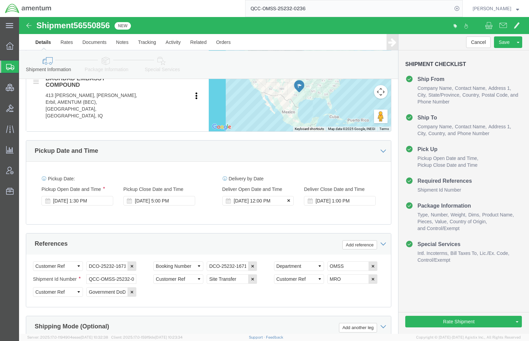
click icon
click button
click link "Documents"
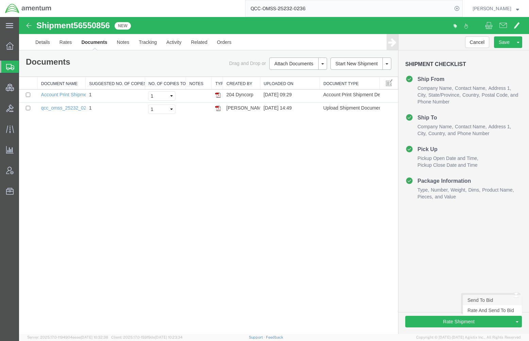
click at [481, 301] on link "Send To Bid" at bounding box center [492, 300] width 59 height 10
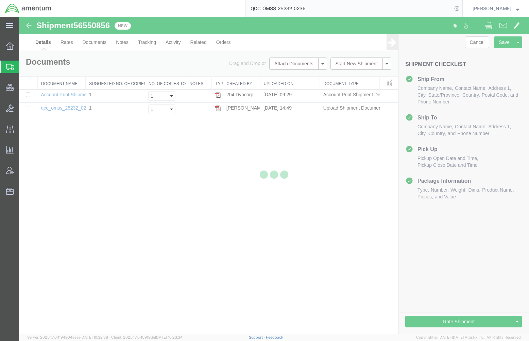
select select "42668"
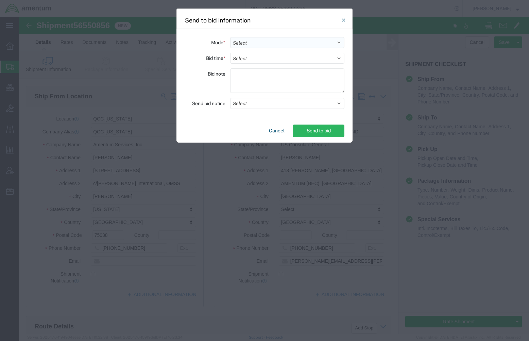
click at [279, 42] on select "Select Small Parcel Truckload Air Rail Less than Truckload Ocean Freight Multi-…" at bounding box center [287, 42] width 114 height 11
select select "AIR"
click at [230, 37] on select "Select Small Parcel Truckload Air Rail Less than Truckload Ocean Freight Multi-…" at bounding box center [287, 42] width 114 height 11
drag, startPoint x: 272, startPoint y: 135, endPoint x: 253, endPoint y: 117, distance: 26.2
click at [272, 135] on button "Cancel" at bounding box center [276, 130] width 21 height 13
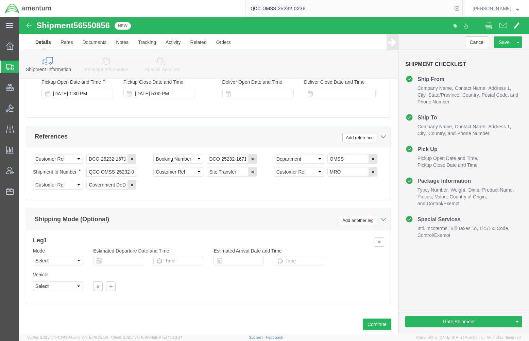
scroll to position [449, 0]
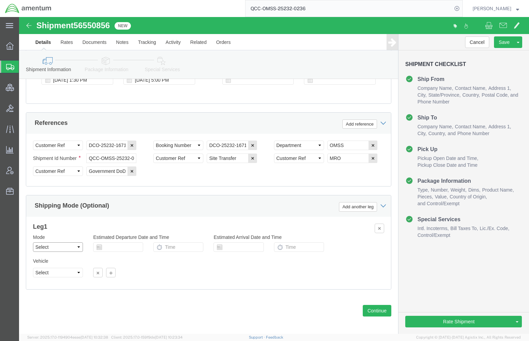
click select "Select Air Less than Truckload Multi-Leg Ocean Freight Rail Small Parcel Truckl…"
select select "AIR"
click select "Select Air Less than Truckload Multi-Leg Ocean Freight Rail Small Parcel Truckl…"
click icon
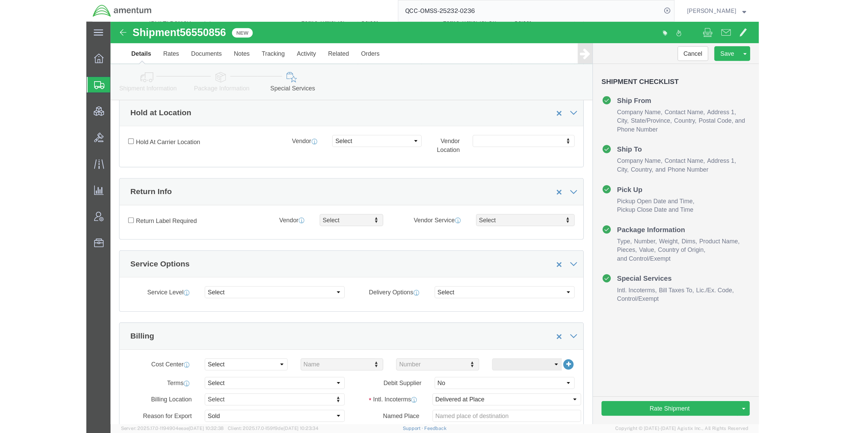
scroll to position [96, 0]
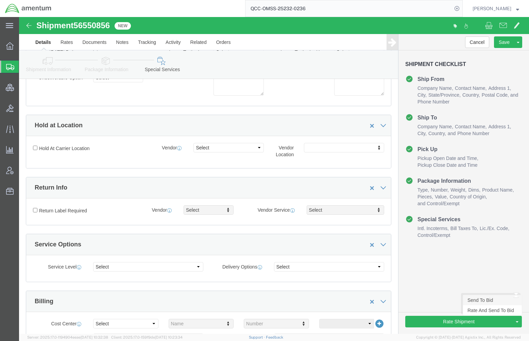
click link "Send To Bid"
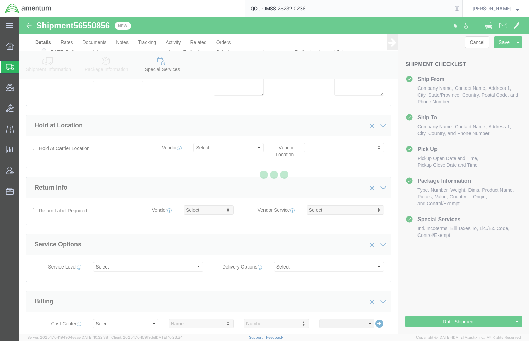
select select "AIR"
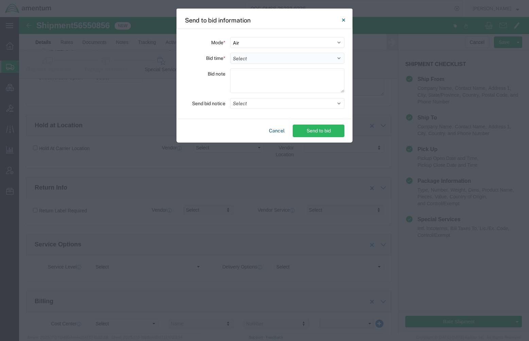
click at [272, 60] on select "Select 30 Min (Rush) 1 Hour (Rush) 2 Hours (Rush) 4 Hours (Rush) 8 Hours (Rush)…" at bounding box center [287, 58] width 114 height 11
click at [230, 53] on select "Select 30 Min (Rush) 1 Hour (Rush) 2 Hours (Rush) 4 Hours (Rush) 8 Hours (Rush)…" at bounding box center [287, 58] width 114 height 11
click at [275, 57] on select "Select 30 Min (Rush) 1 Hour (Rush) 2 Hours (Rush) 4 Hours (Rush) 8 Hours (Rush)…" at bounding box center [287, 58] width 114 height 11
select select "24"
click at [230, 53] on select "Select 30 Min (Rush) 1 Hour (Rush) 2 Hours (Rush) 4 Hours (Rush) 8 Hours (Rush)…" at bounding box center [287, 58] width 114 height 11
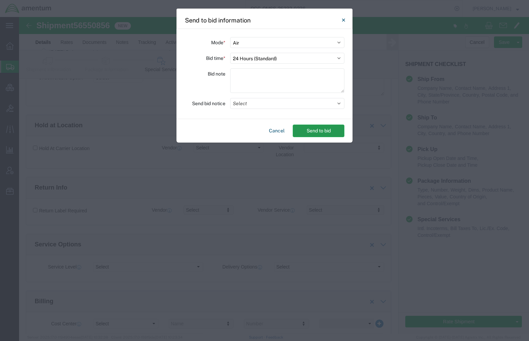
click at [304, 128] on button "Send to bid" at bounding box center [319, 130] width 52 height 13
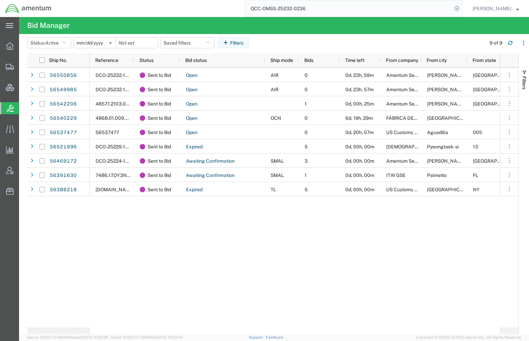
click at [313, 11] on input "QCC-OMSS-25232-0236" at bounding box center [348, 8] width 207 height 16
type input "QCC-OMSS-25232-0235"
click at [177, 307] on div "DCO-25232-167118 Sent to Bid Open AIR 0 0d, 23h, 59m Amentum Services, Inc. Irv…" at bounding box center [295, 197] width 410 height 259
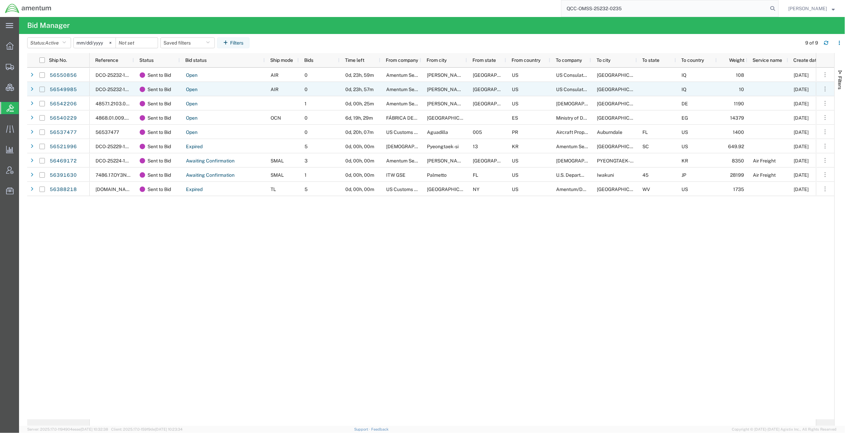
click at [41, 90] on input "Press Space to toggle row selection (unchecked)" at bounding box center [41, 89] width 5 height 5
checkbox input "true"
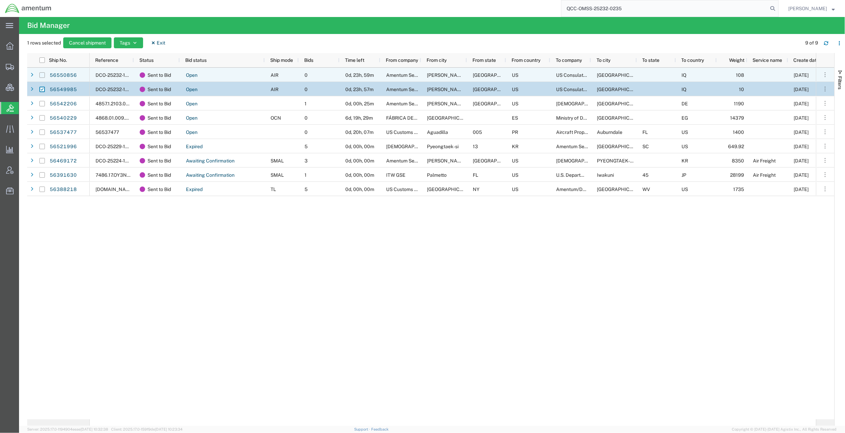
click at [40, 76] on input "Press Space to toggle row selection (unchecked)" at bounding box center [41, 74] width 5 height 5
checkbox input "true"
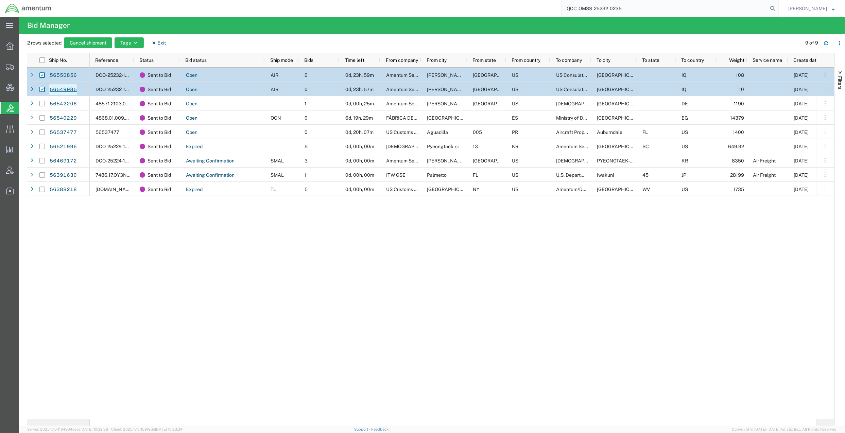
click at [74, 87] on link "56549985" at bounding box center [63, 89] width 28 height 11
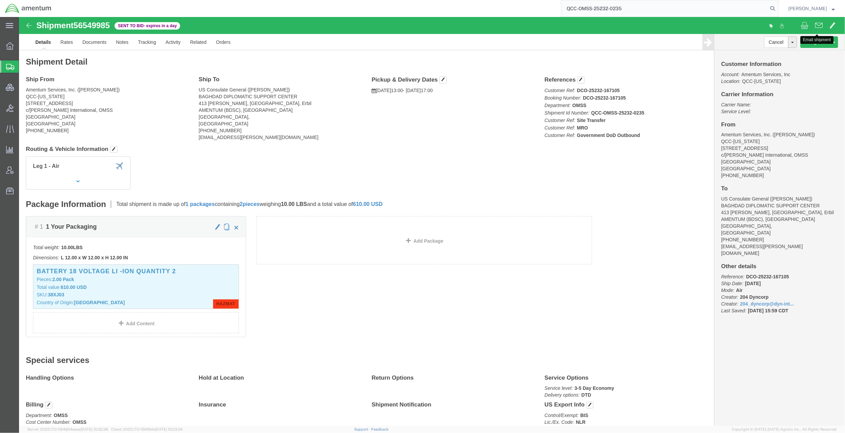
click button
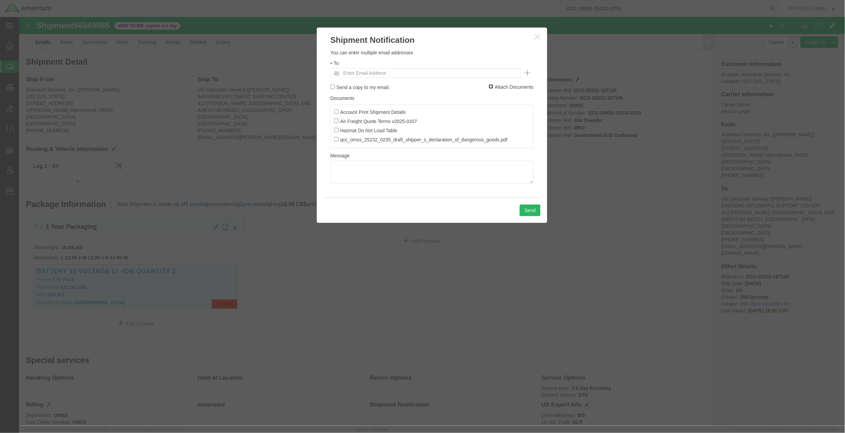
click input "Attach Documents"
checkbox input "false"
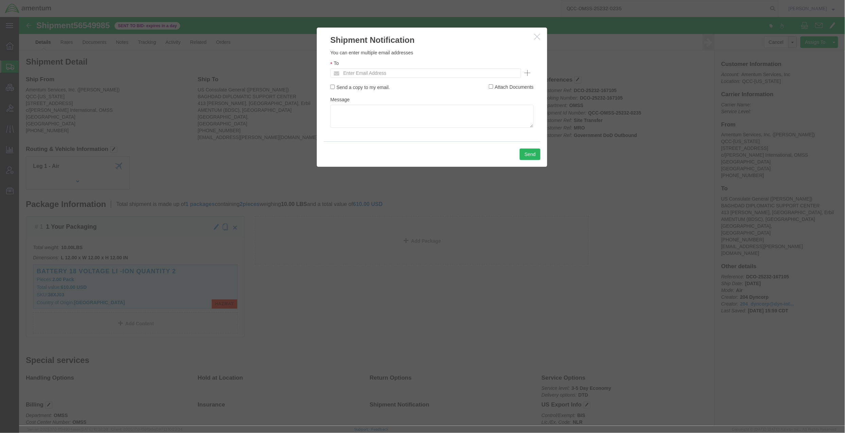
click ul "Enter Email Address"
drag, startPoint x: 460, startPoint y: 56, endPoint x: 367, endPoint y: 54, distance: 92.8
click ul
paste input "[EMAIL_ADDRESS][DOMAIN_NAME]"
type input "[EMAIL_ADDRESS][DOMAIN_NAME]"
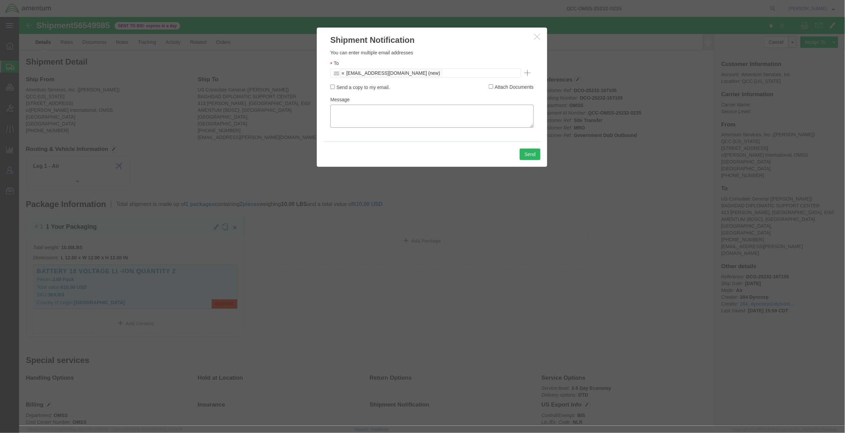
click textarea
drag, startPoint x: 472, startPoint y: 99, endPoint x: 70, endPoint y: 80, distance: 402.5
click div "Shipment Notification Please fix the following errors You can enter multiple em…"
type textarea "out to bid for quotes - due back at 1600 CDT 8/21/2025"
click button "Send"
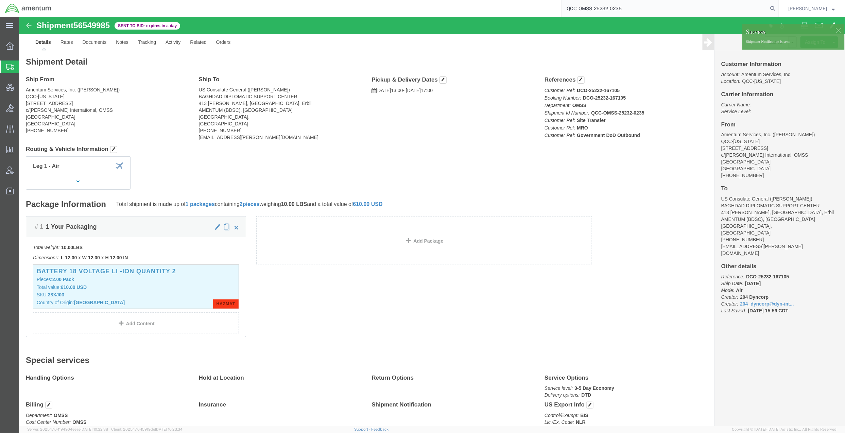
click at [625, 11] on input "QCC-OMSS-25232-0235" at bounding box center [664, 8] width 207 height 16
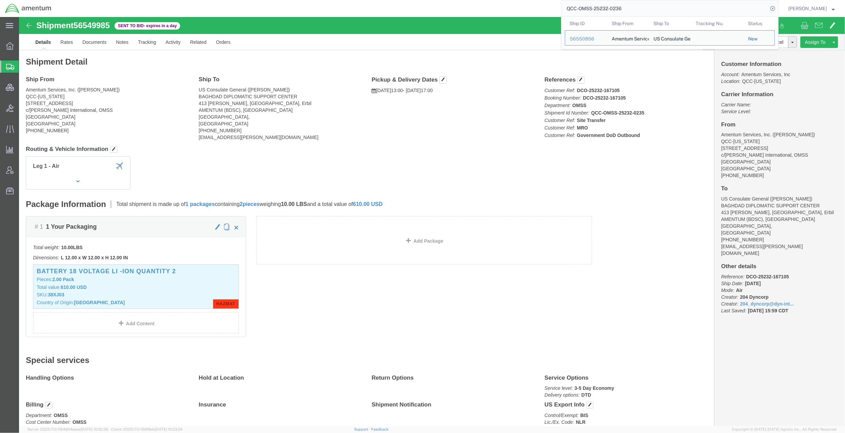
type input "QCC-OMSS-25232-0236"
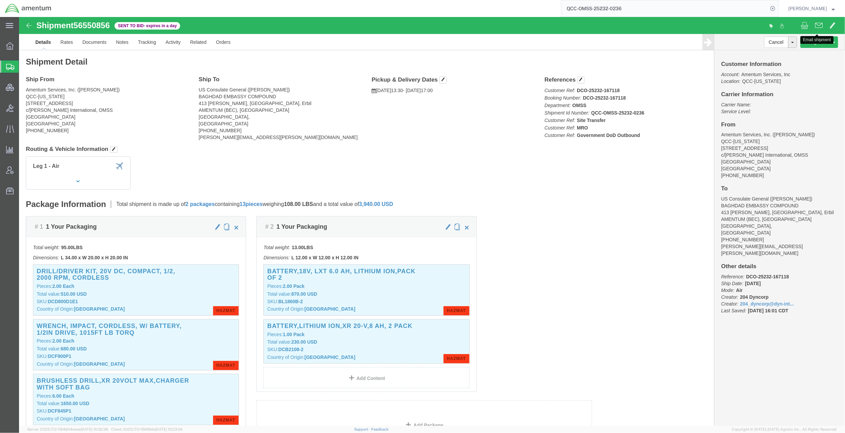
click span
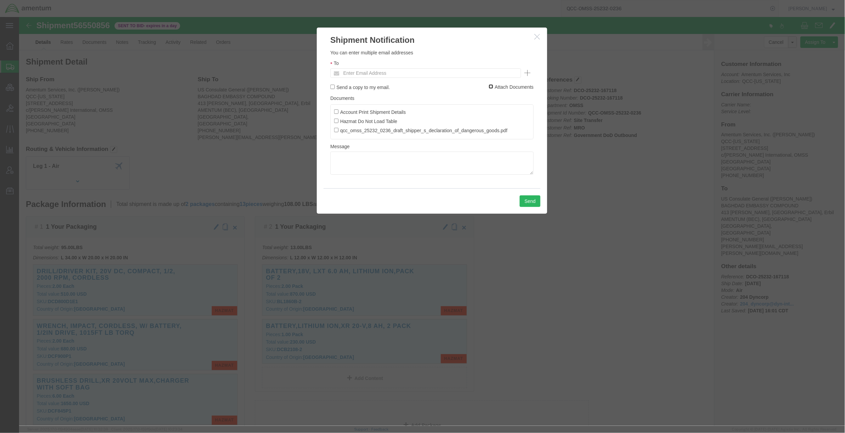
click input "Attach Documents"
checkbox input "false"
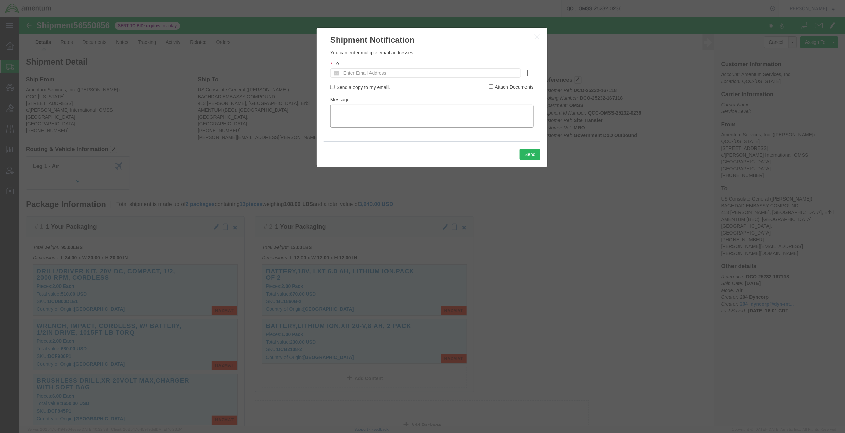
paste textarea "out to bid for quotes - due back at 1600 CDT 8/21/2025"
type textarea "out to bid for quotes - due back at 1600 CDT 8/21/2025"
click input "text"
drag, startPoint x: 379, startPoint y: 56, endPoint x: 368, endPoint y: 60, distance: 11.4
click ul
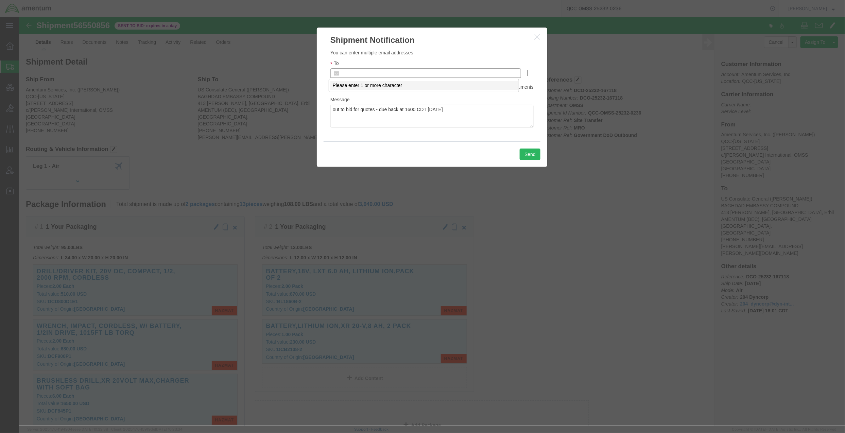
paste input "[EMAIL_ADDRESS][DOMAIN_NAME]"
type input "[EMAIL_ADDRESS][DOMAIN_NAME]"
click button "Send"
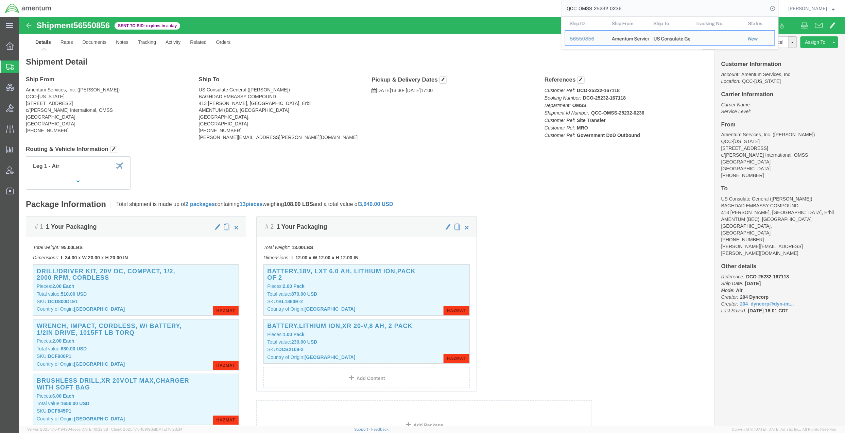
drag, startPoint x: 643, startPoint y: 13, endPoint x: 535, endPoint y: 0, distance: 109.1
click at [535, 0] on div "QCC-OMSS-25232-0236 Ship ID Ship From Ship To Tracking Nu. Status Ship ID 56550…" at bounding box center [417, 8] width 722 height 17
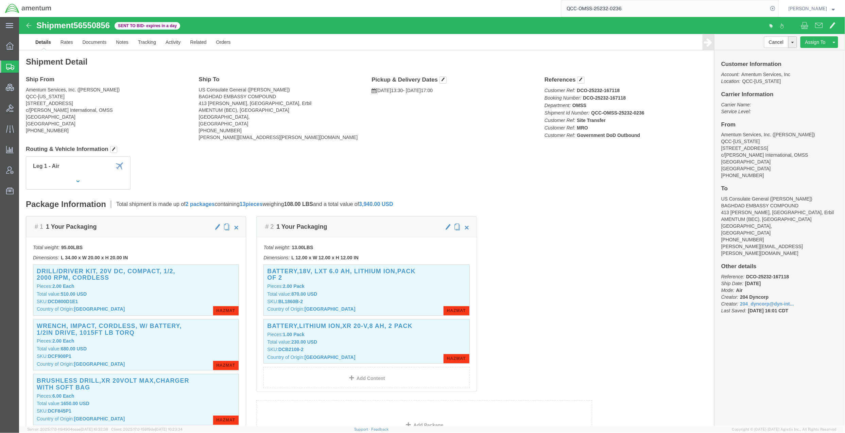
paste input "56540229"
type input "56540229"
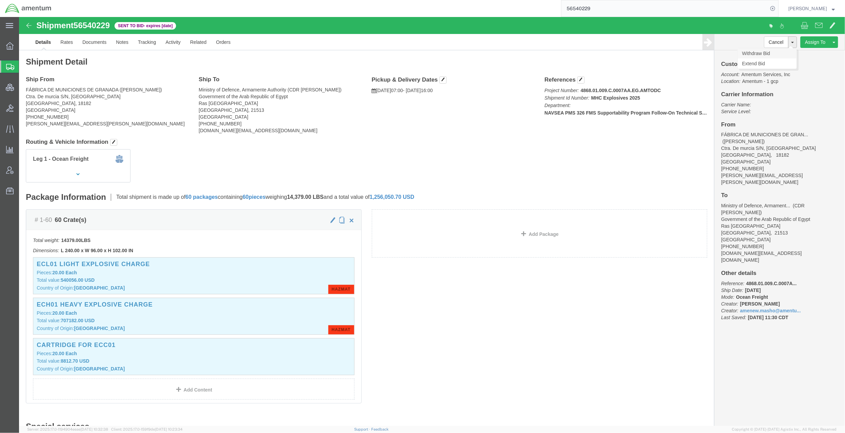
click link "Withdraw Bid"
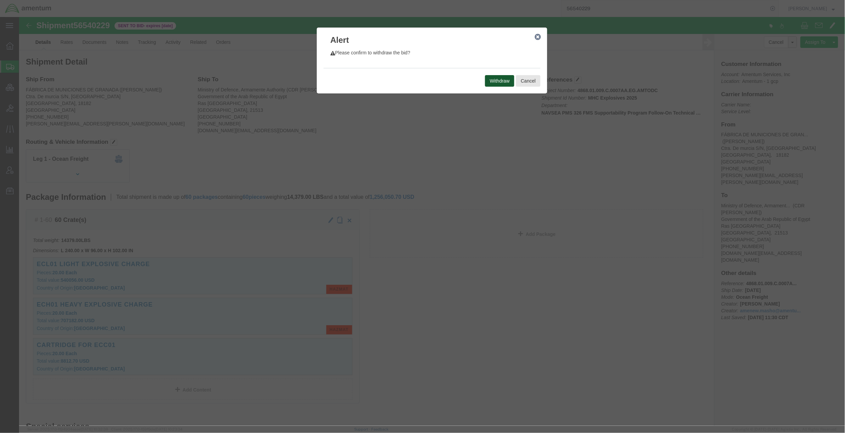
click button "Withdraw"
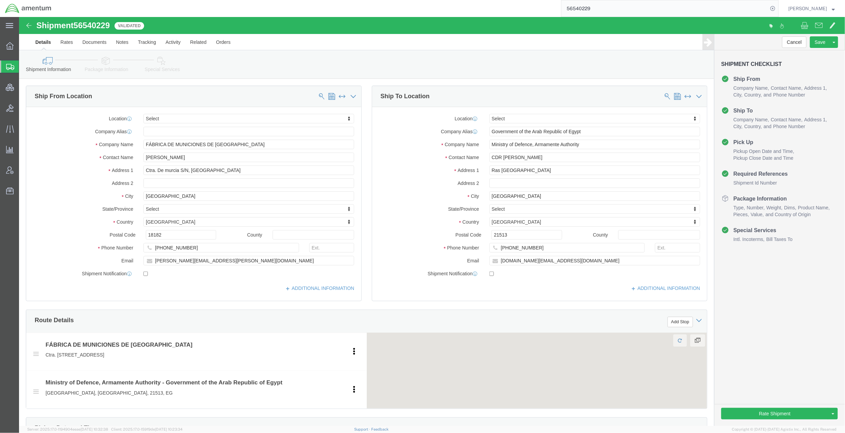
select select
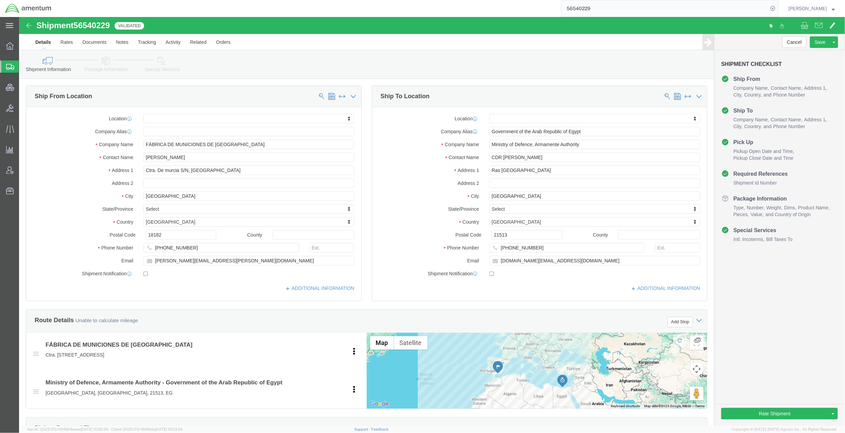
click link "Package Information"
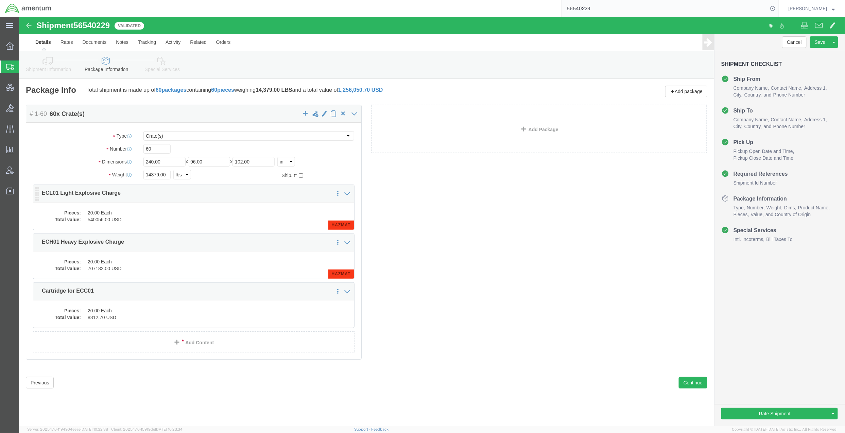
click dd "20.00 Each"
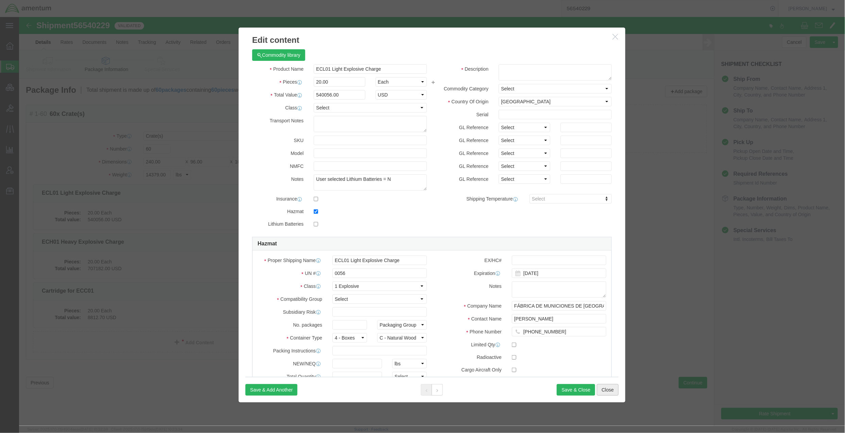
click button "Close"
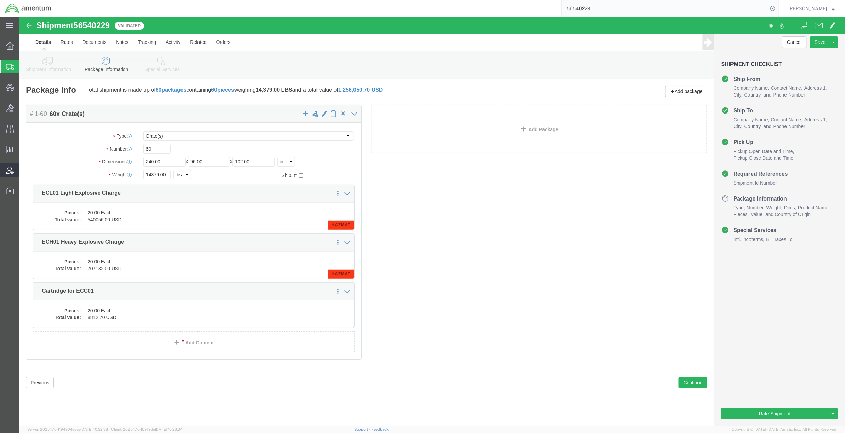
click at [23, 168] on span "Account Admin" at bounding box center [21, 170] width 5 height 14
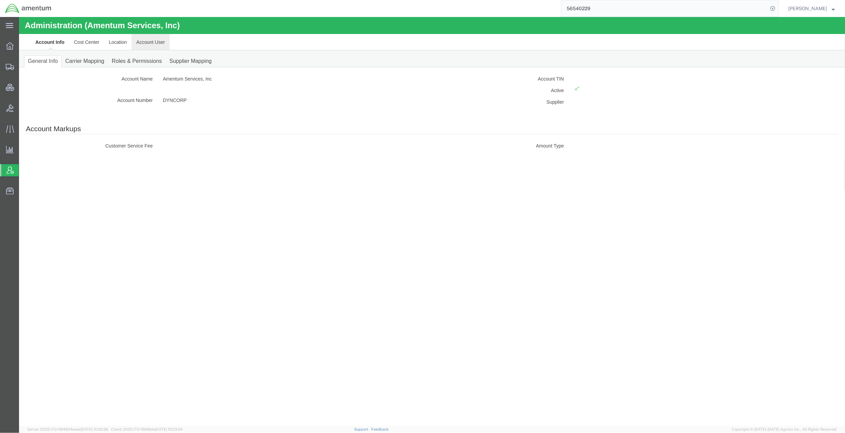
click at [144, 38] on link "Account User" at bounding box center [150, 42] width 38 height 16
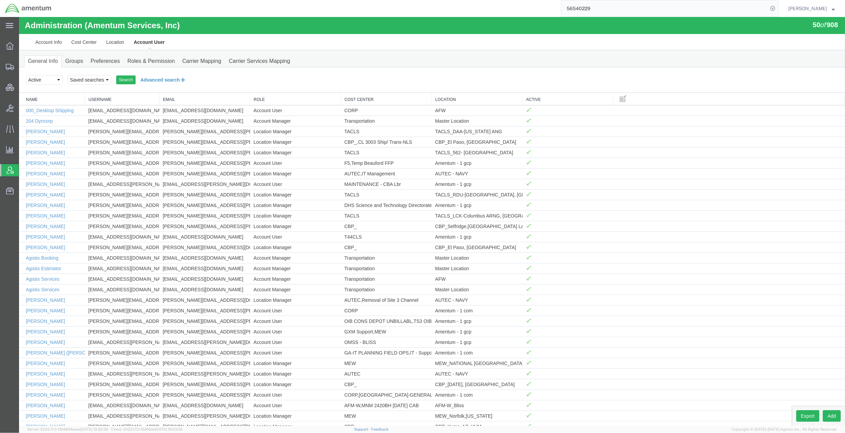
click at [181, 79] on button "Advanced search" at bounding box center [162, 80] width 55 height 12
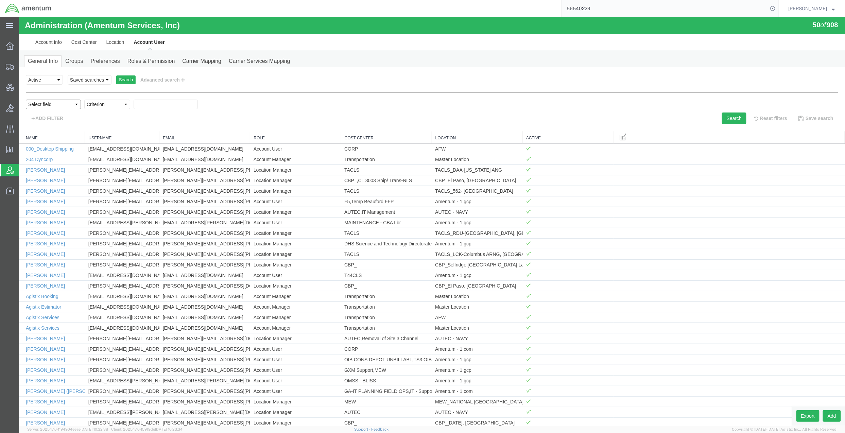
drag, startPoint x: 57, startPoint y: 106, endPoint x: 57, endPoint y: 110, distance: 4.1
click at [57, 106] on select "Select field Cost Center Email Location Name Role Username" at bounding box center [52, 104] width 55 height 10
select select "personName"
click at [25, 99] on select "Select field Cost Center Email Location Name Role Username" at bounding box center [52, 104] width 55 height 10
click at [116, 106] on div at bounding box center [432, 221] width 826 height 409
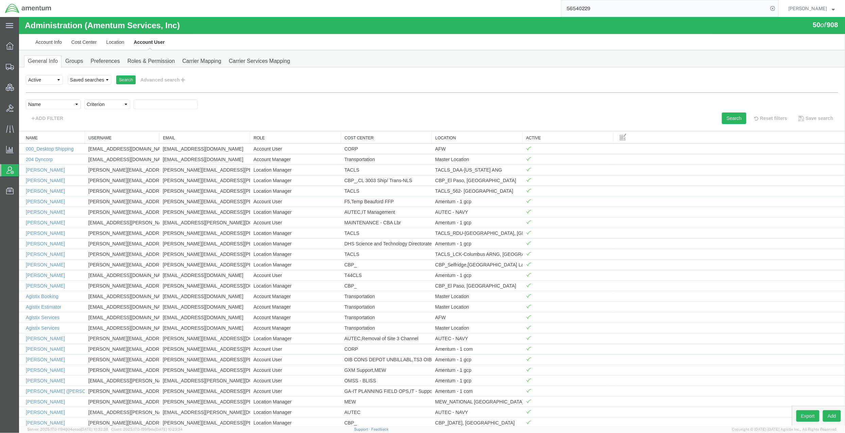
click at [112, 107] on select "Criterion contains does not contain is is blank is not blank starts with" at bounding box center [107, 104] width 46 height 10
select select "contains"
click at [84, 99] on select "Criterion contains does not contain is is blank is not blank starts with" at bounding box center [107, 104] width 46 height 10
click at [151, 102] on input "text" at bounding box center [165, 104] width 64 height 10
click at [151, 104] on input "text" at bounding box center [165, 104] width 64 height 10
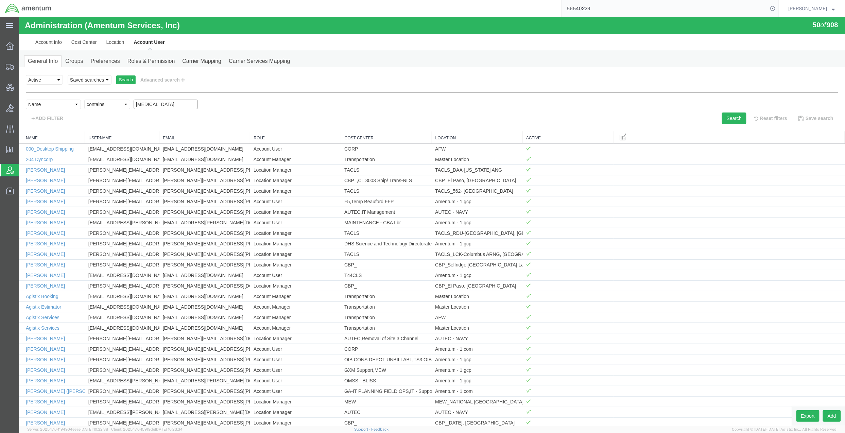
type input "Amenew"
click at [735, 118] on button "Search" at bounding box center [734, 118] width 24 height 12
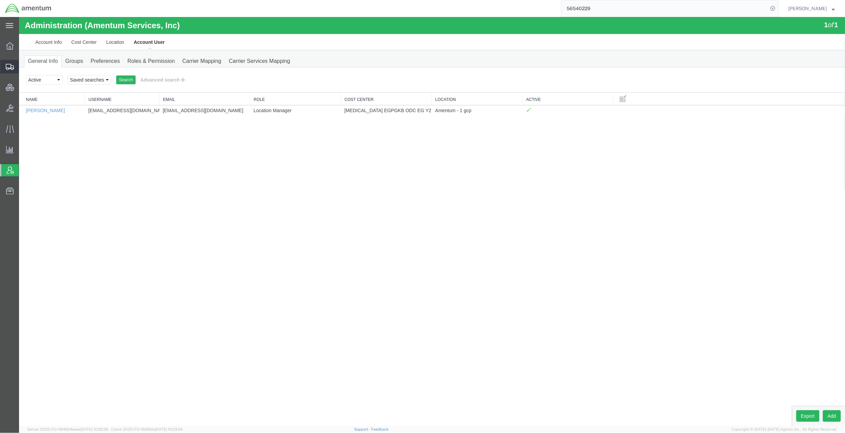
click at [23, 69] on span "Shipments" at bounding box center [21, 67] width 5 height 14
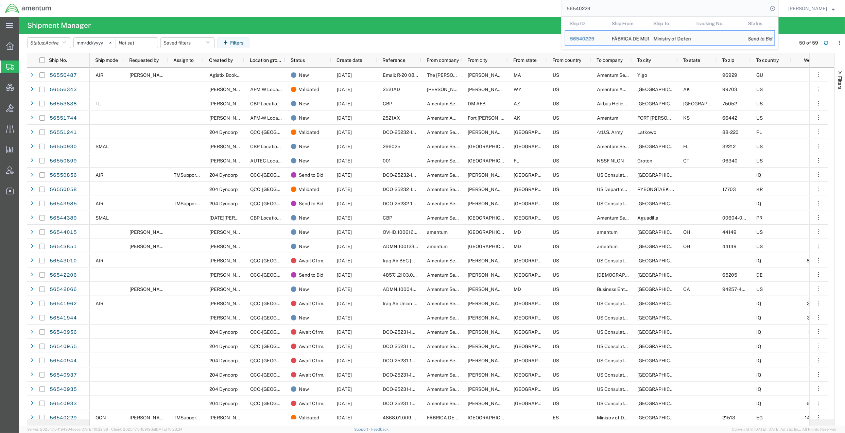
drag, startPoint x: 728, startPoint y: 10, endPoint x: 508, endPoint y: -6, distance: 220.1
click at [508, 0] on html "main_menu Created with Sketch. Collapse Menu Overview Shipments Shipment Manage…" at bounding box center [422, 216] width 845 height 433
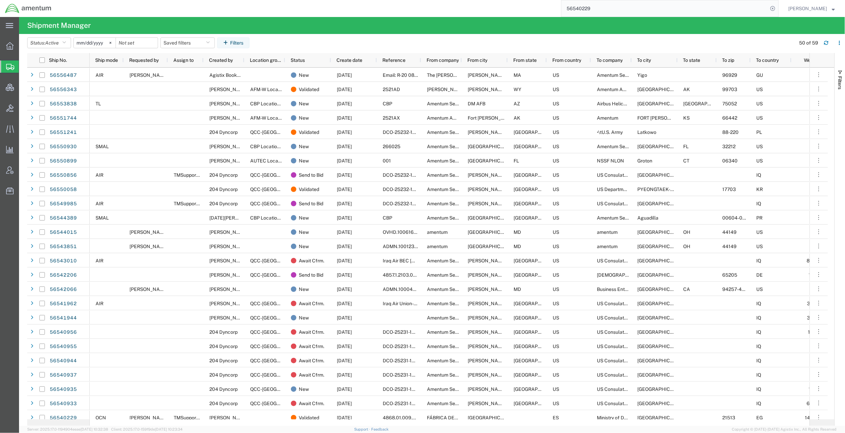
click at [586, 10] on input "56540229" at bounding box center [664, 8] width 207 height 16
click at [605, 10] on input "56540229" at bounding box center [664, 8] width 207 height 16
click at [371, 6] on div "56540229" at bounding box center [417, 8] width 722 height 17
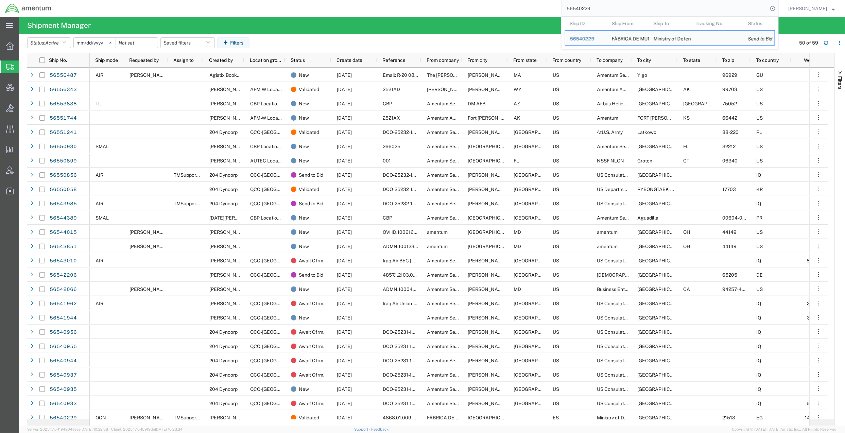
click at [611, 8] on input "56540229" at bounding box center [664, 8] width 207 height 16
click at [589, 40] on span "56540229" at bounding box center [582, 38] width 24 height 5
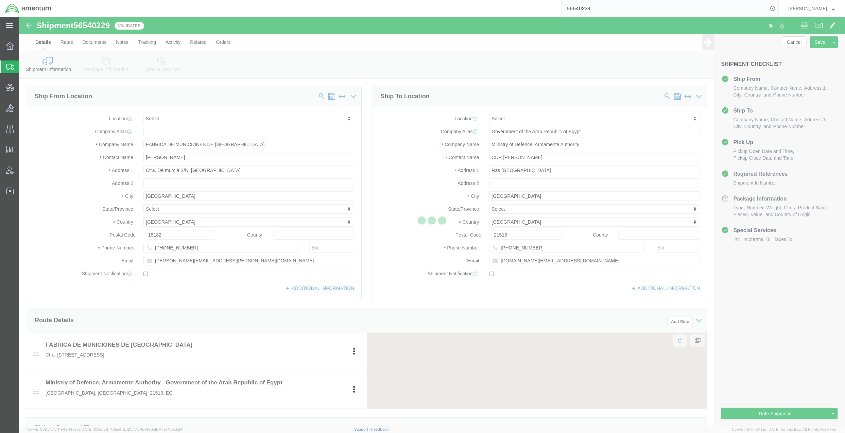
select select
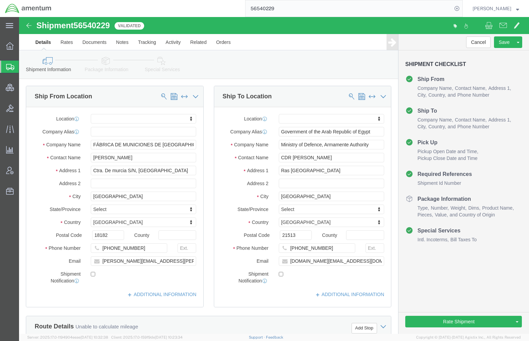
click div "Location My Profile Location 1002-4122-6 1006-5256-0 1026-8910-0 1281-0560-3 13…"
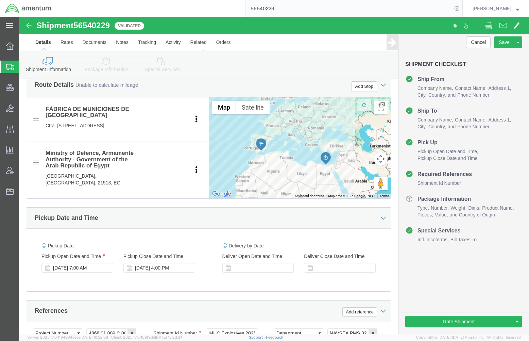
scroll to position [439, 0]
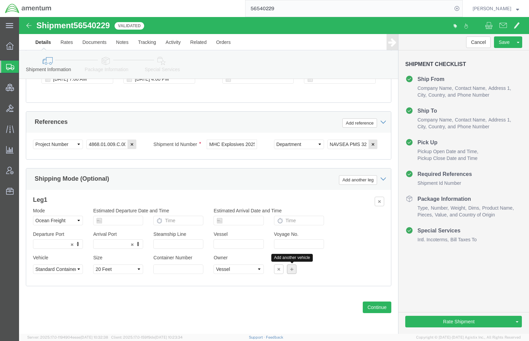
click icon
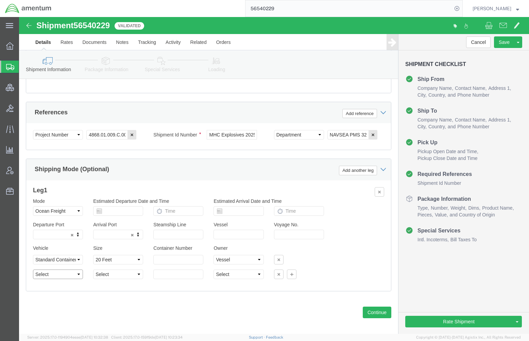
click select "Select Flat Rack Insulated Open Top Oversized Equipment Refrigerated Roll-on/Ro…"
select select "STCO"
click select "Select Flat Rack Insulated Open Top Oversized Equipment Refrigerated Roll-on/Ro…"
click select "Select 20 Feet 20 Feet High Cube 40 Feet 40 Feet High Cube 45 Feet 45 Feet High…"
select select "20HC"
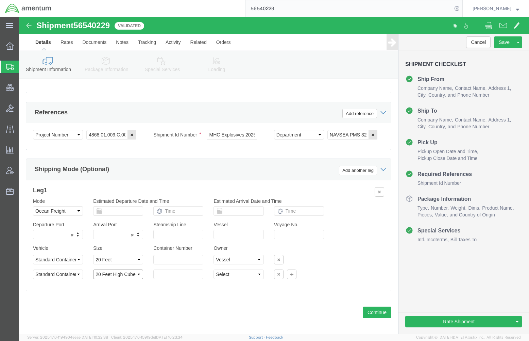
click select "Select 45 Feet Less Than Container 20 Feet High Cube 20 Feet 40 Feet High Cube …"
click select "Select Shipper Vessel"
select select "Vessel"
click select "Select Shipper Vessel"
click div "Previous Continue"
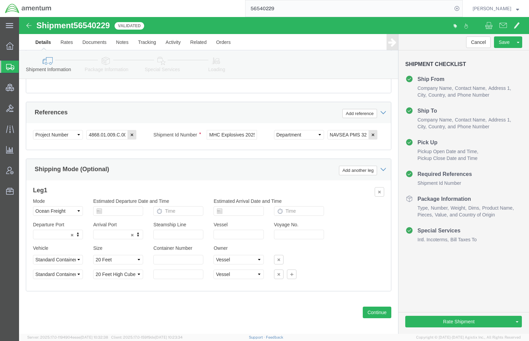
click icon
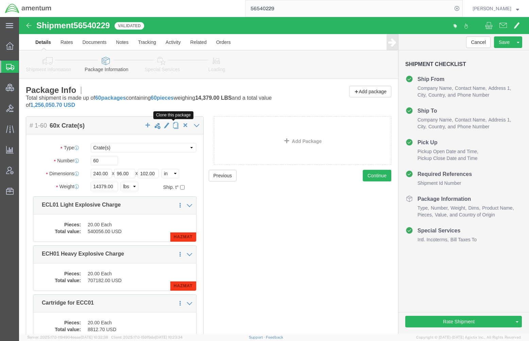
click span "button"
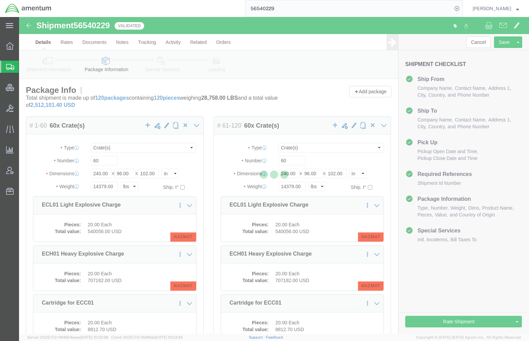
select select "CRAT"
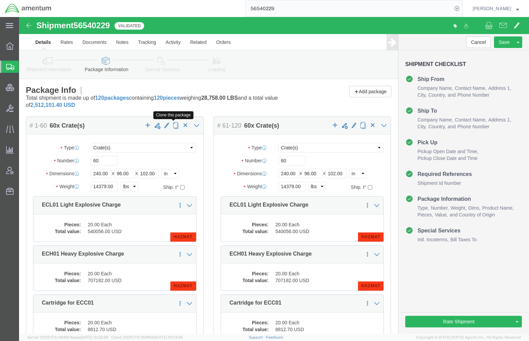
click button "button"
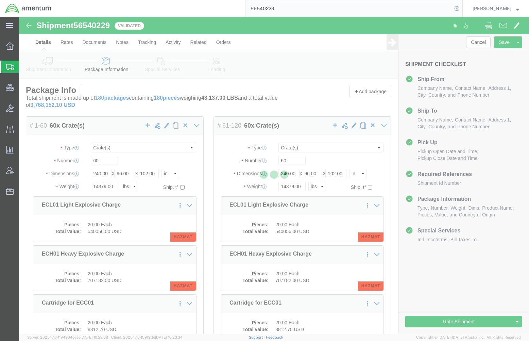
select select "CRAT"
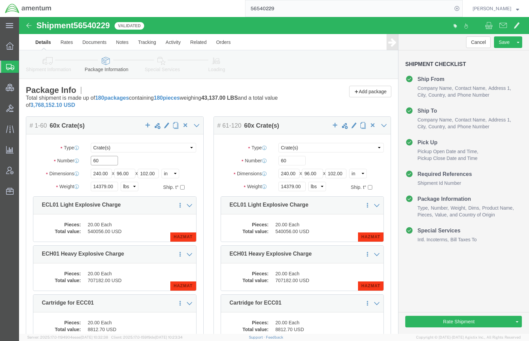
drag, startPoint x: 73, startPoint y: 144, endPoint x: 59, endPoint y: 142, distance: 14.7
click div "Number Number of packages of specified package type and dimensions 60"
type input "20"
click link "Delete this content"
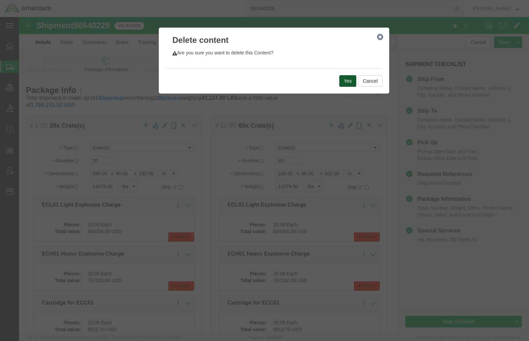
click button "Yes"
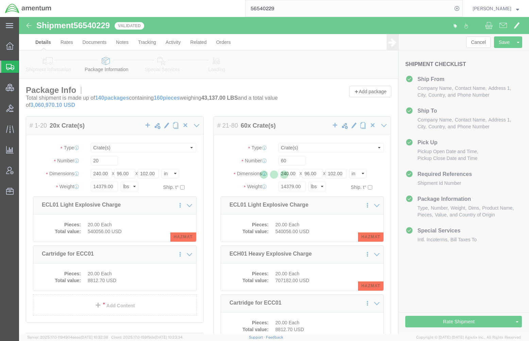
select select "CRAT"
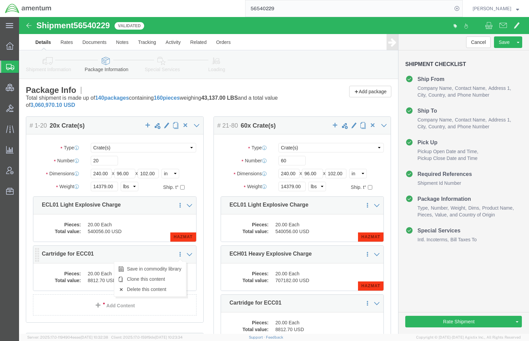
click icon
click link "Delete this content"
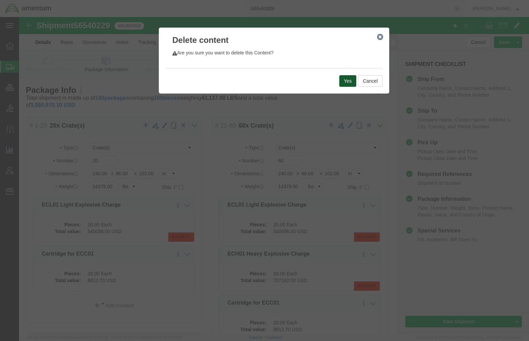
click button "Yes"
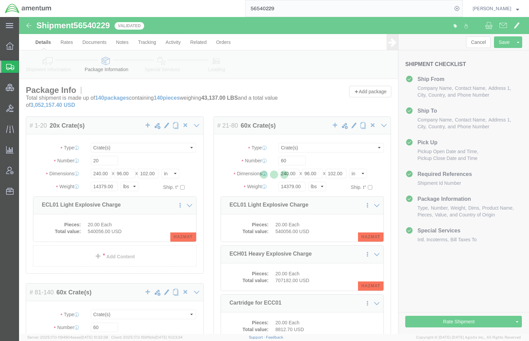
select select "CRAT"
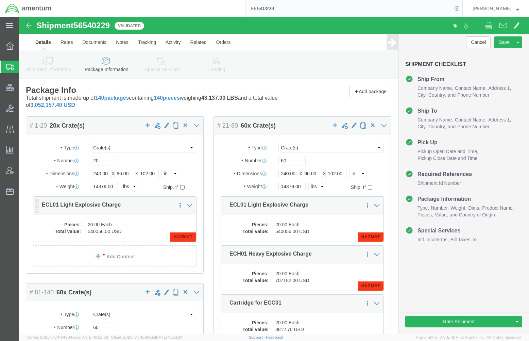
click dd "20.00 Each"
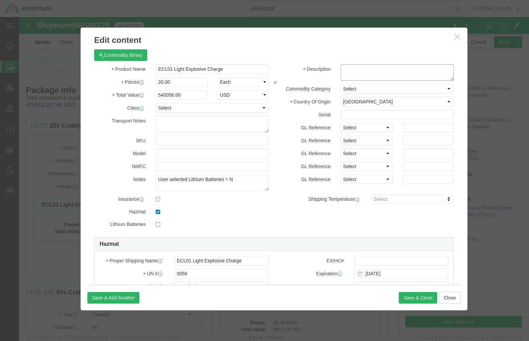
click textarea
paste textarea "ECL01 Light charge (complete of explosives, including detonator packed separate…"
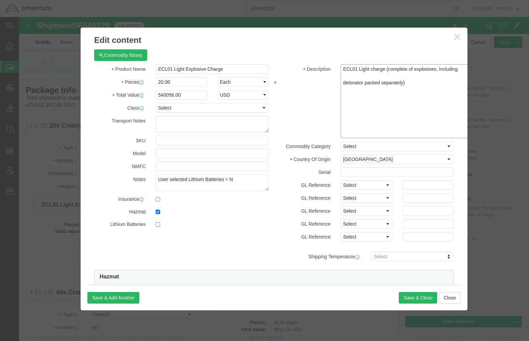
drag, startPoint x: 424, startPoint y: 61, endPoint x: 444, endPoint y: 118, distance: 60.3
click div "Commodity library Product Name ECL01 Light Explosive Charge Pieces 20.00 Select…"
click textarea "ECL01 Light charge (complete of explosives, including detonator packed separate…"
type textarea "ECL01 Light charge (complete of explosives, including detonator packed separate…"
click div "Description ECL01 Light charge (complete of explosives, including detonator pac…"
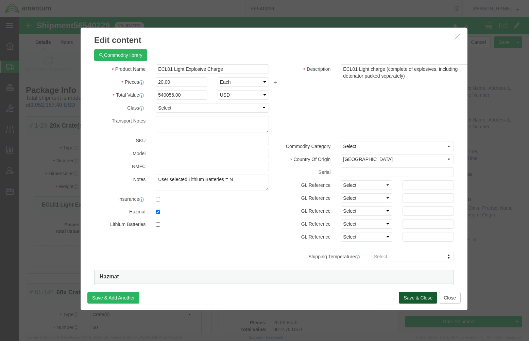
click button "Save & Close"
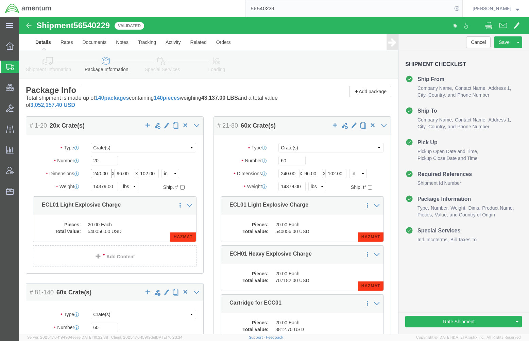
drag, startPoint x: 89, startPoint y: 155, endPoint x: 52, endPoint y: 152, distance: 37.1
click div "Dimensions Length 240.00 x Width 96.00 x Height 102.00 Select cm ft in"
type input "80"
type input "60"
type input "50"
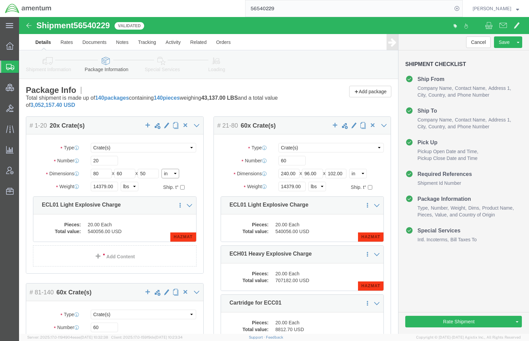
select select "FT"
type input "6.67"
type input "5.00"
type input "4.17"
select select "CM"
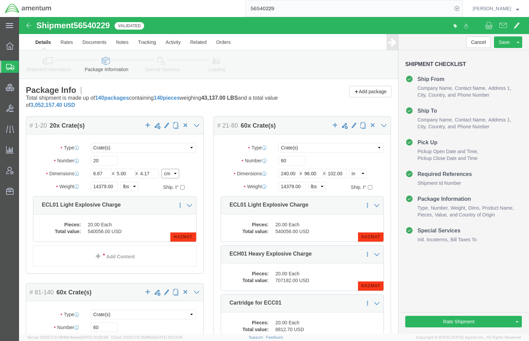
type input "203.30"
type input "152.40"
type input "127.10"
type input "80"
type input "60"
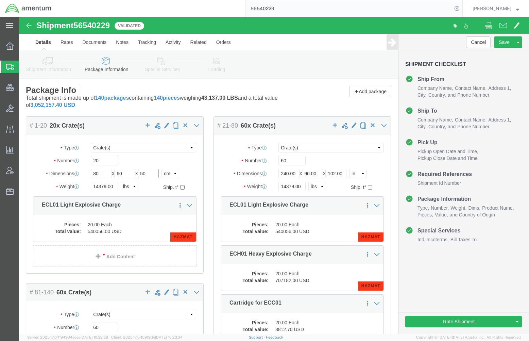
type input "50"
type input "1200"
click select "Select kgs lbs"
select select "KGS"
click select "Select kgs lbs"
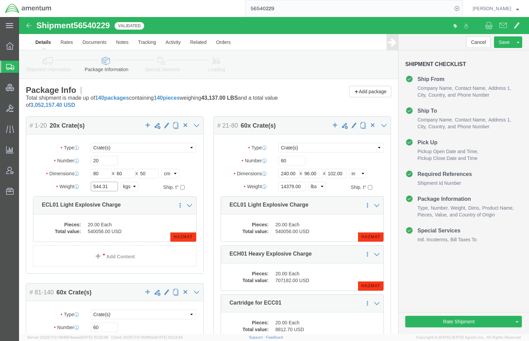
drag, startPoint x: 90, startPoint y: 171, endPoint x: 16, endPoint y: 169, distance: 74.4
click html "Shipment 56540229 Validated Details Rates Documents Notes Tracking Activity Rel…"
type input "1200"
click div "Package Type Select BCK Boxes Cardboard Box(es) Crate(s) Crating Bid Required D…"
click icon
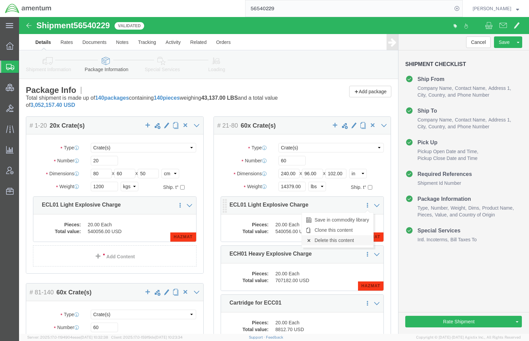
click link "Delete this content"
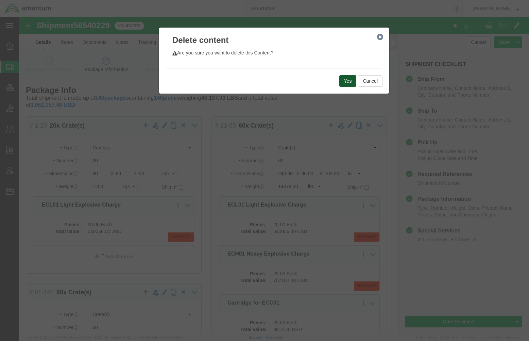
click button "Yes"
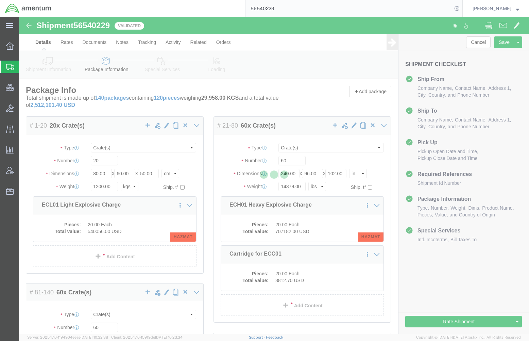
select select "CRAT"
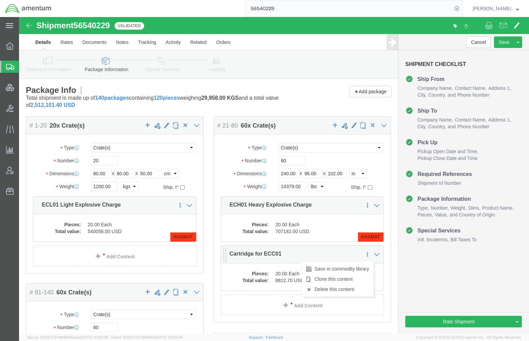
click icon
click link "Delete this content"
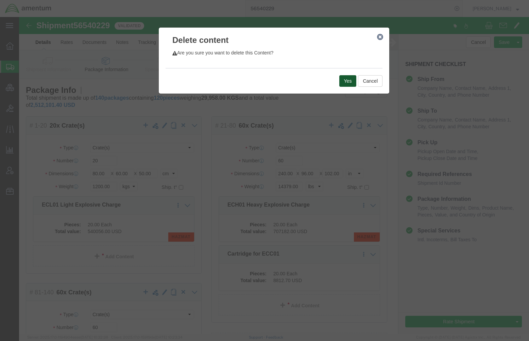
click button "Yes"
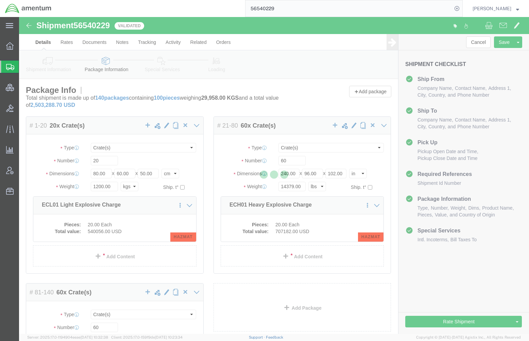
select select "CRAT"
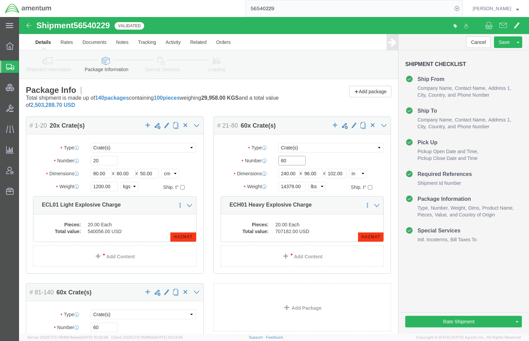
drag, startPoint x: 267, startPoint y: 143, endPoint x: 232, endPoint y: 141, distance: 35.4
click div "Number 60"
type input "20"
click select "Select cm ft in"
select select "CM"
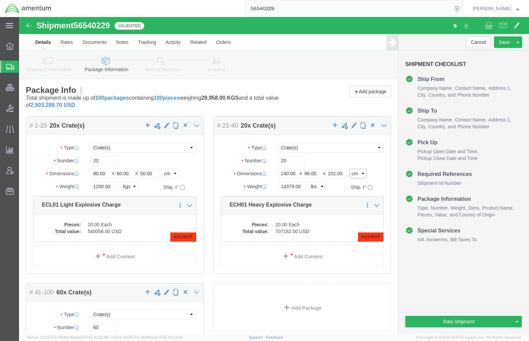
click select "Select cm ft in"
type input "609.60"
type input "243.84"
type input "259.08"
click select "Select kgs lbs"
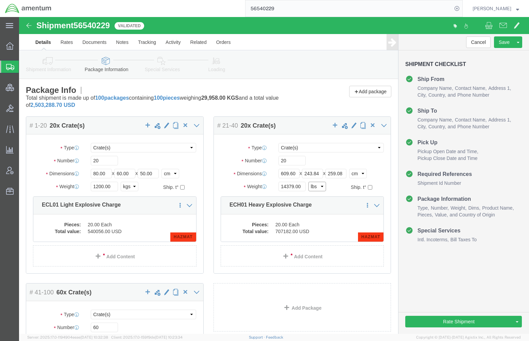
select select "KGS"
click select "Select kgs lbs"
type input "6522.20"
click input "609.60"
drag, startPoint x: 259, startPoint y: 157, endPoint x: 377, endPoint y: 156, distance: 118.6
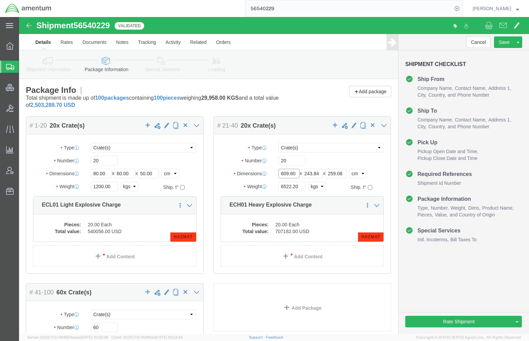
click form "Shipment 56540229 Validated Details Rates Documents Notes Tracking Activity Rel…"
type input "130"
type input "108"
type input "3000"
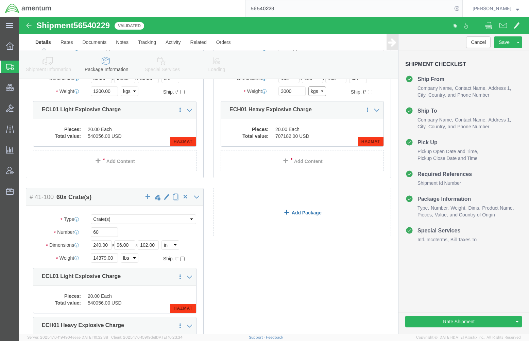
scroll to position [121, 0]
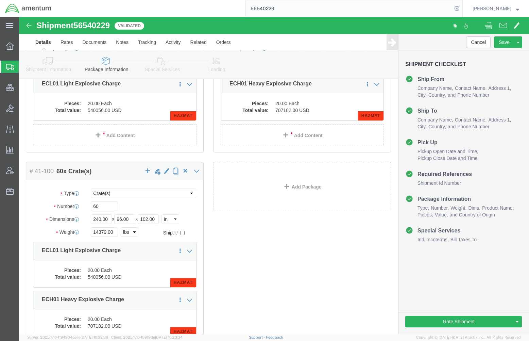
click div "Package Content # 1-20 20 x Crate(s) Package Type Select BCK Boxes Cardboard Bo…"
click link
click link "Delete this content"
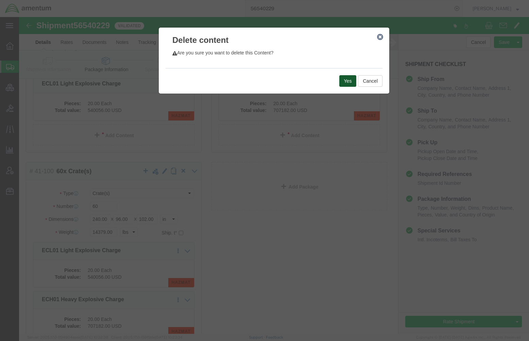
click button "Yes"
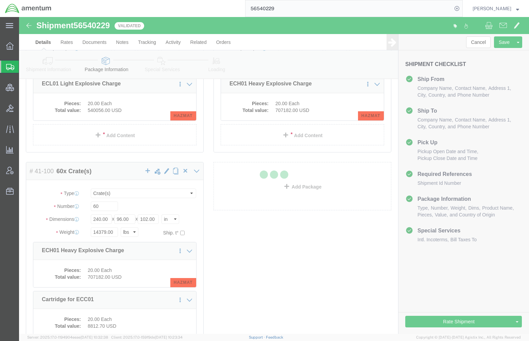
scroll to position [0, 0]
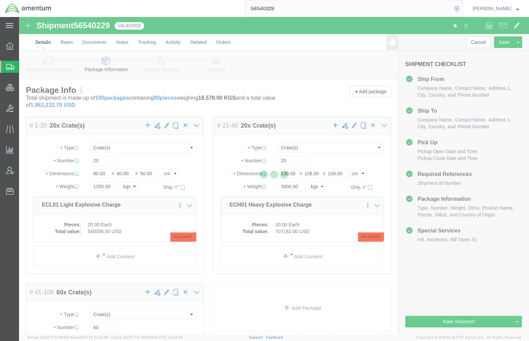
select select "CRAT"
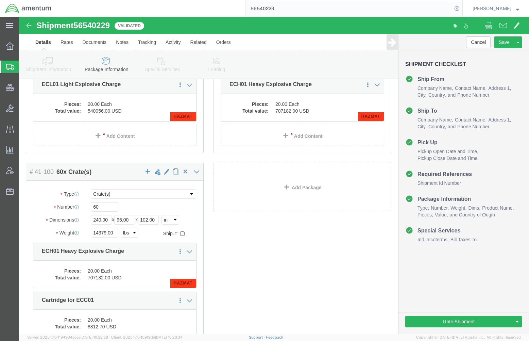
scroll to position [181, 0]
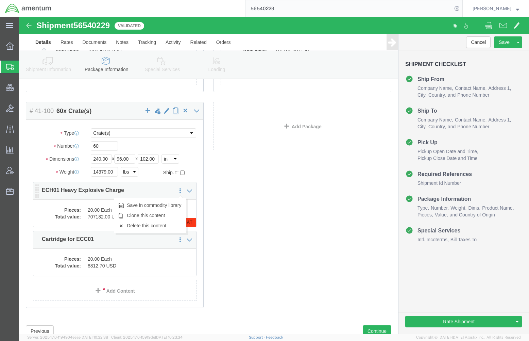
click icon
click link "Delete this content"
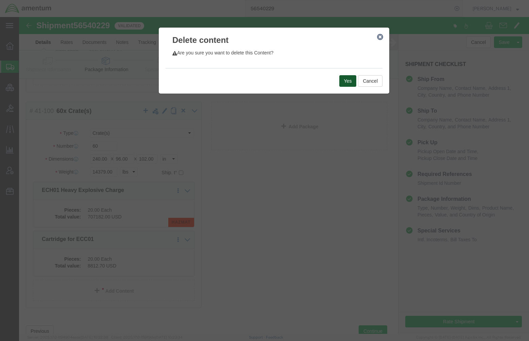
click button "Yes"
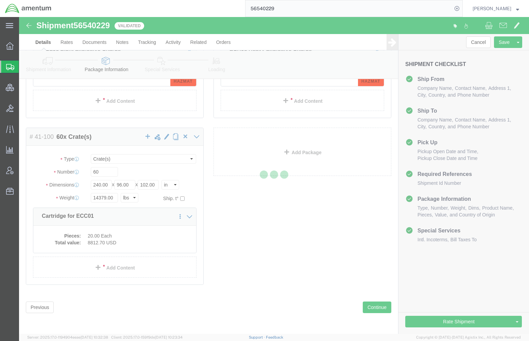
scroll to position [0, 0]
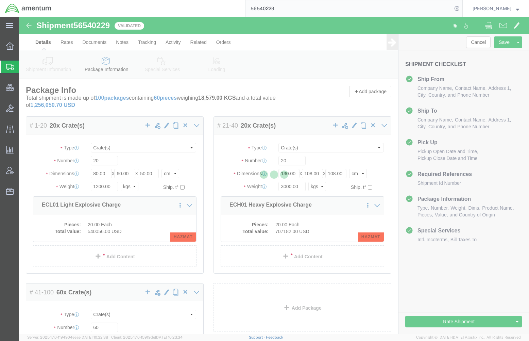
select select "CRAT"
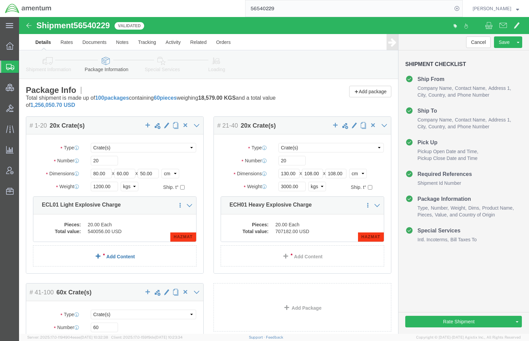
scroll to position [60, 0]
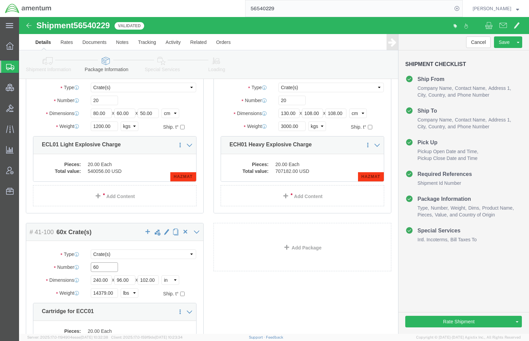
drag, startPoint x: 82, startPoint y: 247, endPoint x: 62, endPoint y: 247, distance: 20.7
click div "Number 60"
type input "1"
click div "1"
click select "Select cm ft in"
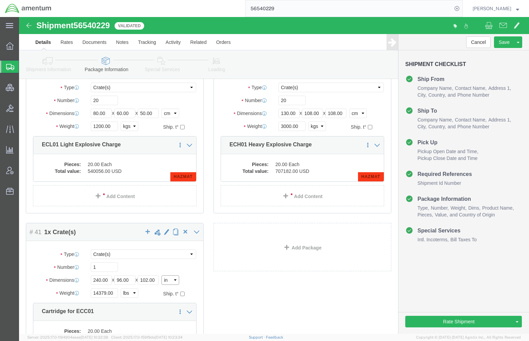
select select "CM"
click select "Select cm ft in"
type input "609.60"
type input "243.84"
type input "259.08"
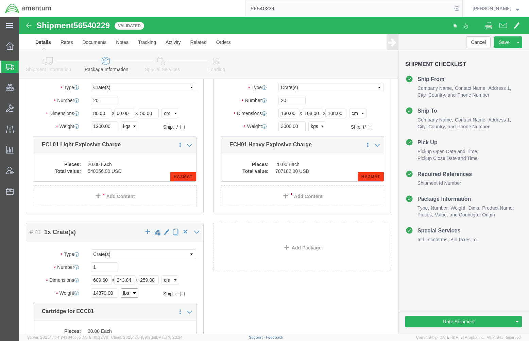
click select "Select kgs lbs"
select select "KGS"
click select "Select kgs lbs"
type input "6522.20"
click input "609.60"
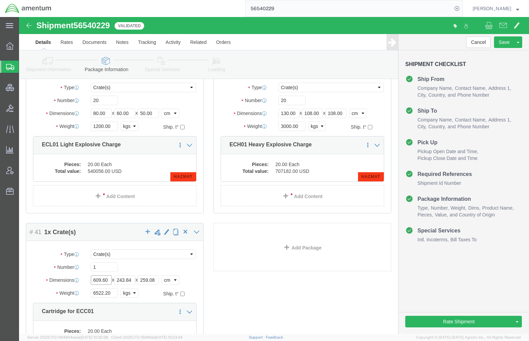
drag, startPoint x: 74, startPoint y: 265, endPoint x: 121, endPoint y: 259, distance: 47.6
click div "Length 609.60 x Width 243.84 x Height 259.08 Select cm ft in"
type input "80"
type input "60"
type input "50"
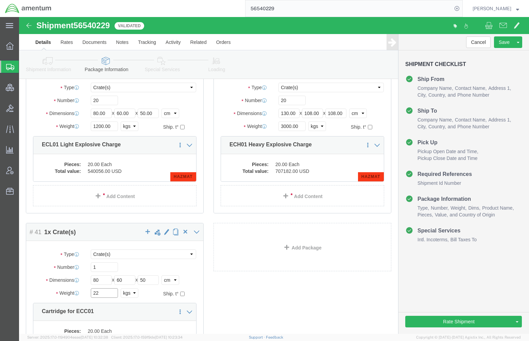
type input "22"
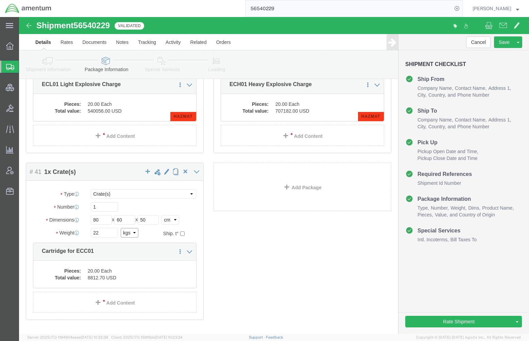
scroll to position [121, 0]
click dd "20.00 Each"
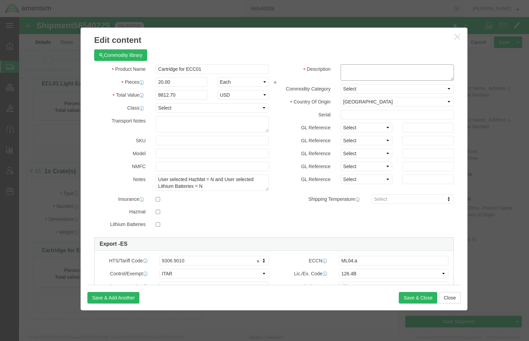
click textarea
paste textarea "Cartrifge for ECC01 (complete of explosives, including detonator packed separat…"
drag, startPoint x: 424, startPoint y: 63, endPoint x: 424, endPoint y: 69, distance: 6.1
click div "Description Cartrifge for ECC01 (complete of explosives, including detonator pa…"
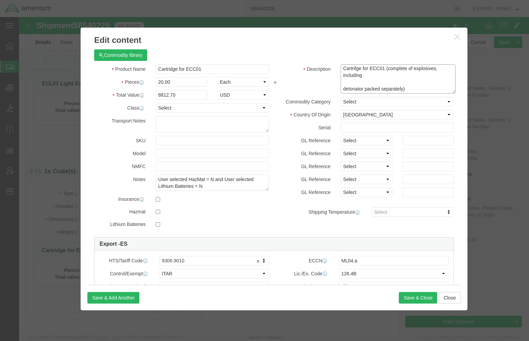
scroll to position [0, 0]
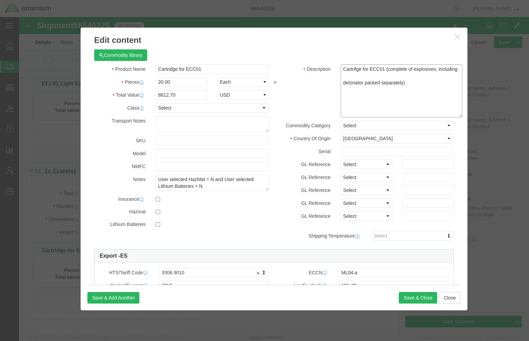
drag, startPoint x: 426, startPoint y: 62, endPoint x: 436, endPoint y: 98, distance: 37.4
click textarea "Cartrifge for ECC01 (complete of explosives, including detonator packed separat…"
type textarea "Cartrifge for ECC01 (complete of explosives, including detonator packed separat…"
click input "Cartridge for ECC01"
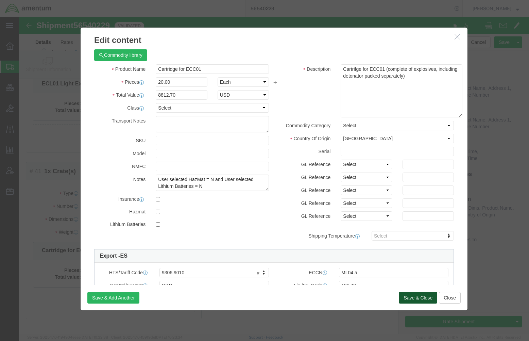
click button "Save & Close"
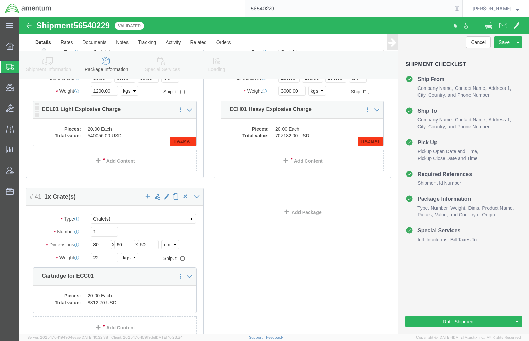
scroll to position [121, 0]
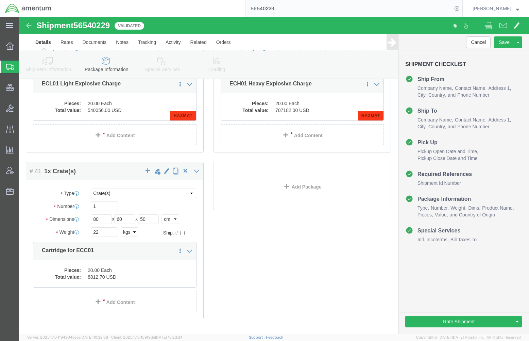
click div "Package Content # 1-20 20 x Crate(s) Package Type Select BCK Boxes Cardboard Bo…"
click link "Add Package"
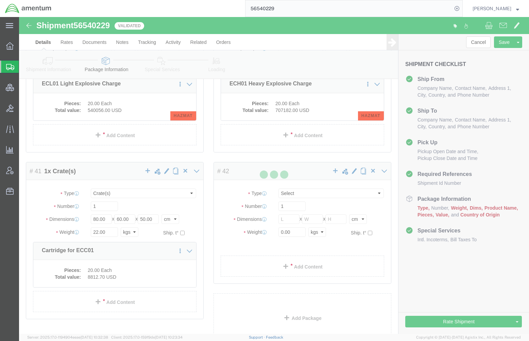
scroll to position [0, 0]
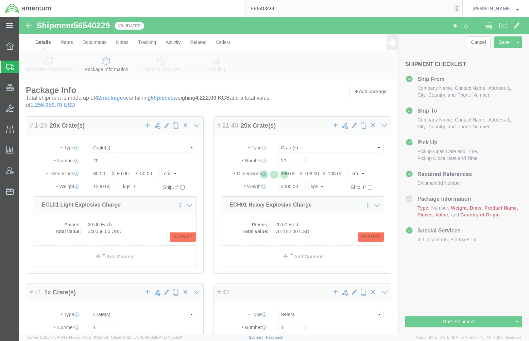
select select "CRAT"
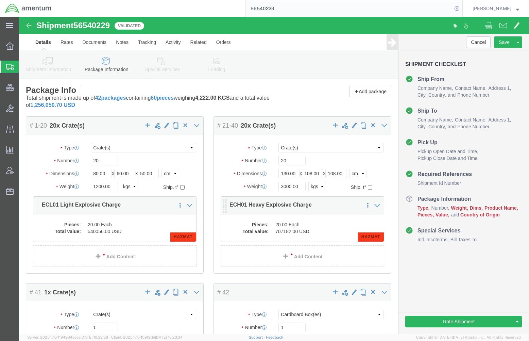
scroll to position [120, 0]
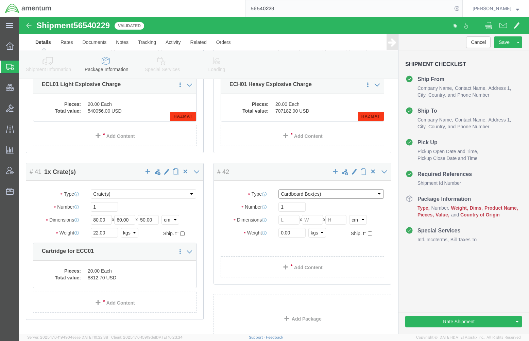
click select "Select BCK Boxes Cardboard Box(es) Crate(s) Crating Bid Required Drum(s) (Metal…"
select select "YRPK"
click select "Select BCK Boxes Cardboard Box(es) Crate(s) Crating Bid Required Drum(s) (Metal…"
click input "text"
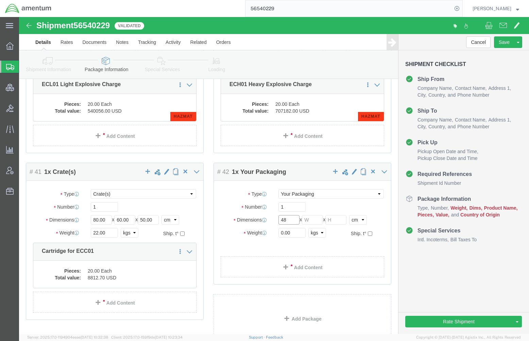
type input "48"
type input "37"
type input "21"
type input "10"
click link "Add Content"
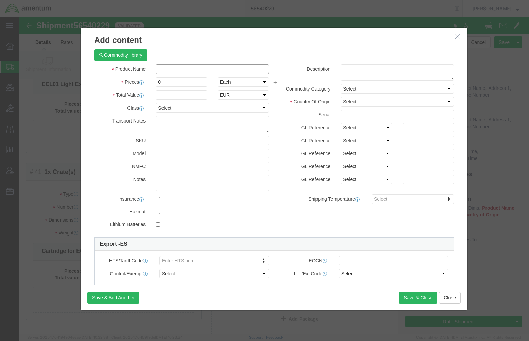
click input "text"
paste input "Aluminum Box"
type input "Aluminum Box"
drag, startPoint x: 152, startPoint y: 68, endPoint x: 94, endPoint y: 62, distance: 57.7
click div "Pieces Number of pieces inside all the packages 0 Select Bag Barrels 100Board F…"
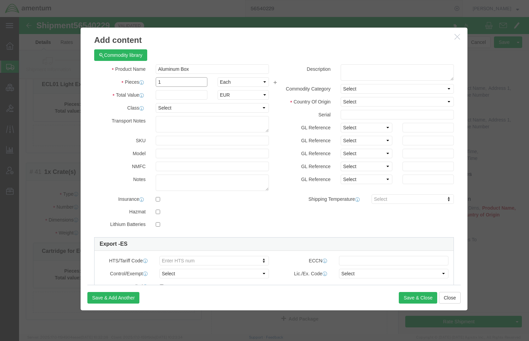
type input "1.00"
click input "text"
type input "1"
select select "EUR"
click button "Save & Close"
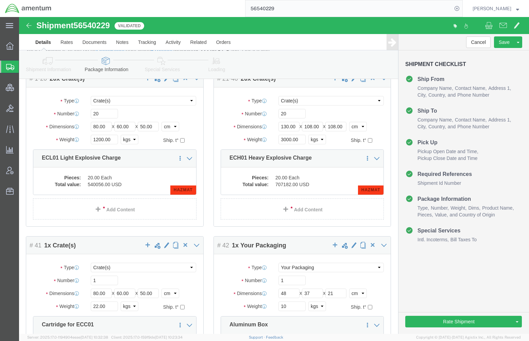
scroll to position [28, 0]
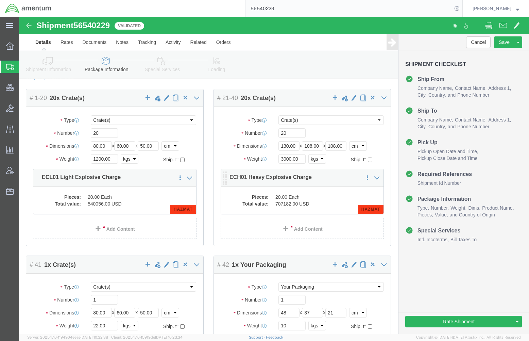
click dd "20.00 Each"
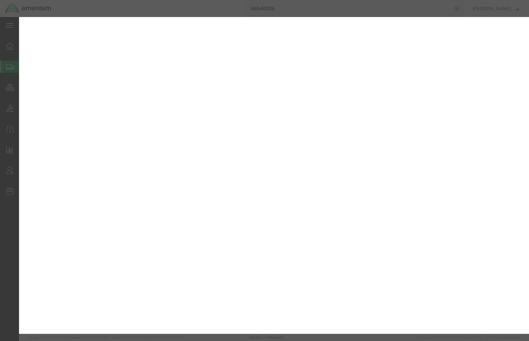
select select "CRAT"
select select "YRPK"
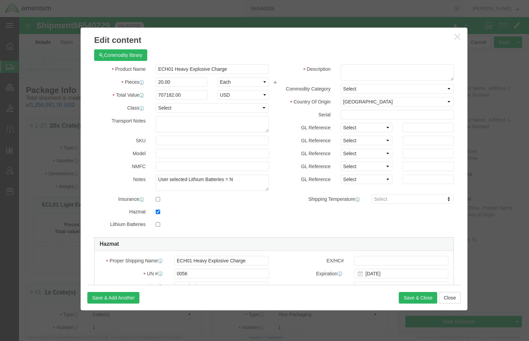
scroll to position [28, 0]
click textarea
paste textarea "ECH01 Heavy Charge (complete of explosives, including detonator packed separate…"
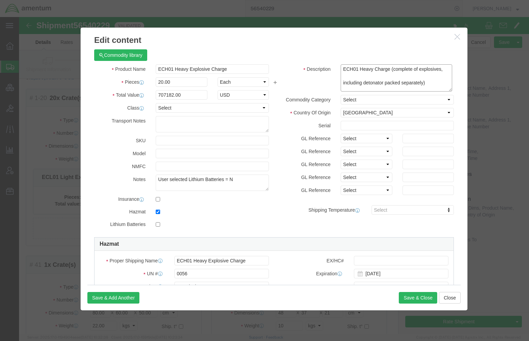
scroll to position [0, 0]
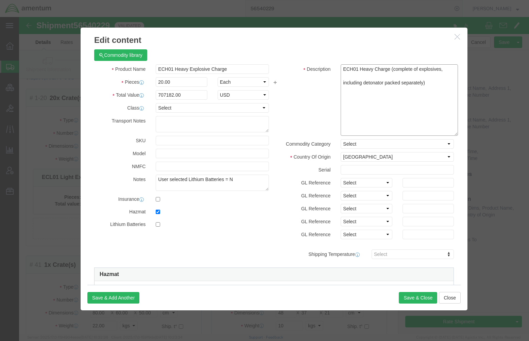
drag, startPoint x: 426, startPoint y: 63, endPoint x: 431, endPoint y: 73, distance: 11.7
click textarea "ECH01 Heavy Charge (complete of explosives, including detonator packed separate…"
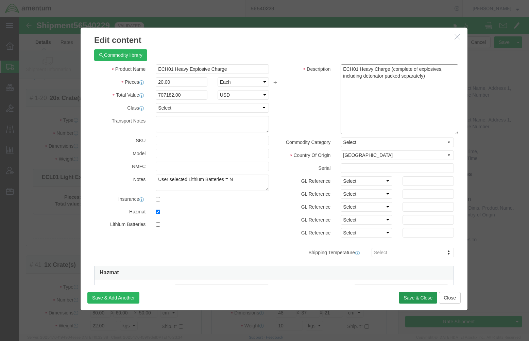
type textarea "ECH01 Heavy Charge (complete of explosives, including detonator packed separate…"
click button "Save & Close"
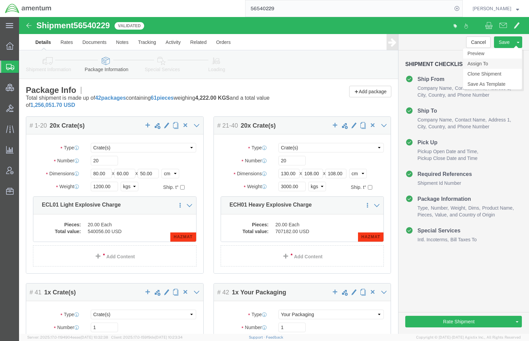
click link "Assign To"
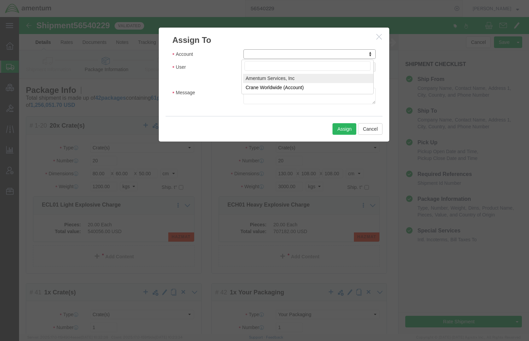
select select "101678"
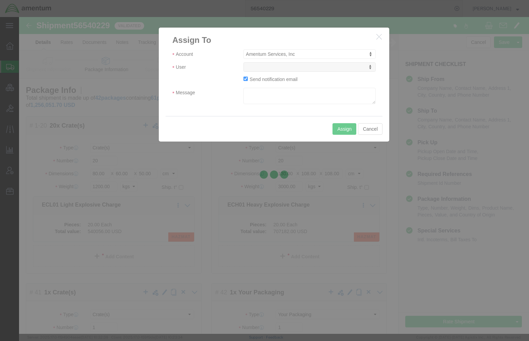
click at [265, 67] on div at bounding box center [274, 175] width 510 height 316
select select
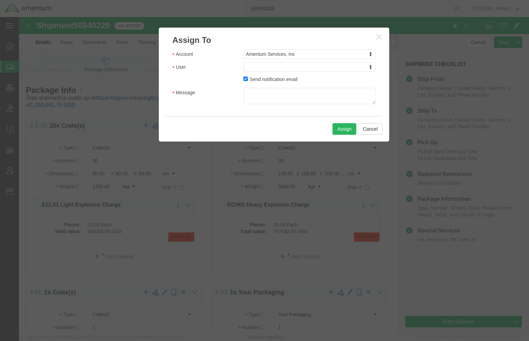
drag, startPoint x: 265, startPoint y: 67, endPoint x: 246, endPoint y: 50, distance: 25.5
type input "amene"
select select "143407"
click textarea "Message"
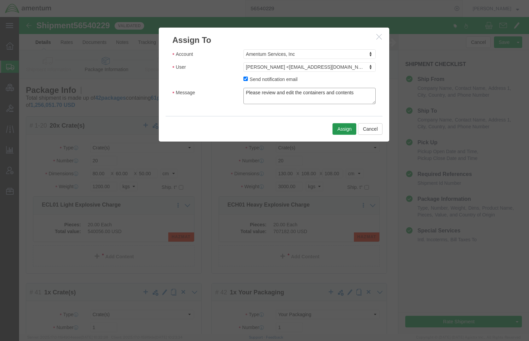
type textarea "Please review and edit the containers and contents"
click button "Assign"
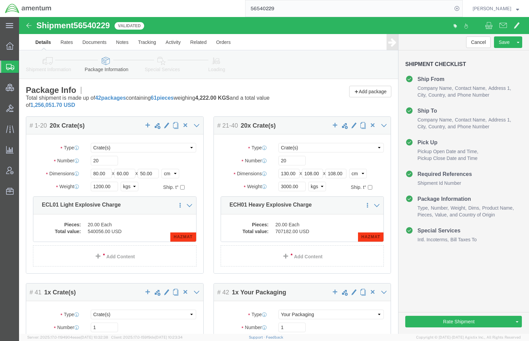
click at [24, 71] on span "Shipments" at bounding box center [21, 67] width 5 height 14
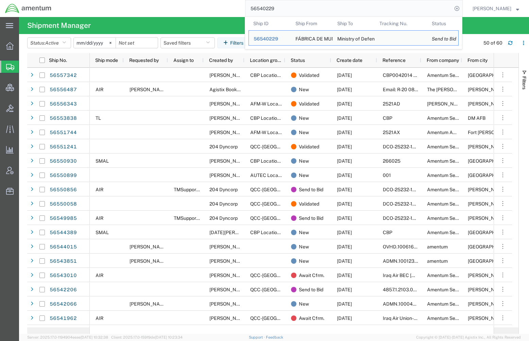
drag, startPoint x: 287, startPoint y: 6, endPoint x: 105, endPoint y: -15, distance: 183.0
click at [105, 0] on html "main_menu Created with Sketch. Collapse Menu Overview Shipments Shipment Manage…" at bounding box center [264, 170] width 529 height 341
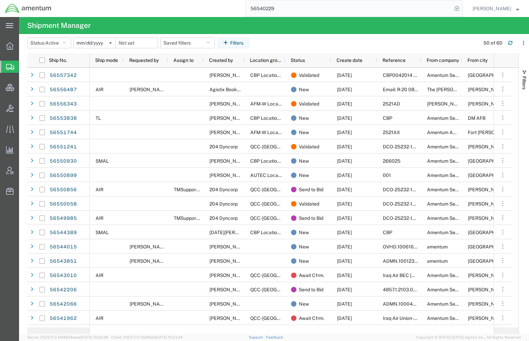
paste input "2206"
type input "56542206"
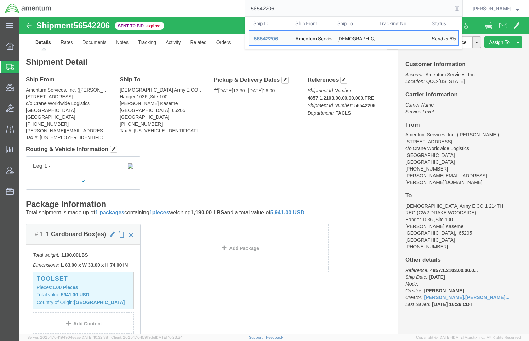
drag, startPoint x: 162, startPoint y: 46, endPoint x: 153, endPoint y: 46, distance: 9.9
click h2 "Shipment Detail"
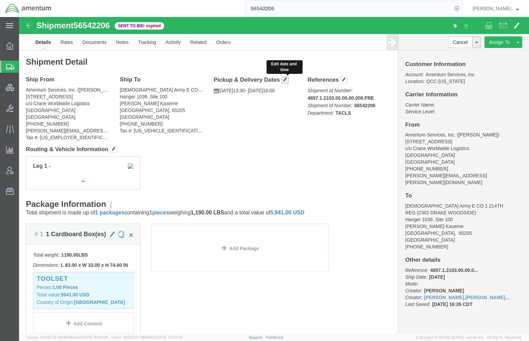
click span "button"
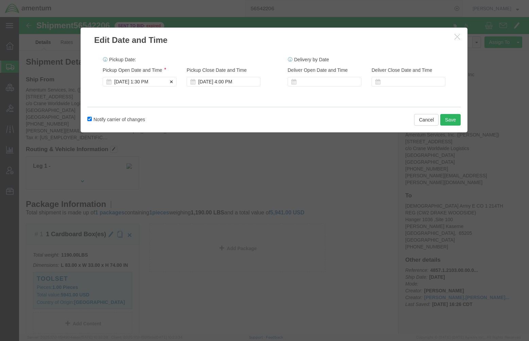
click div "[DATE] 1:30 PM"
click div "Pickup Date: Pickup Start Date Pickup Start Time Pickup Open Date and Time [DAT…"
click label "Notify carrier of changes"
click input "Notify carrier of changes"
checkbox input "false"
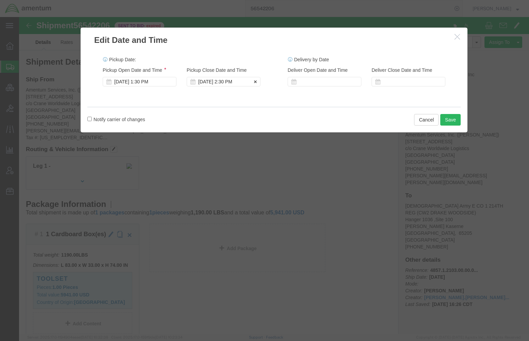
click div "[DATE] 2:30 PM"
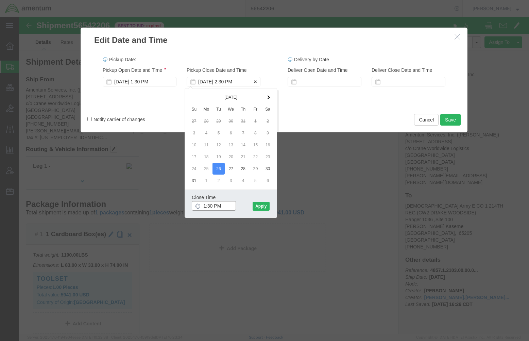
type input "16:30 PM"
click button "Apply"
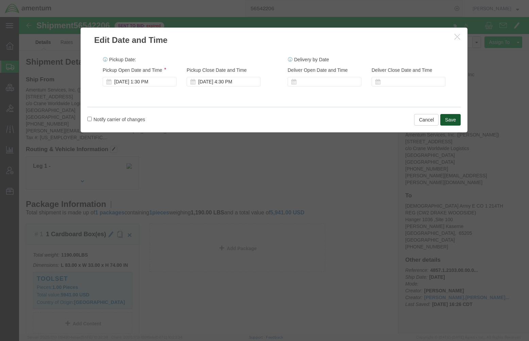
click button "Save"
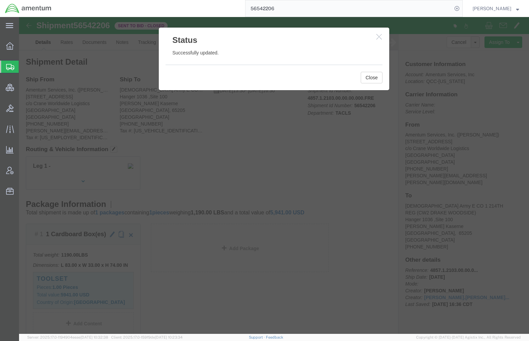
click icon "button"
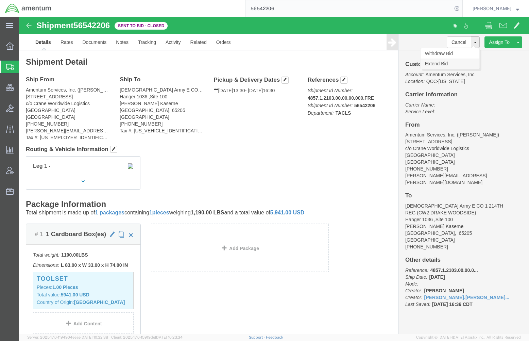
click link "Extend Bid"
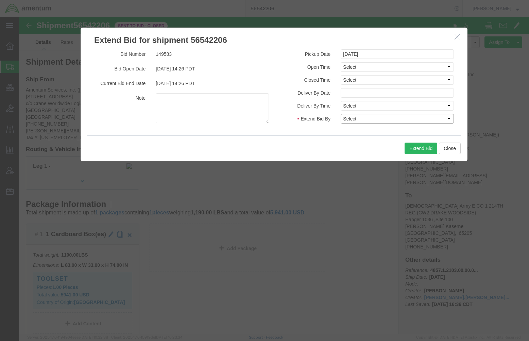
click select "Select 30 Min (Rush) 1 Hour (Rush) 2 Hours (Rush) 4 Hours (Rush) 8 Hours (Rush)…"
select select "120"
click select "Select 30 Min (Rush) 1 Hour (Rush) 2 Hours (Rush) 4 Hours (Rush) 8 Hours (Rush)…"
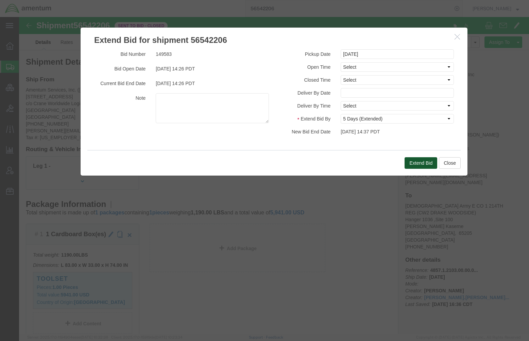
click button "Extend Bid"
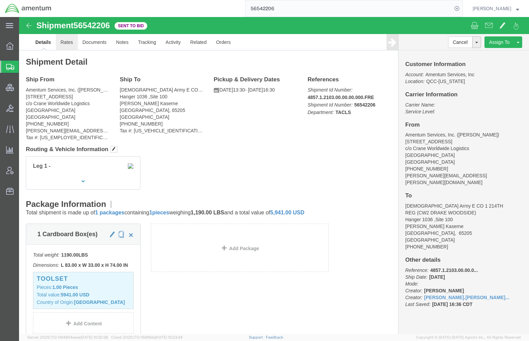
click link "Rates"
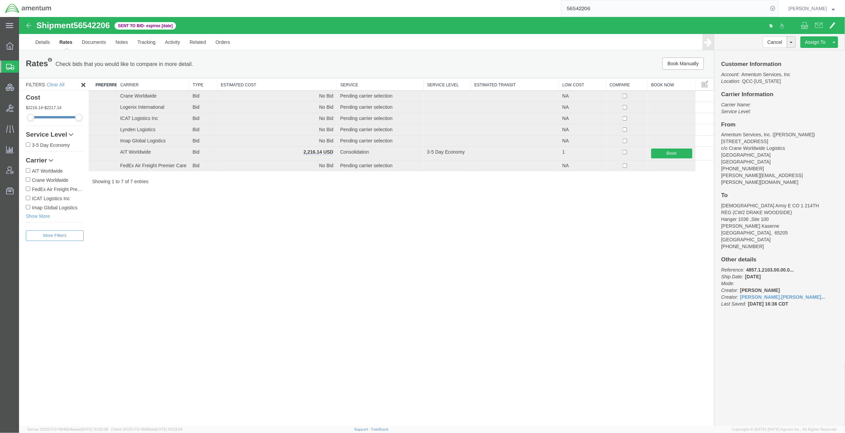
click at [498, 330] on div "Shipment 56542206 7 of 7 Sent to Bid - expires [DATE] Details Rates Documents N…" at bounding box center [432, 221] width 826 height 409
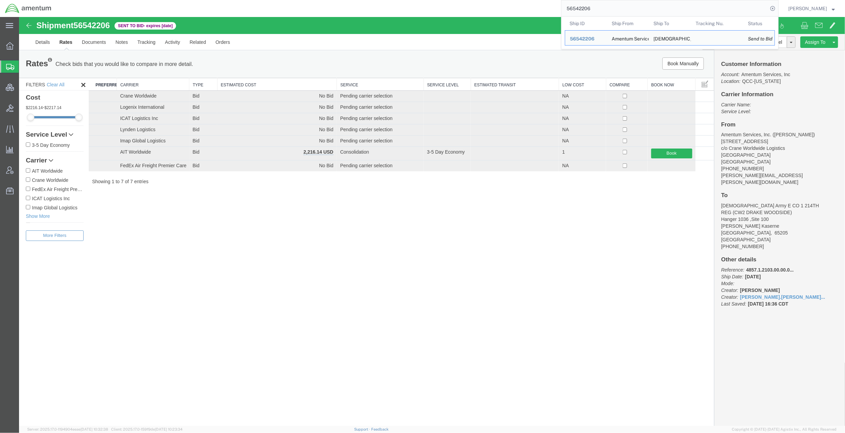
drag, startPoint x: 604, startPoint y: 11, endPoint x: 528, endPoint y: -1, distance: 77.1
click at [528, 0] on html "main_menu Created with Sketch. Collapse Menu Overview Shipments Shipment Manage…" at bounding box center [422, 216] width 845 height 433
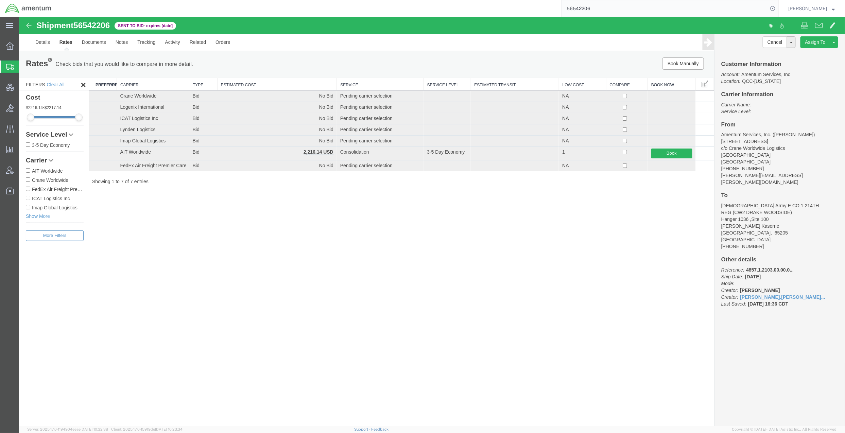
paste input "37477"
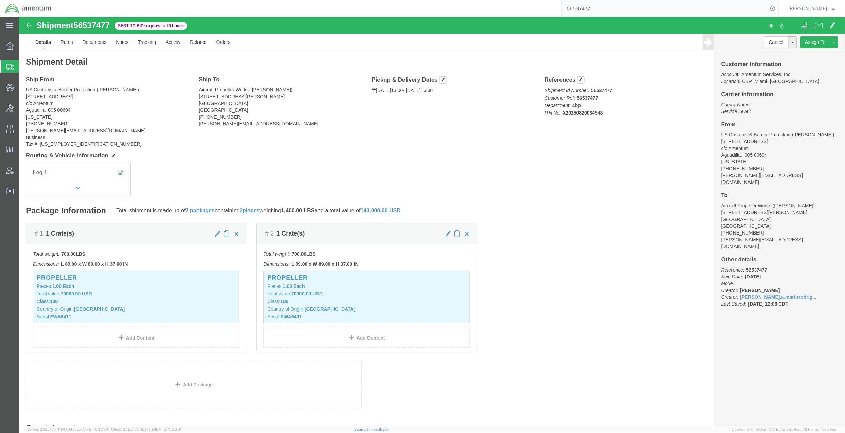
drag, startPoint x: 112, startPoint y: 114, endPoint x: 3, endPoint y: 112, distance: 108.4
click div "Ship From US Customs & Border Protection ([PERSON_NAME]) [STREET_ADDRESS] 00604…"
drag, startPoint x: 5, startPoint y: 112, endPoint x: 13, endPoint y: 113, distance: 8.2
copy address "[PERSON_NAME][EMAIL_ADDRESS][DOMAIN_NAME]"
drag, startPoint x: 627, startPoint y: 7, endPoint x: 402, endPoint y: -1, distance: 225.8
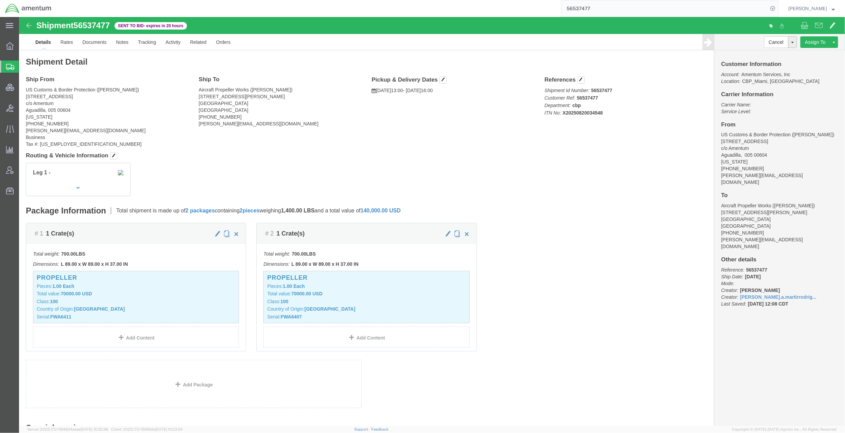
click at [402, 0] on html "main_menu Created with Sketch. Collapse Menu Overview Shipments Shipment Manage…" at bounding box center [422, 216] width 845 height 433
paste input "5648"
type input "56556487"
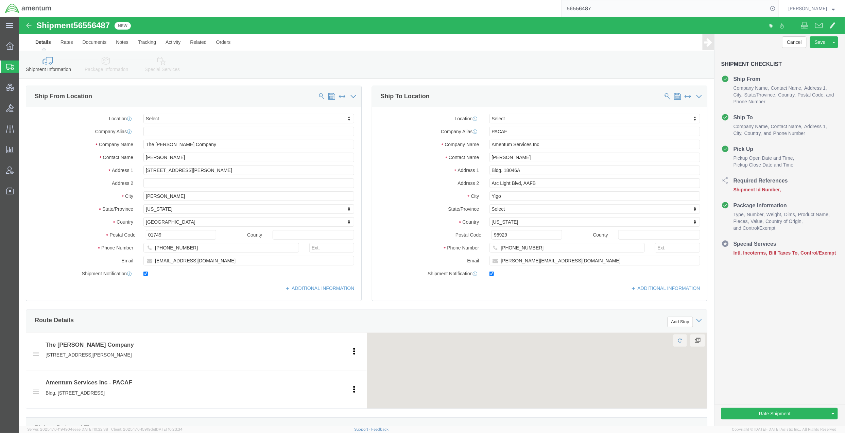
select select
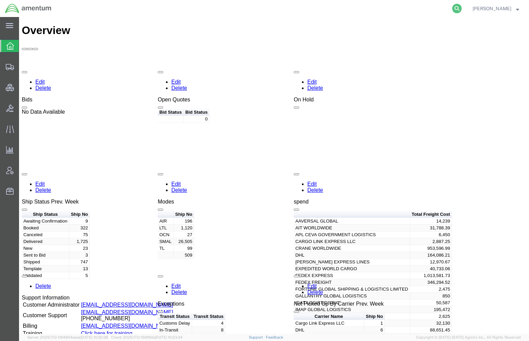
click at [459, 6] on form at bounding box center [457, 8] width 11 height 17
click at [455, 9] on icon at bounding box center [457, 9] width 10 height 10
paste input "56556487"
type input "56556487"
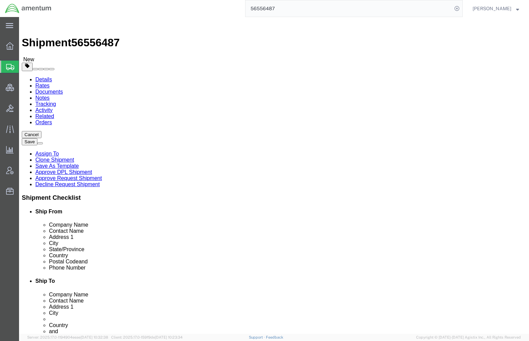
select select
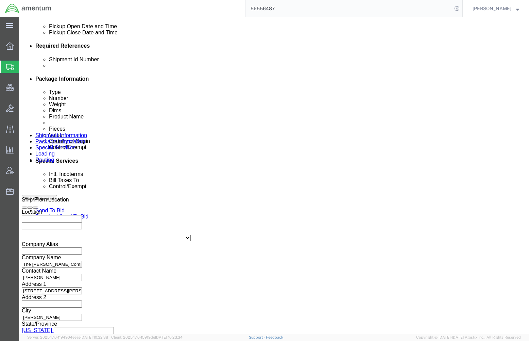
scroll to position [362, 0]
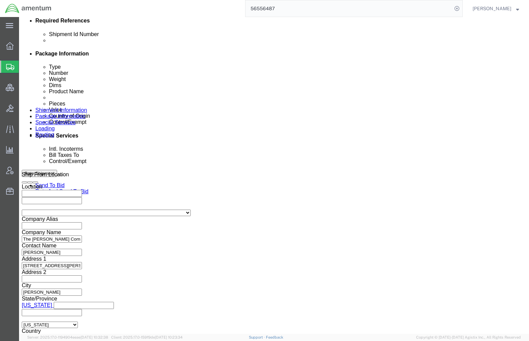
type input "56556487"
click select "Select Air Less than Truckload Multi-Leg Ocean Freight Rail Small Parcel Truckl…"
select select
click select "Select Air Less than Truckload Multi-Leg Ocean Freight Rail Small Parcel Truckl…"
click h3 "Leg 1"
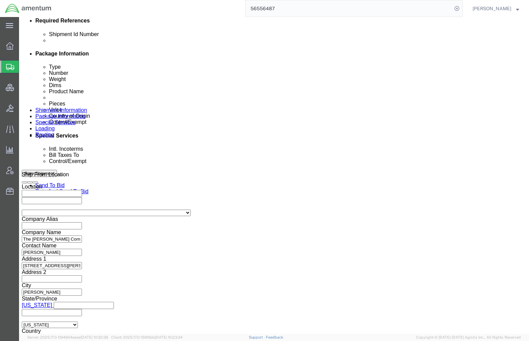
click select "Select Account Type Activity ID Airline Appointment Number ASN Batch Request # …"
select select "DEPT"
click select "Select Account Type Activity ID Airline Appointment Number ASN Batch Request # …"
click input "text"
type input "PACAF"
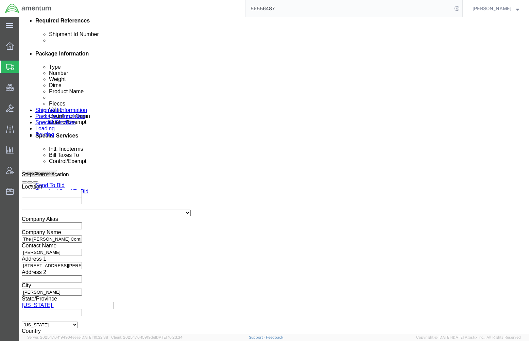
click div "Ship From Location Location My Profile Location 1002-4122-6 1006-5256-0 1026-89…"
drag, startPoint x: 71, startPoint y: 181, endPoint x: 131, endPoint y: 180, distance: 59.8
click div "Select Account Type Activity ID Airline Appointment Number ASN Batch Request # …"
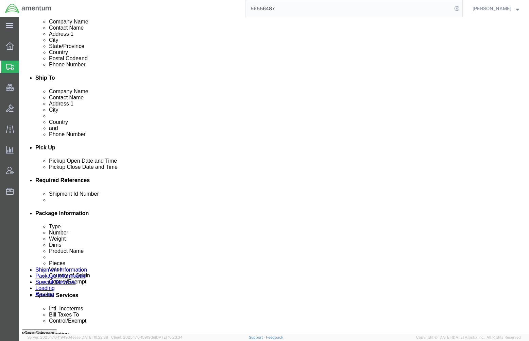
scroll to position [60, 0]
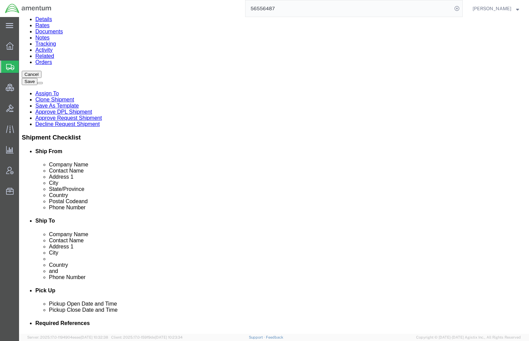
click link "Package Information"
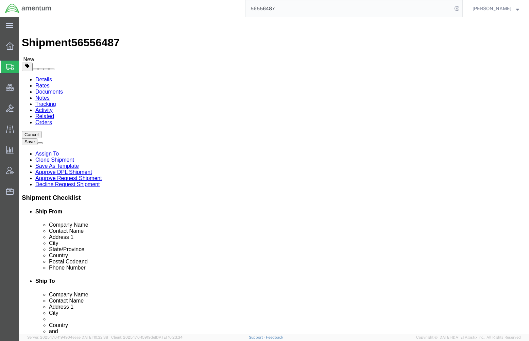
click dd "3.00 Each"
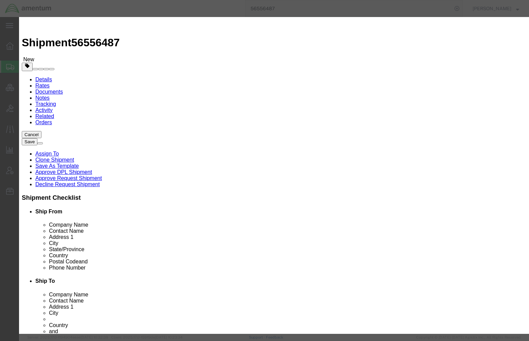
click button "Close"
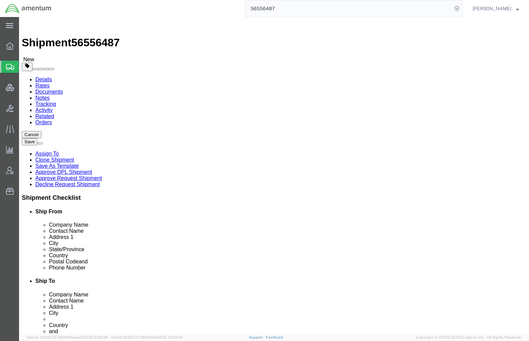
click icon
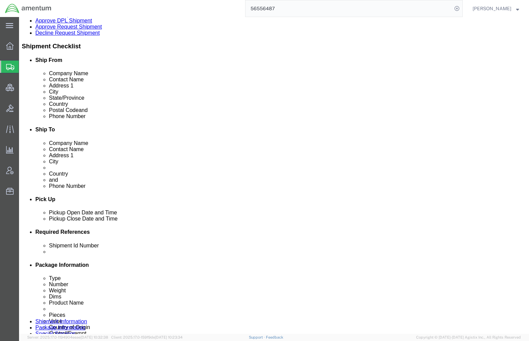
scroll to position [181, 0]
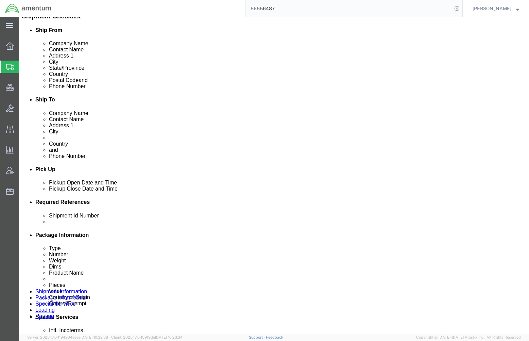
click at [24, 67] on span "Shipments" at bounding box center [21, 67] width 5 height 14
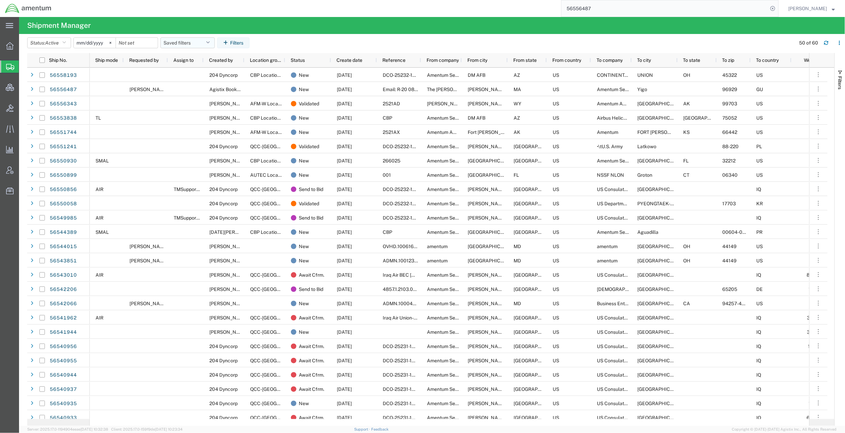
click at [183, 43] on button "Saved filters" at bounding box center [187, 42] width 54 height 11
click at [183, 84] on span "Active DCI shipments" at bounding box center [205, 85] width 89 height 13
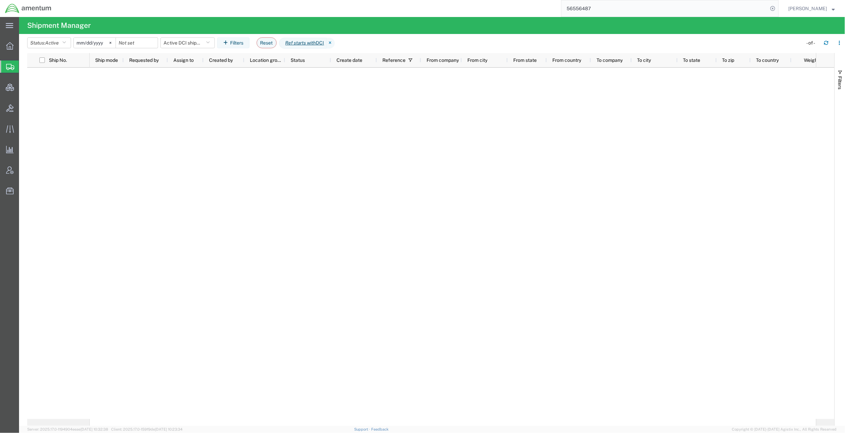
click at [119, 149] on div at bounding box center [453, 243] width 726 height 351
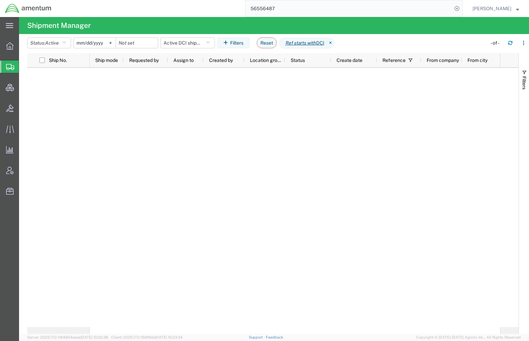
click at [189, 209] on div at bounding box center [295, 197] width 410 height 259
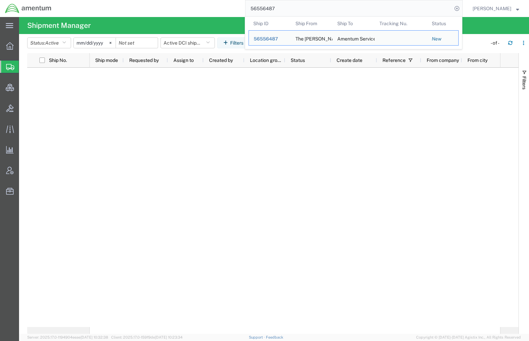
click at [291, 5] on input "56556487" at bounding box center [348, 8] width 207 height 16
click at [264, 37] on span "56556487" at bounding box center [266, 38] width 24 height 5
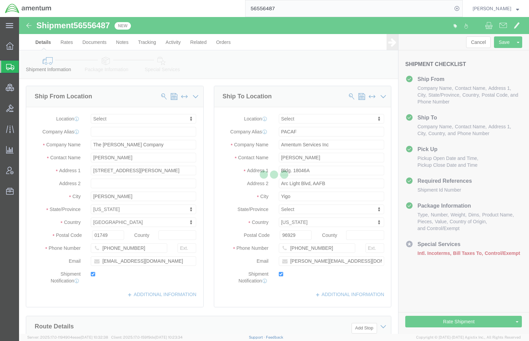
select select
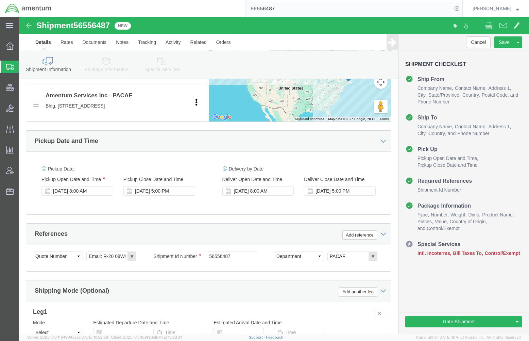
scroll to position [362, 0]
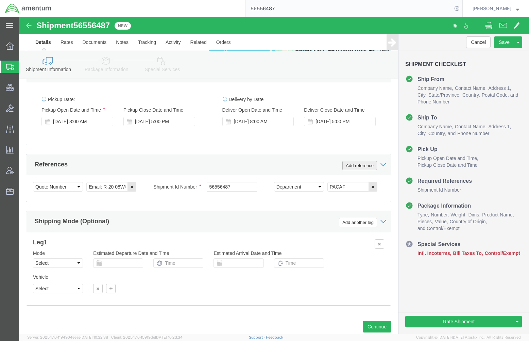
drag, startPoint x: 329, startPoint y: 158, endPoint x: 313, endPoint y: 168, distance: 19.2
click button "Add reference"
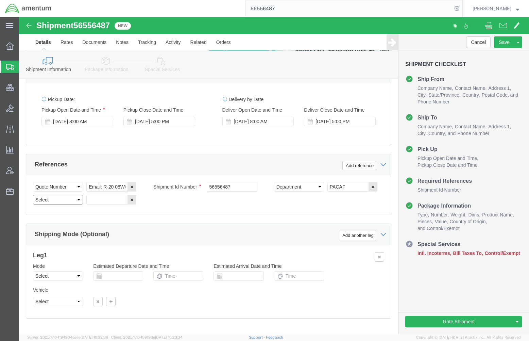
click select "Select Account Type Activity ID Airline Appointment Number ASN Batch Request # …"
select select "PROJNUM"
click select "Select Account Type Activity ID Airline Appointment Number ASN Batch Request # …"
paste input "6127.03.3009.01.AN.0000.00"
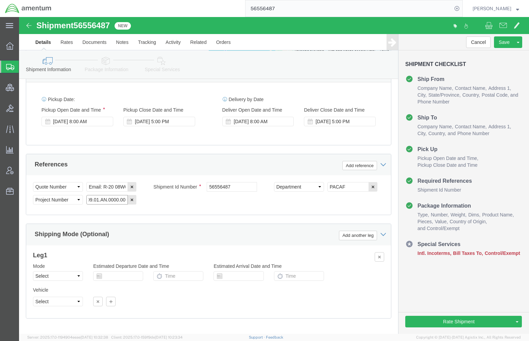
type input "6127.03.3009.01.AN.0000.00"
click button "Save"
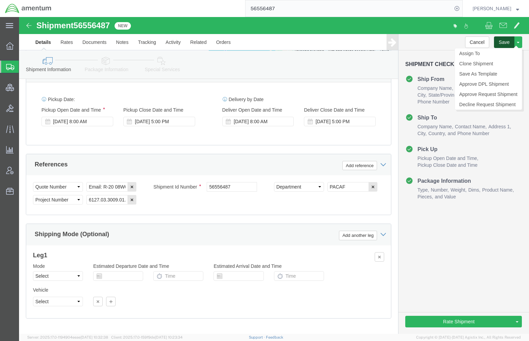
click button "Save"
